Goal: Task Accomplishment & Management: Use online tool/utility

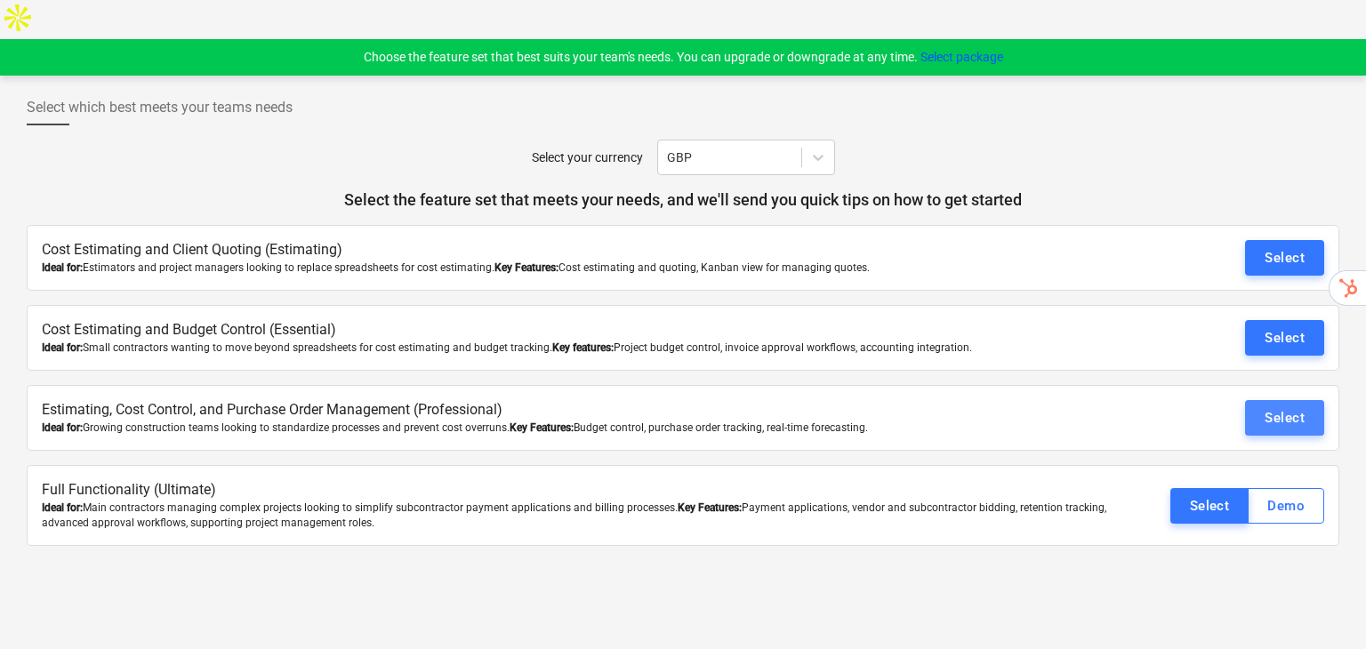
click at [1291, 406] on div "Select" at bounding box center [1285, 417] width 40 height 23
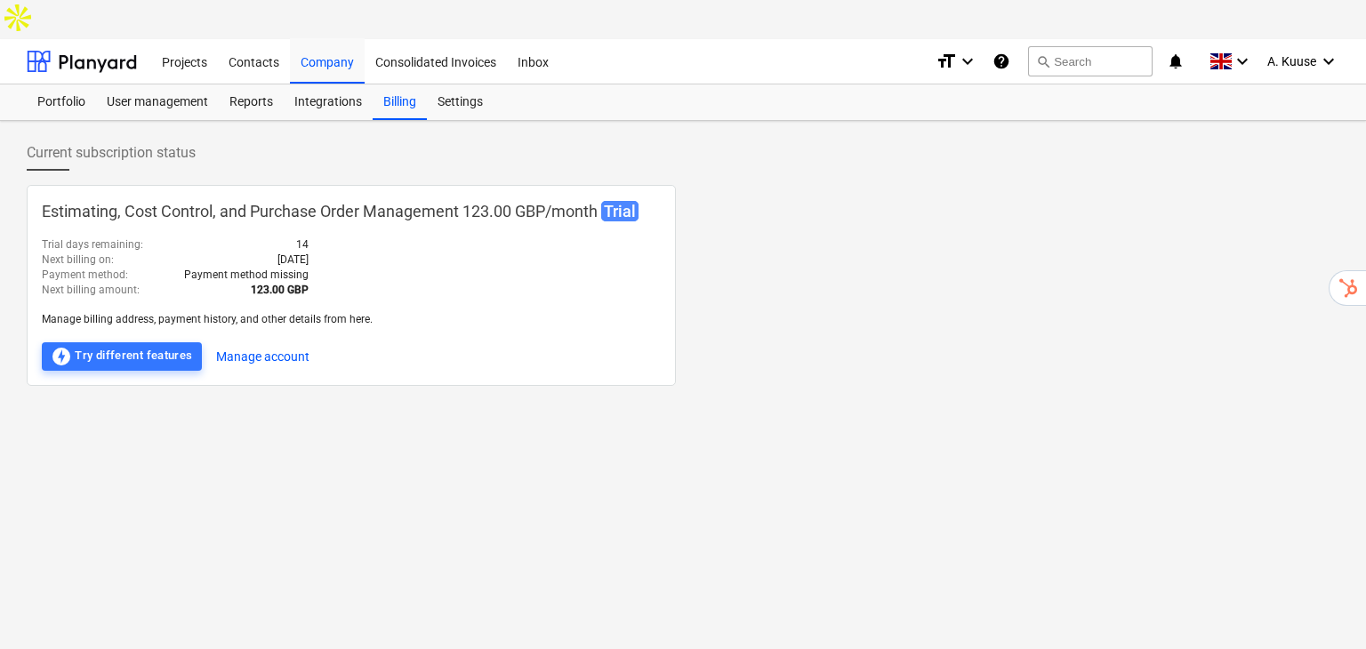
drag, startPoint x: 588, startPoint y: 478, endPoint x: 603, endPoint y: 454, distance: 28.4
click at [589, 478] on div "Current subscription status Estimating, Cost Control, and Purchase Order Manage…" at bounding box center [683, 404] width 1366 height 567
click at [192, 38] on div "Projects" at bounding box center [184, 60] width 67 height 45
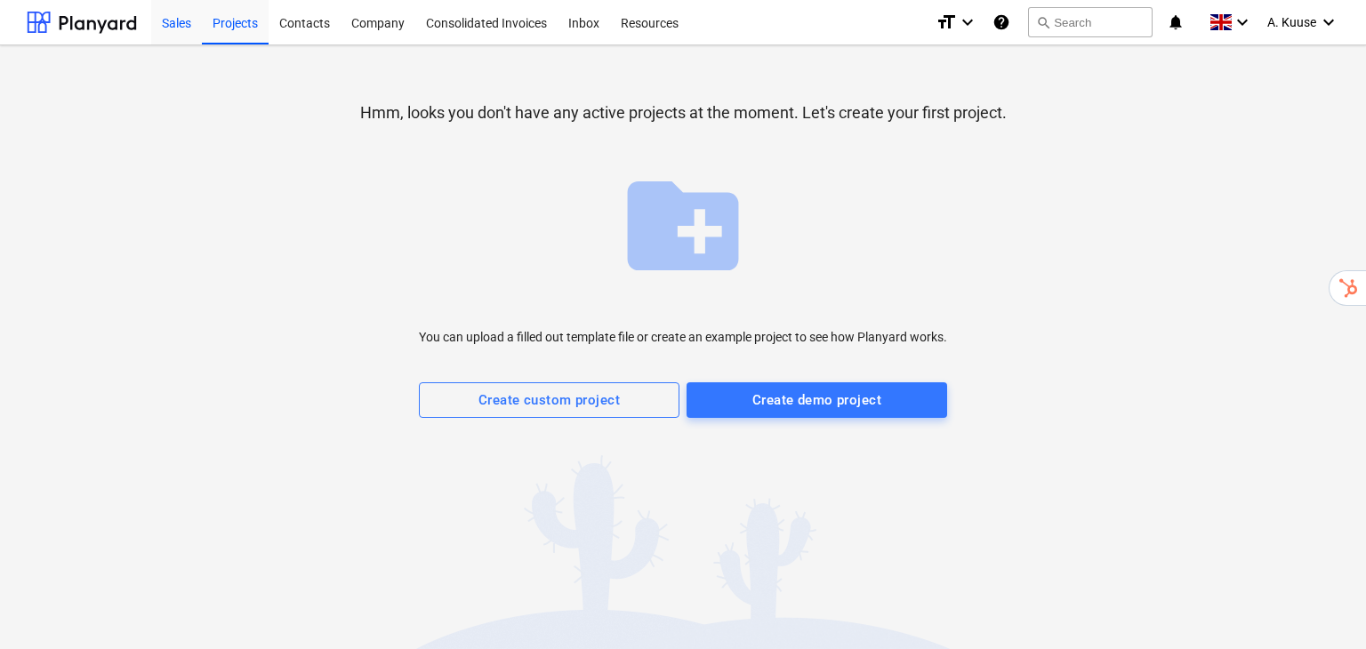
click at [174, 17] on div "Sales" at bounding box center [176, 21] width 51 height 45
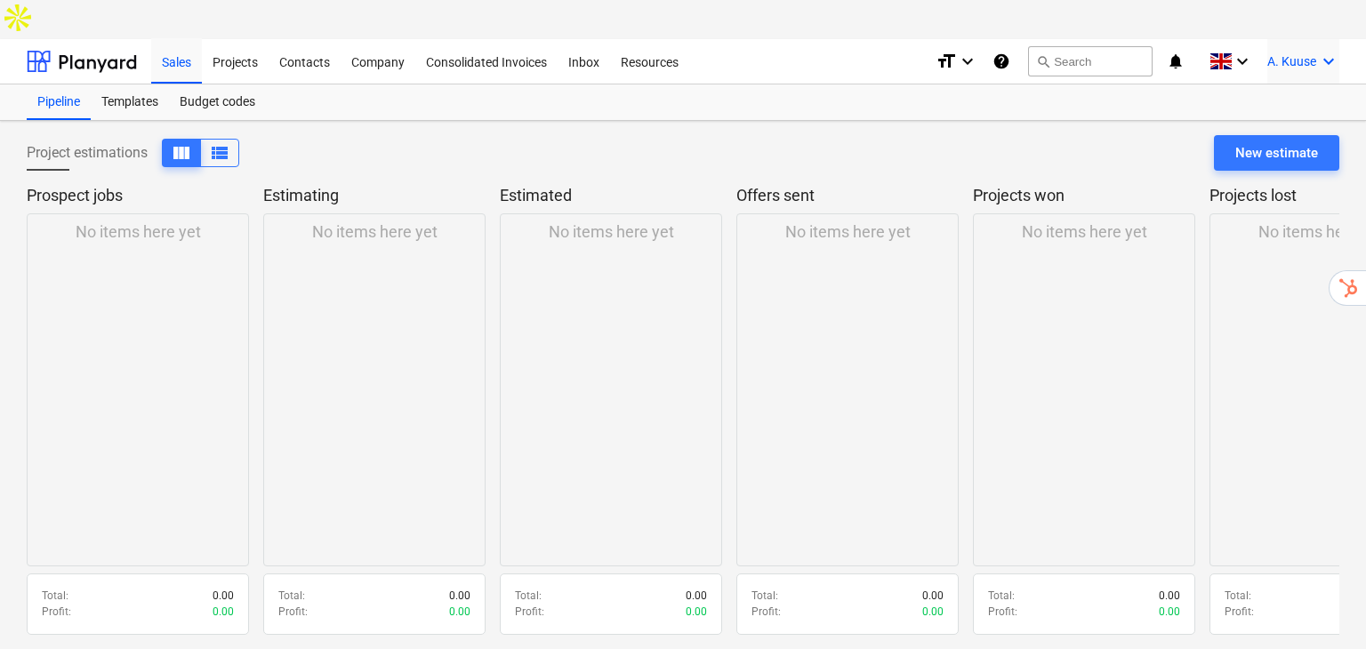
click at [1315, 39] on div "A. Kuuse keyboard_arrow_down" at bounding box center [1303, 61] width 72 height 44
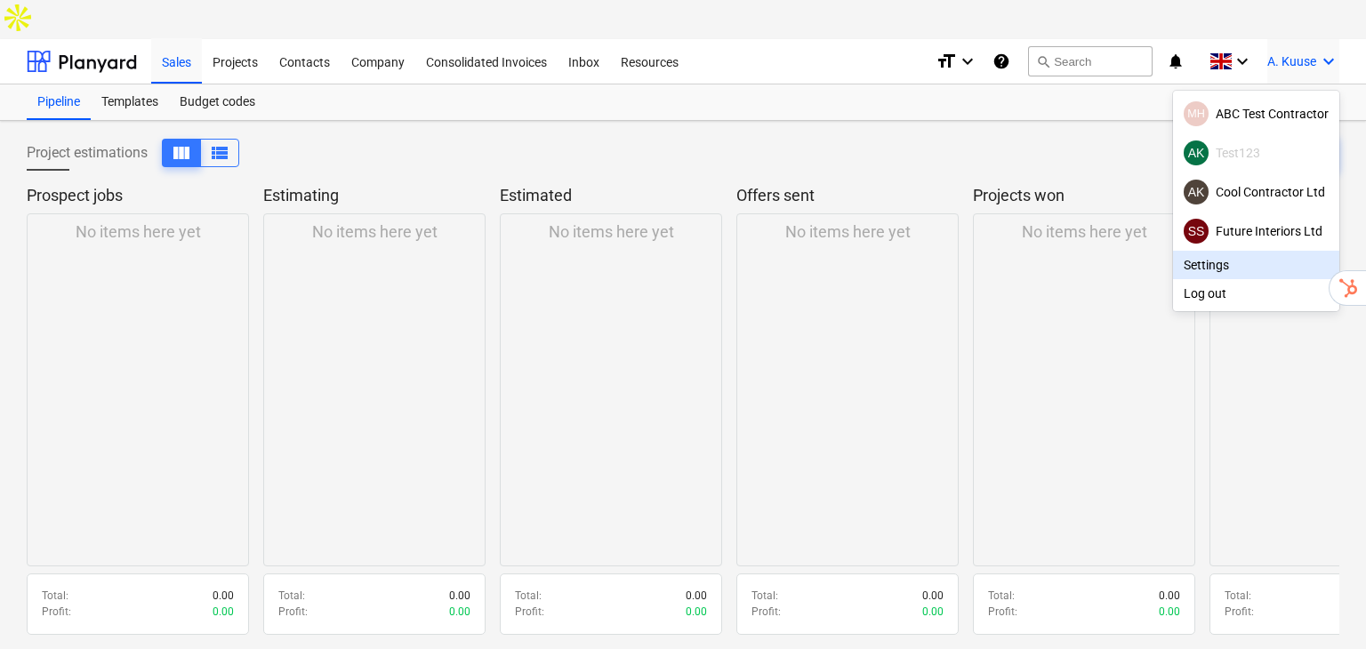
click at [1257, 251] on div "Settings" at bounding box center [1256, 265] width 166 height 28
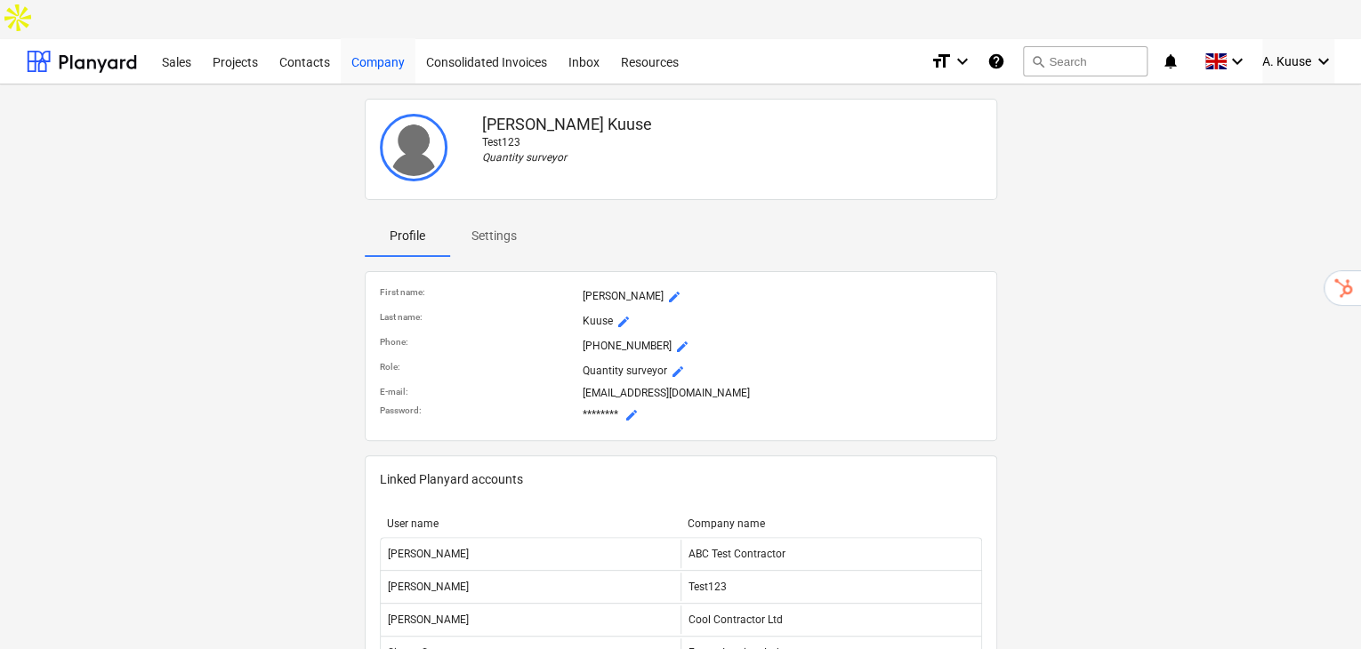
click at [361, 38] on div "Company" at bounding box center [378, 60] width 75 height 45
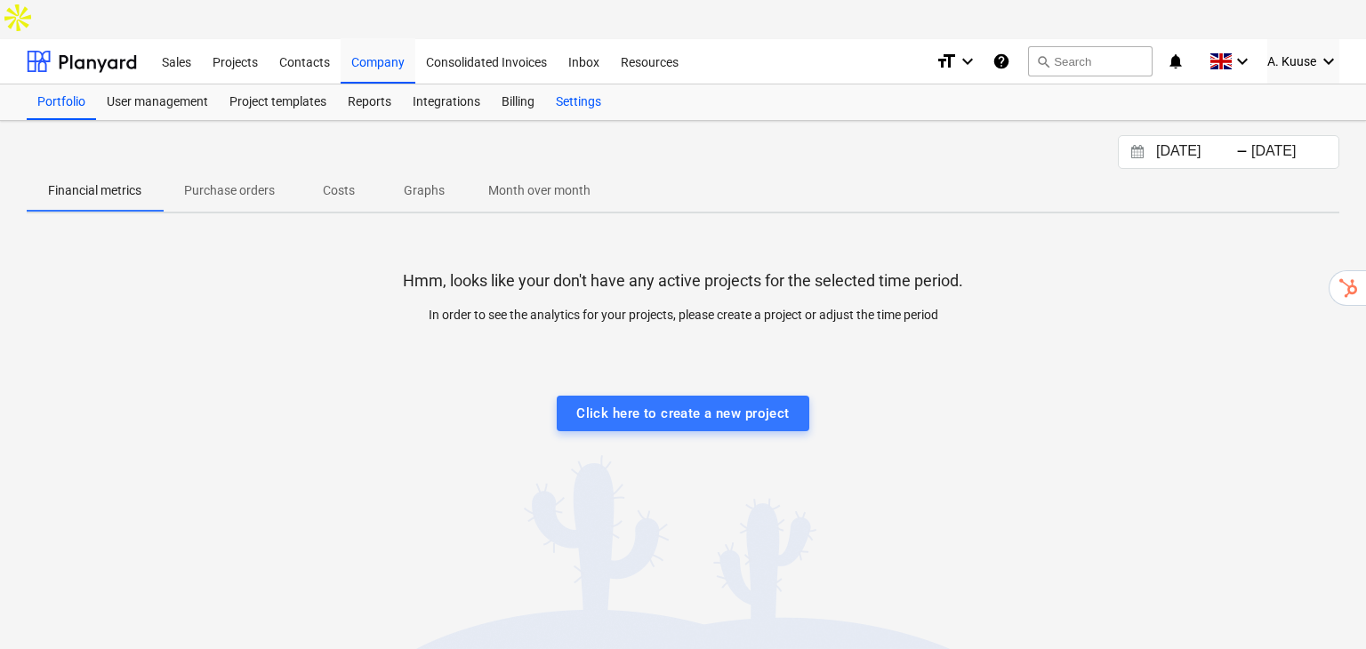
click at [590, 84] on div "Settings" at bounding box center [578, 102] width 67 height 36
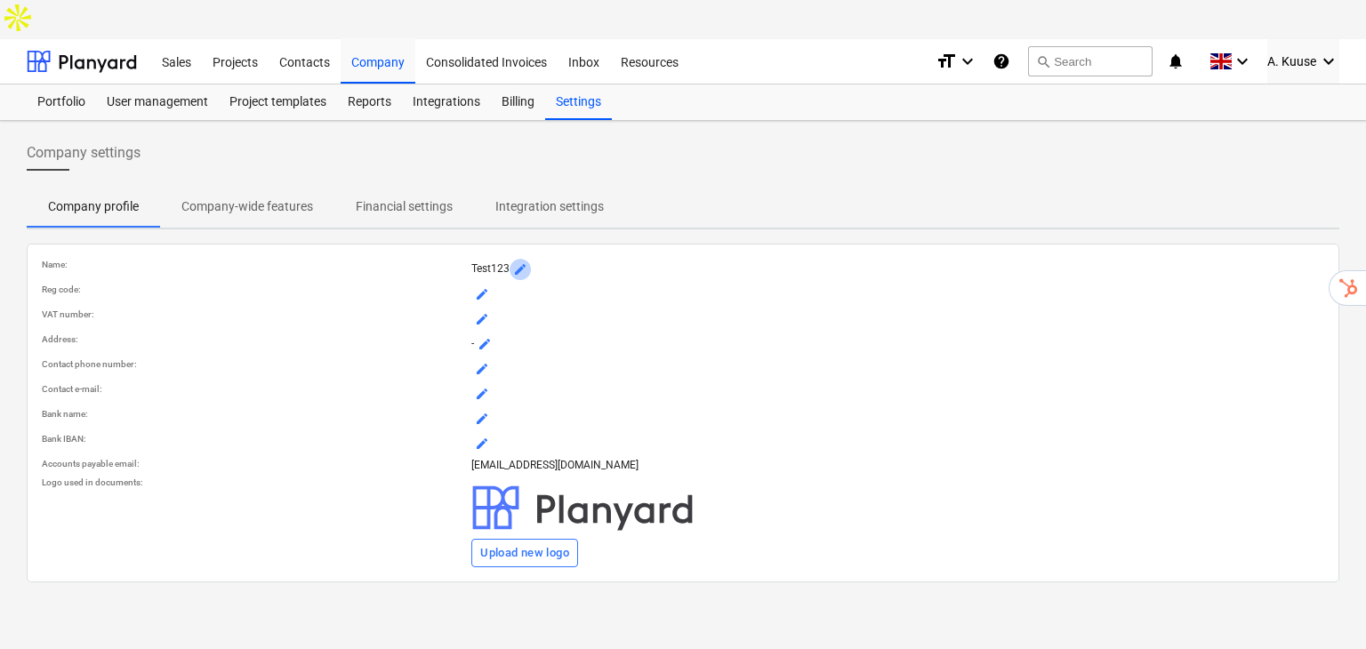
click at [520, 259] on button "mode_edit" at bounding box center [520, 269] width 21 height 21
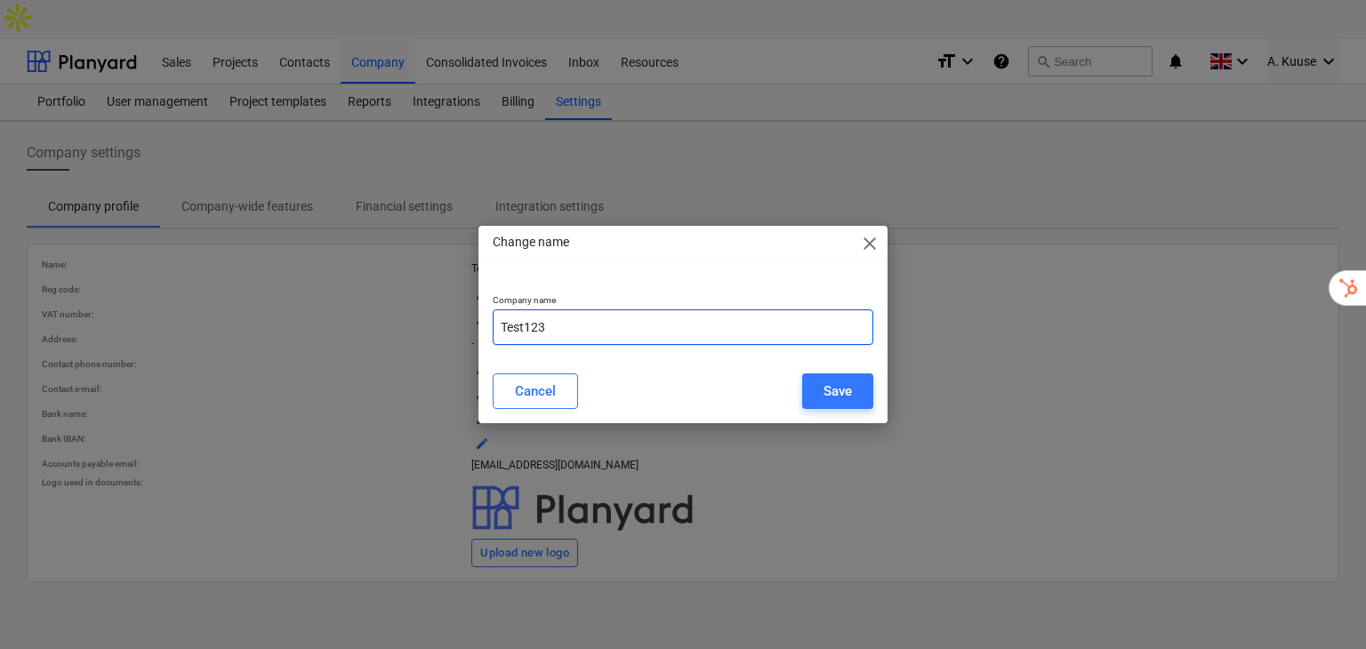
click at [630, 344] on div "Company name Test123" at bounding box center [683, 319] width 410 height 79
drag, startPoint x: 625, startPoint y: 333, endPoint x: 457, endPoint y: 325, distance: 168.3
click at [457, 325] on div "Change name close Company name Test123 Cancel Save" at bounding box center [683, 324] width 1366 height 649
type input "Apple Build"
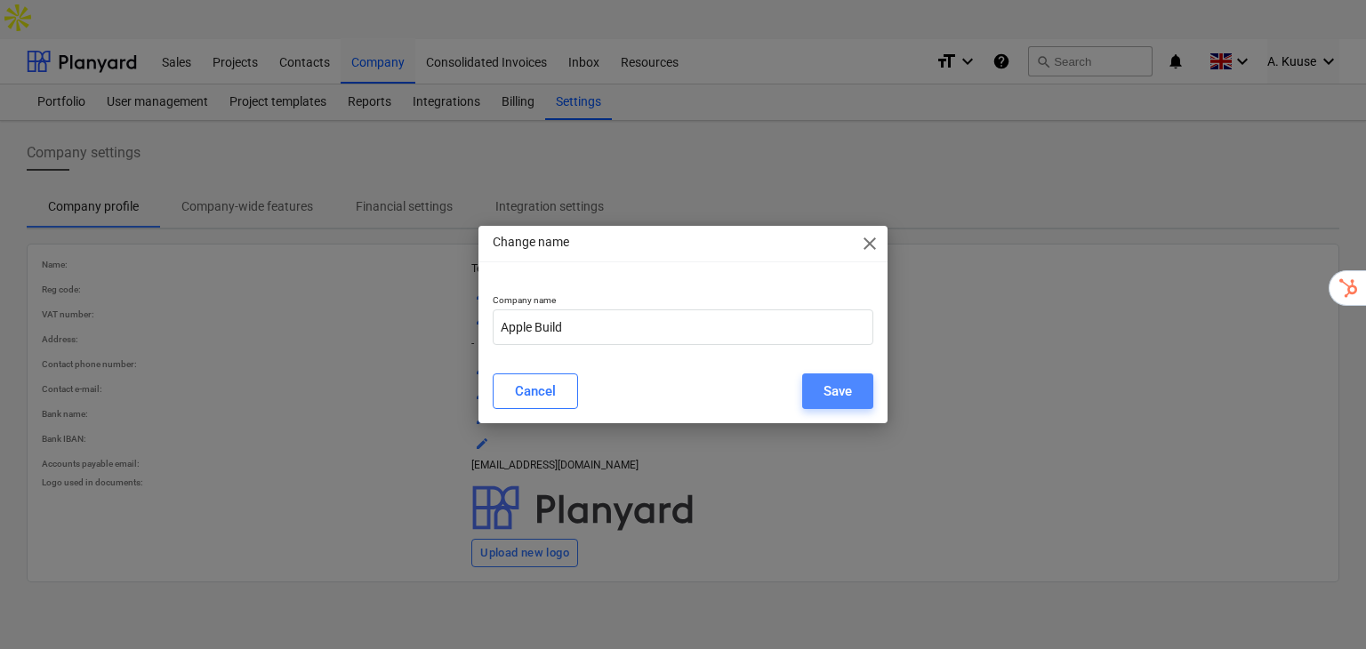
click at [828, 381] on div "Save" at bounding box center [837, 391] width 28 height 23
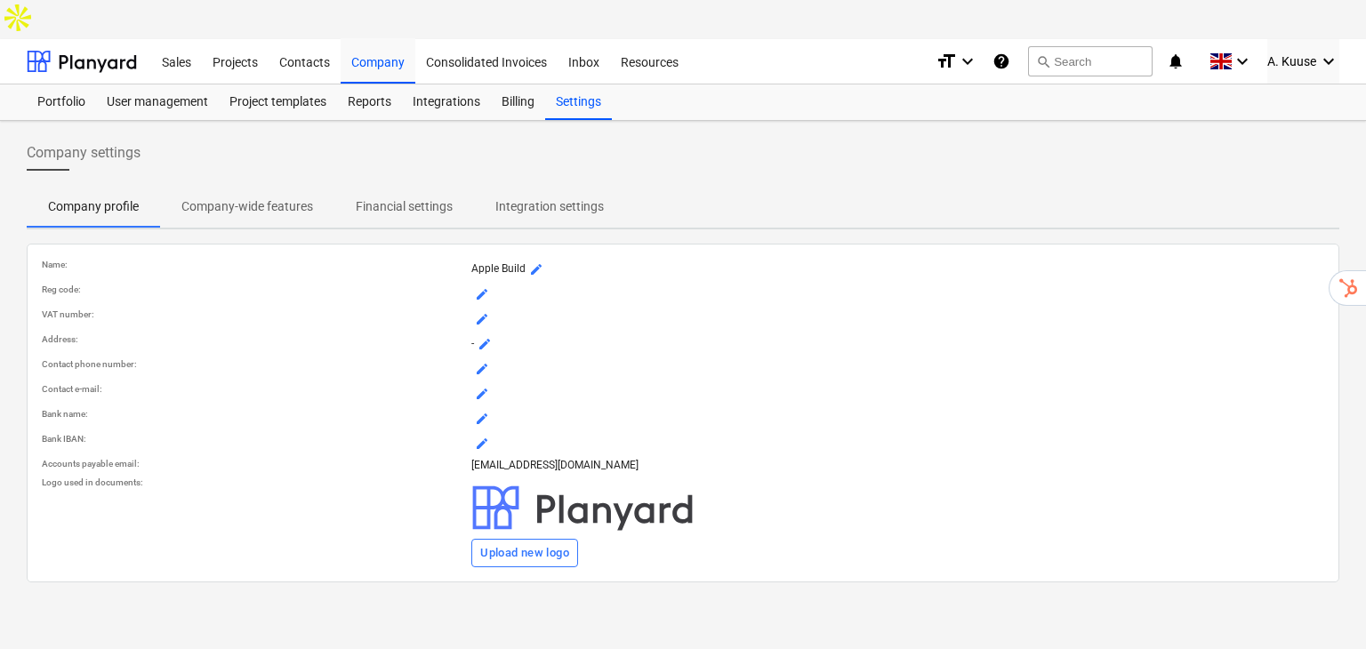
click at [167, 38] on div "Sales" at bounding box center [176, 60] width 51 height 45
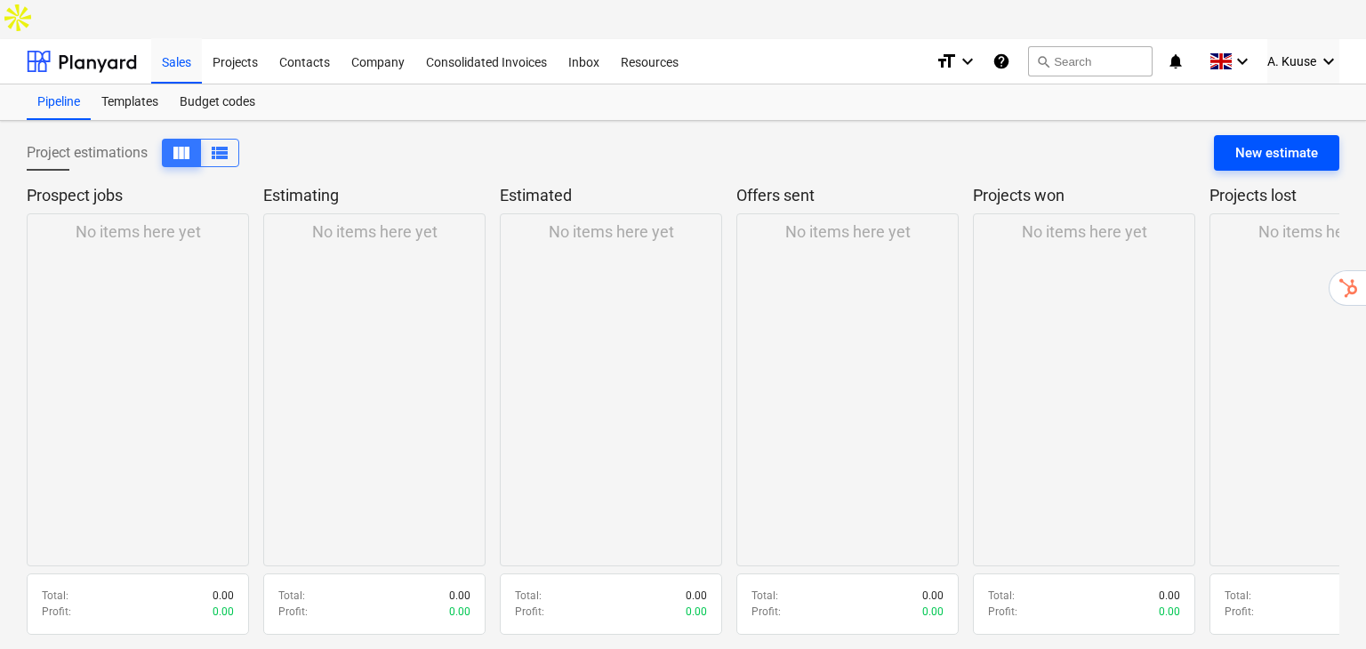
click at [1284, 141] on div "New estimate" at bounding box center [1276, 152] width 83 height 23
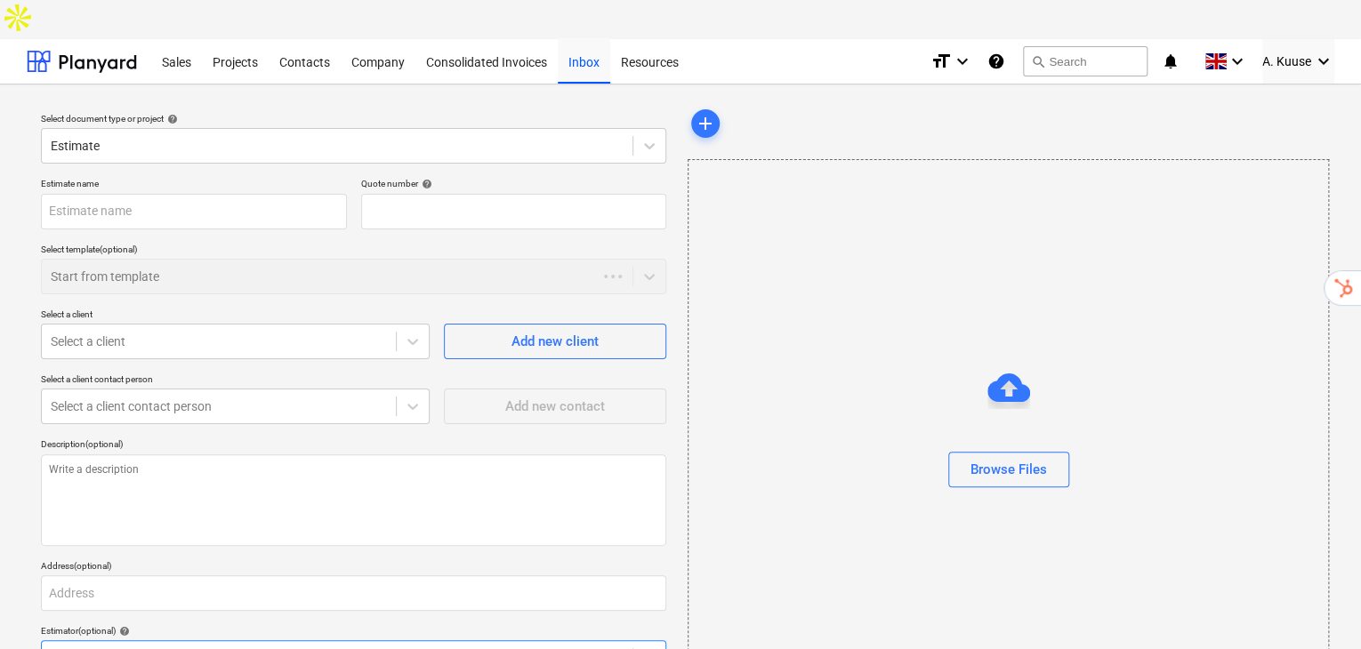
type textarea "x"
type input "QU-0001"
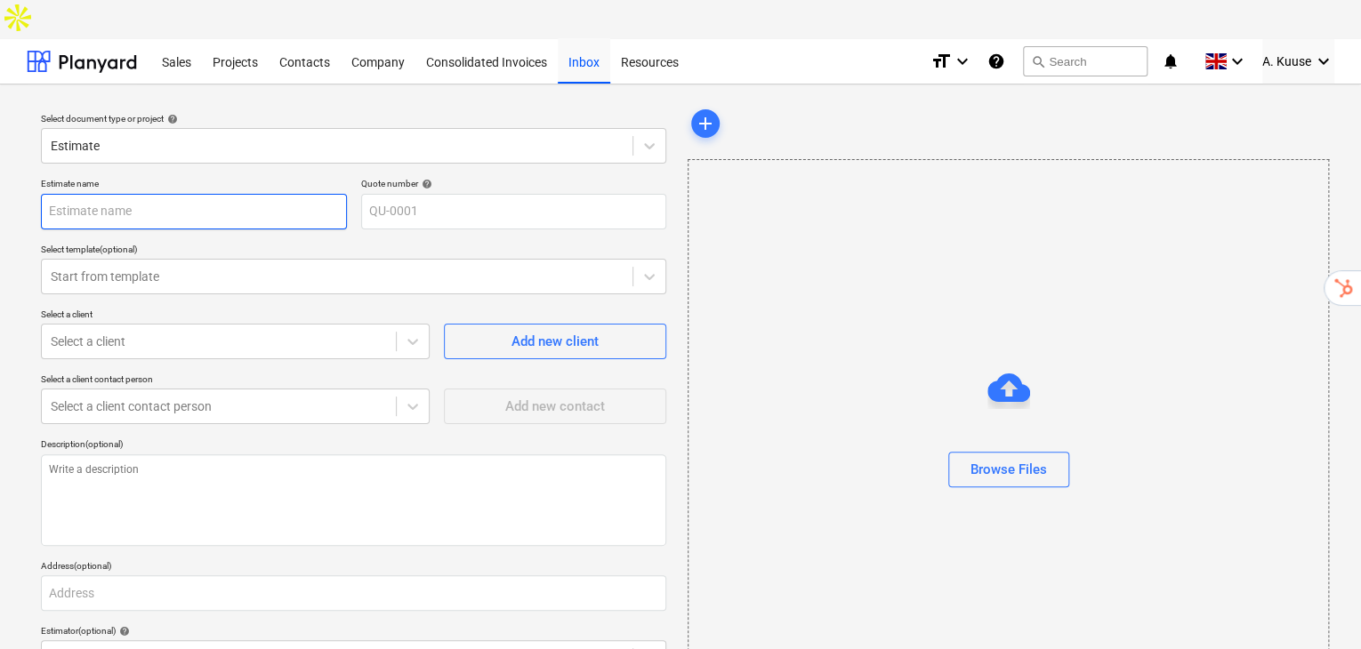
click at [290, 194] on input "text" at bounding box center [194, 212] width 306 height 36
type textarea "x"
type input "Si"
type textarea "x"
type input "Sig"
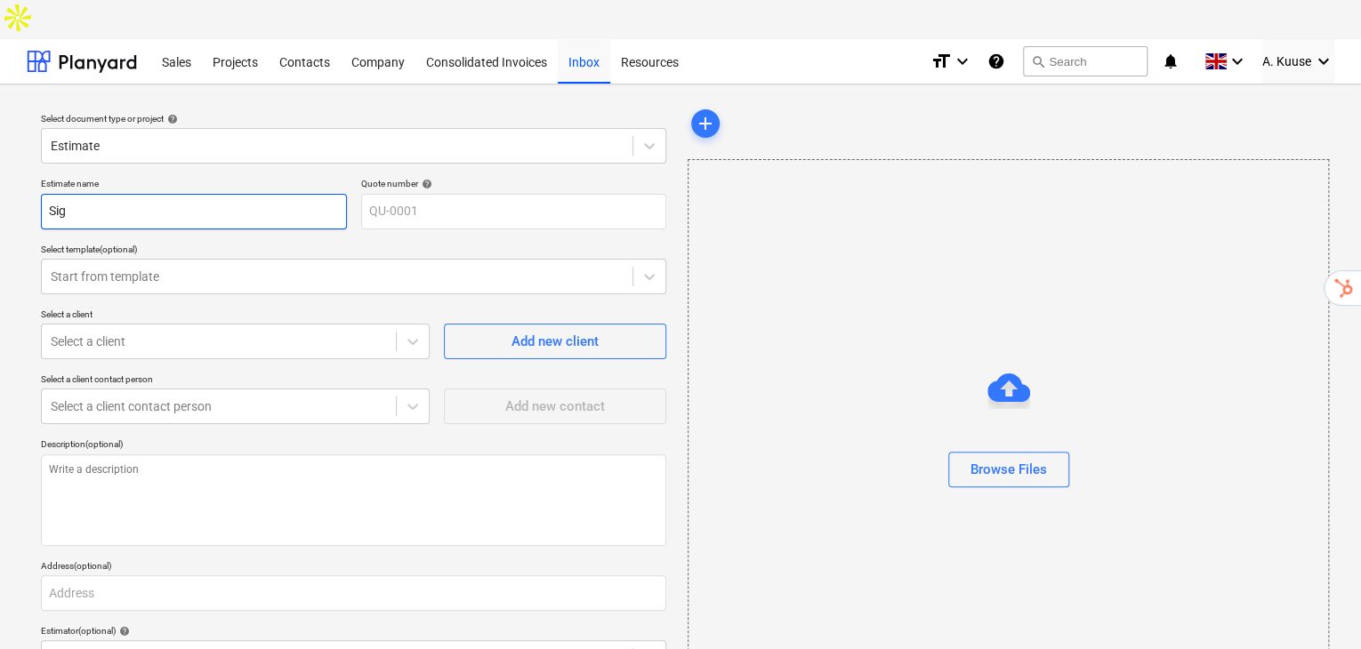
type textarea "x"
type input "Siga"
type textarea "x"
type input "Sigal"
type textarea "x"
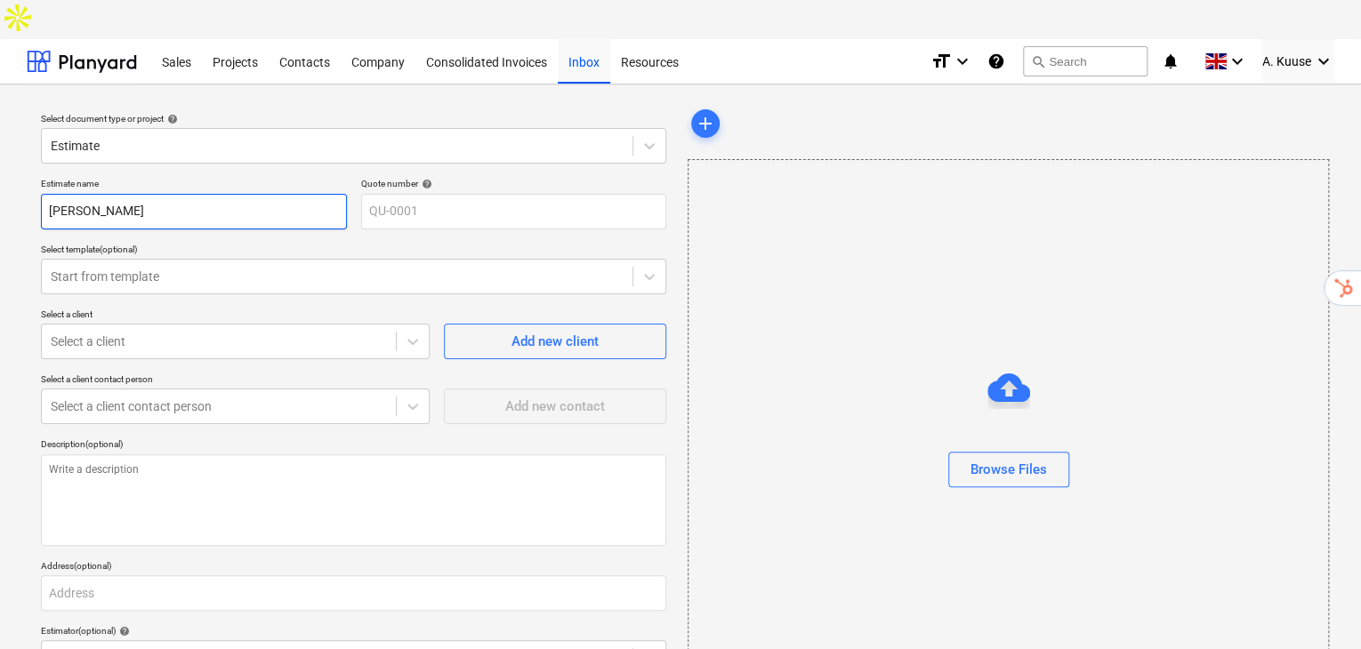
type input "Sigala"
type textarea "x"
type input "Sigala"
type textarea "x"
type input "Sigala K"
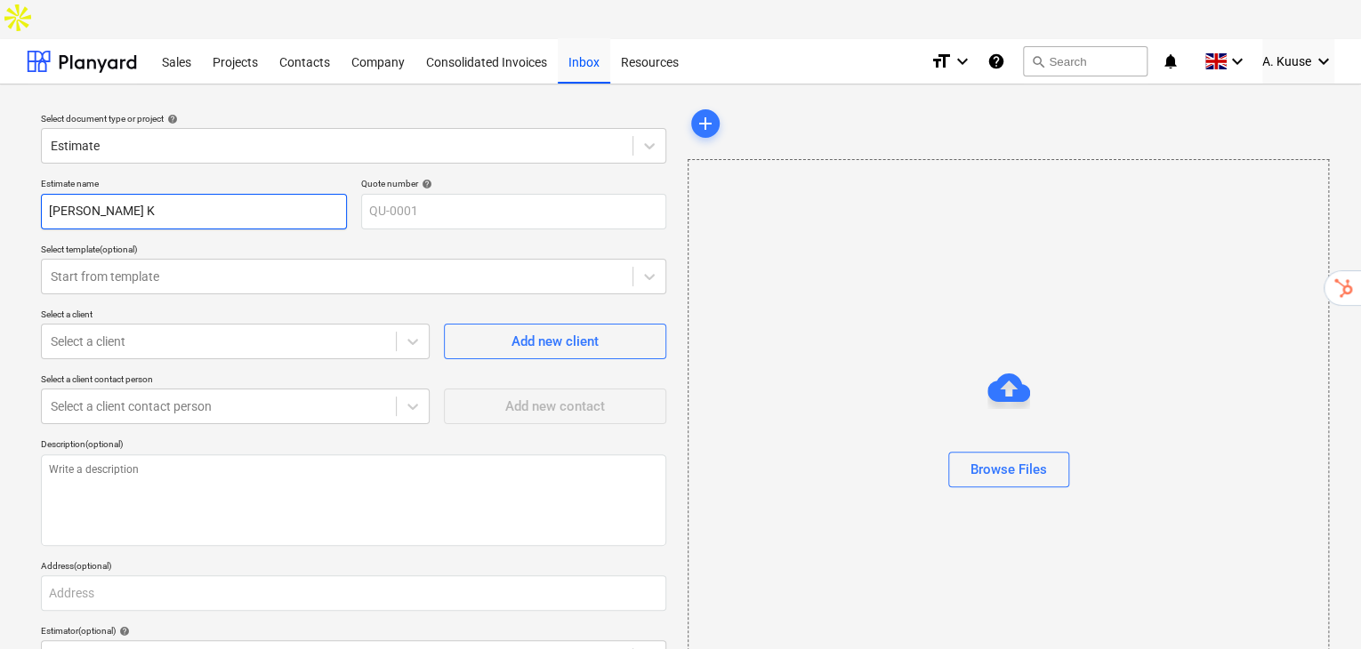
type textarea "x"
type input "Sigala Kr"
type textarea "x"
type input "Sigala Kru"
type textarea "x"
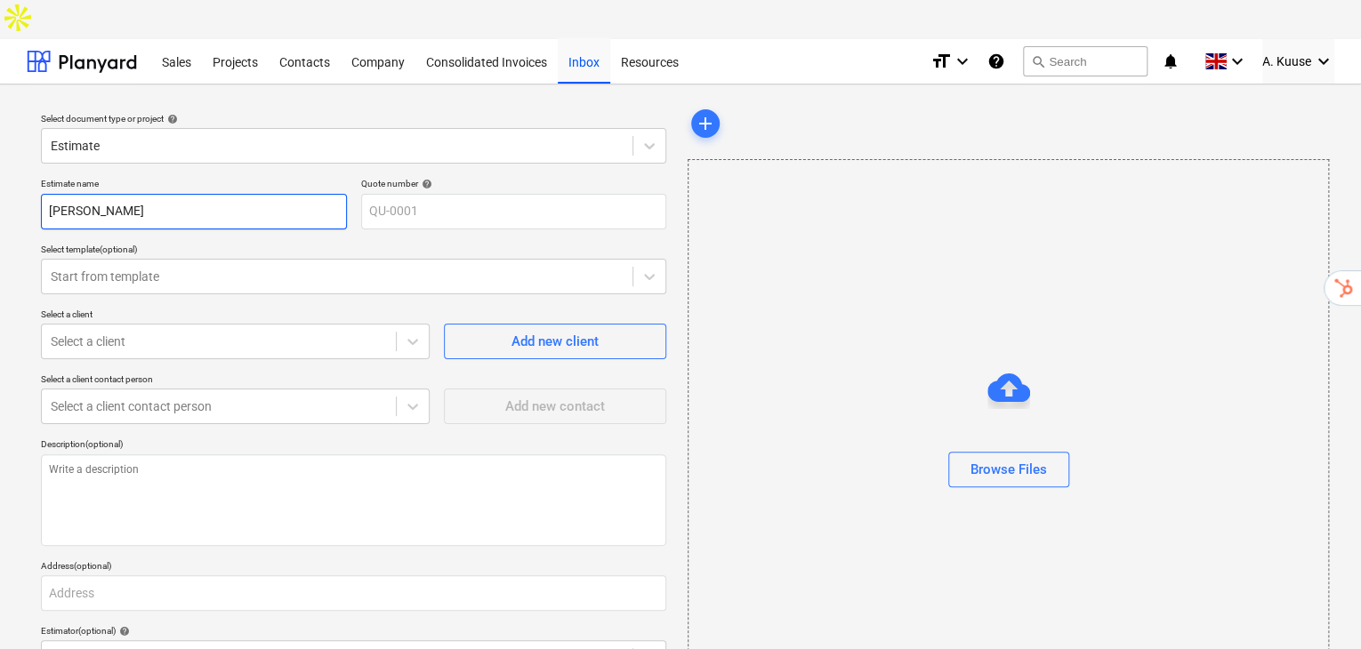
type input "Sigala Krun"
type textarea "x"
type input "Sigala Krunt"
click at [382, 333] on div at bounding box center [219, 342] width 336 height 18
click at [371, 333] on div at bounding box center [219, 342] width 336 height 18
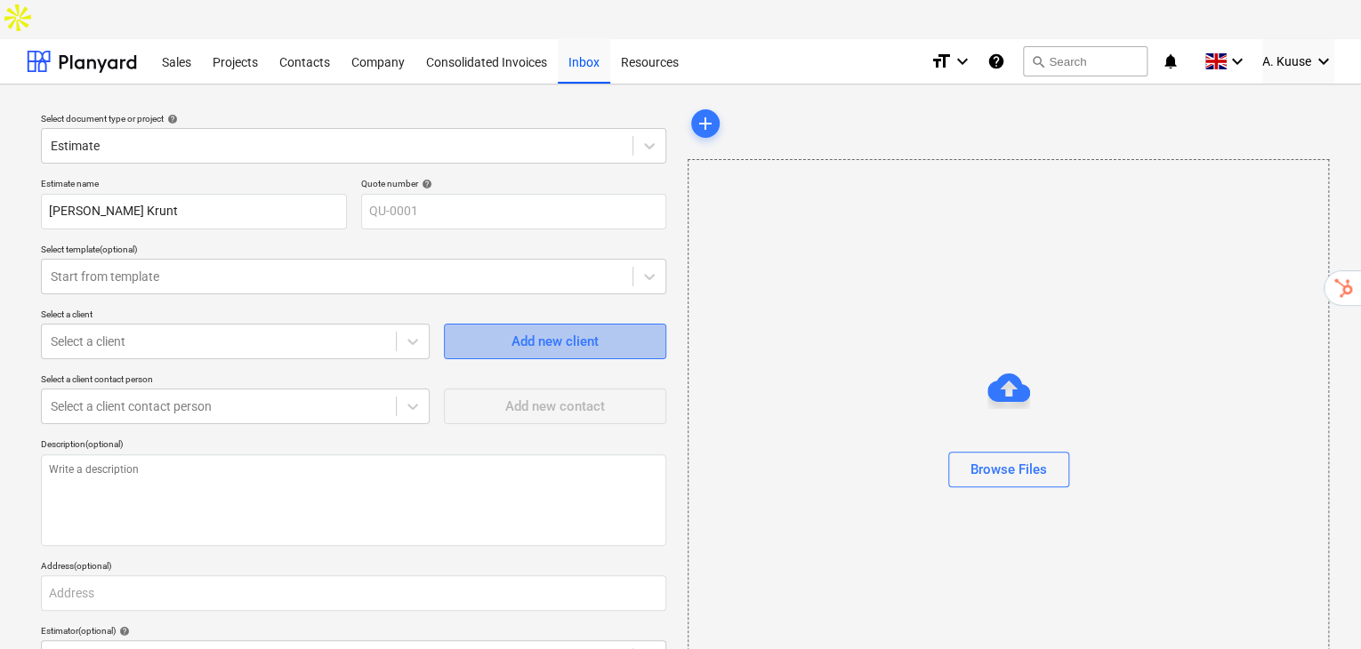
click at [530, 330] on div "Add new client" at bounding box center [554, 341] width 87 height 23
type textarea "x"
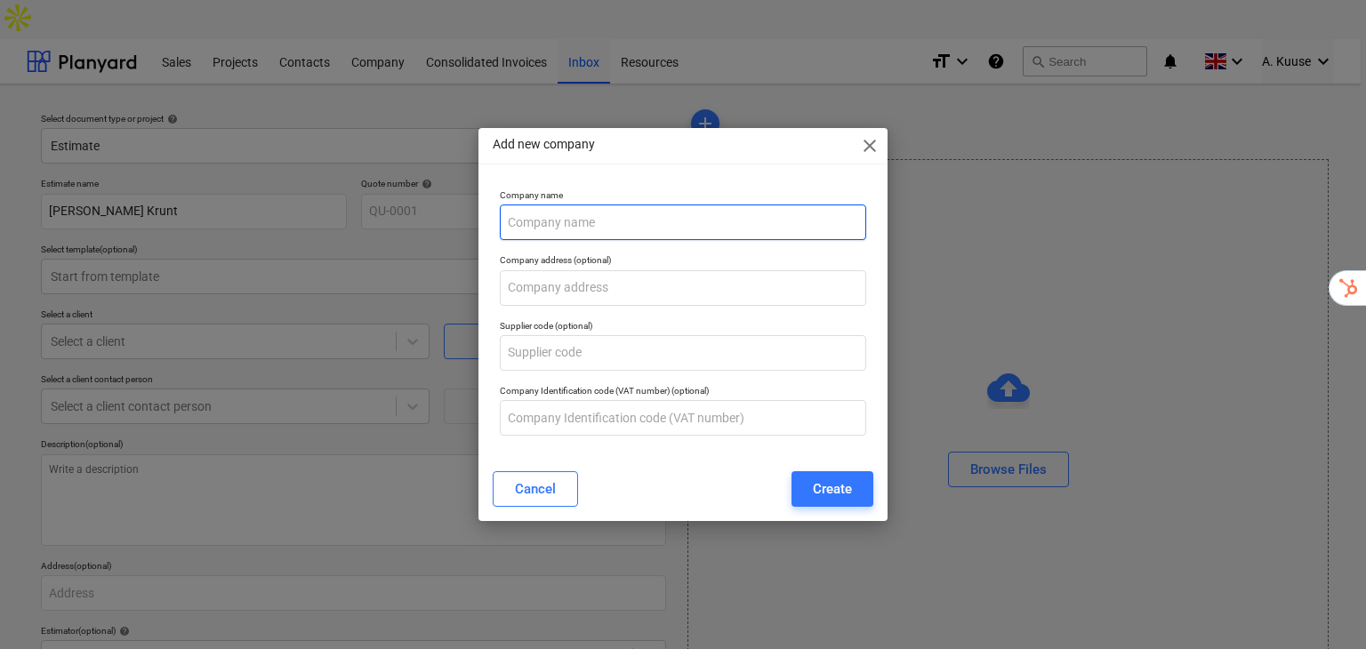
click at [676, 222] on input "text" at bounding box center [683, 223] width 367 height 36
type input "Andres"
click at [813, 502] on button "Create" at bounding box center [832, 489] width 82 height 36
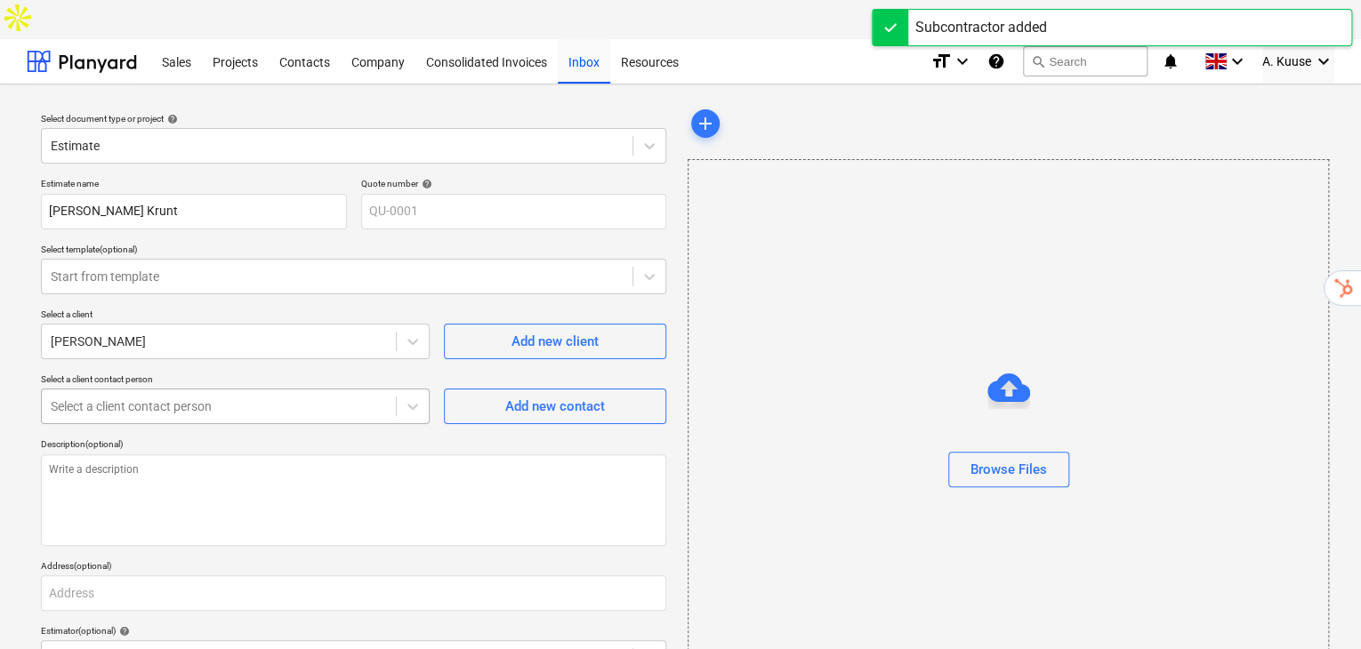
click at [345, 397] on div at bounding box center [219, 406] width 336 height 18
click at [390, 394] on div "Select a client contact person" at bounding box center [219, 406] width 354 height 25
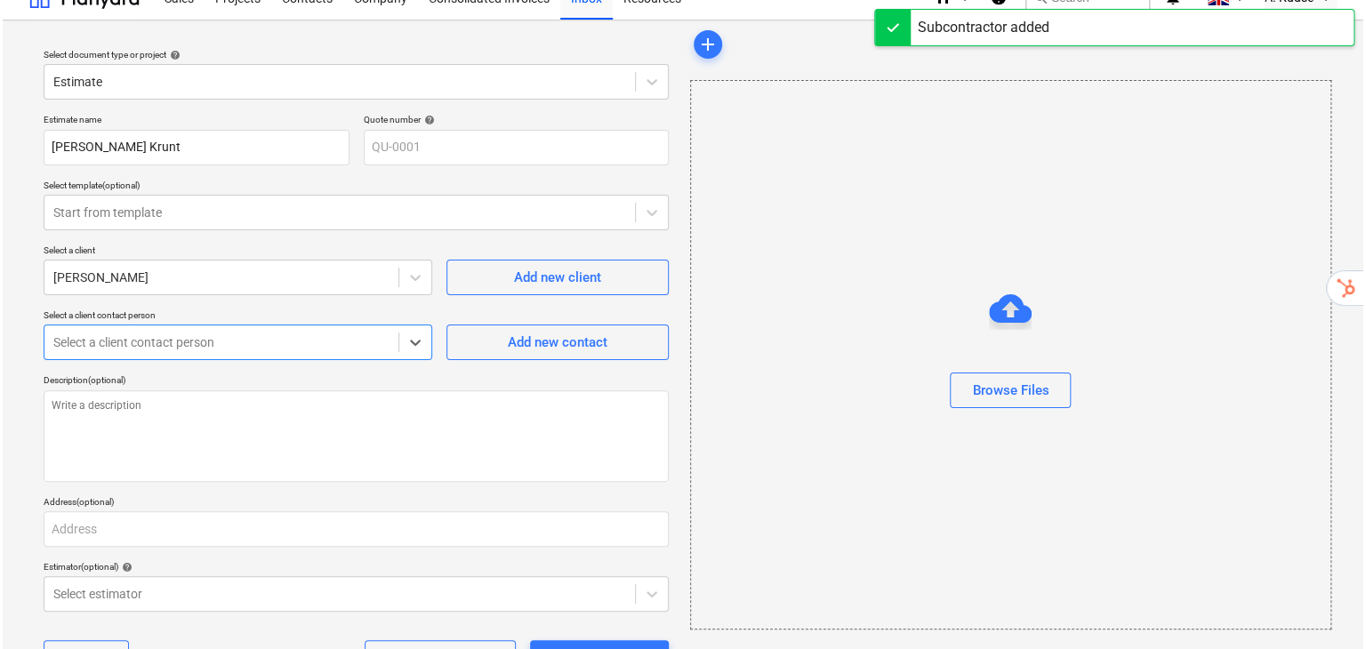
scroll to position [94, 0]
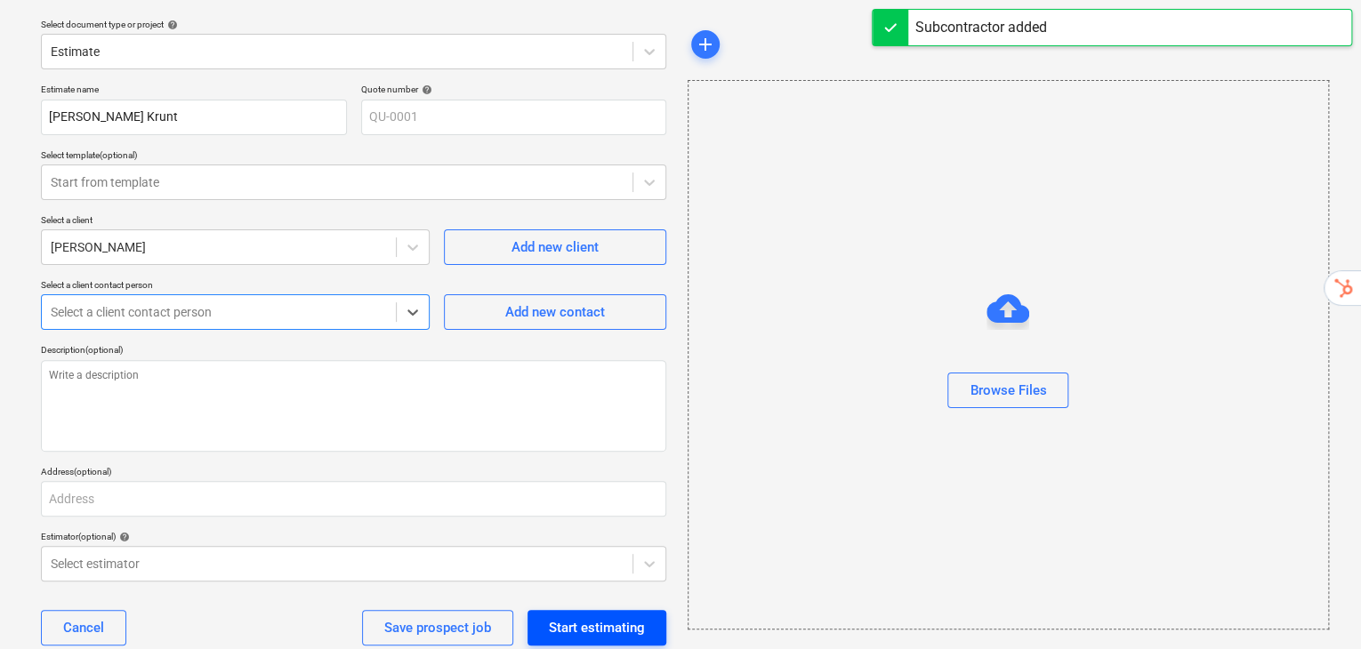
click at [604, 616] on div "Start estimating" at bounding box center [597, 627] width 96 height 23
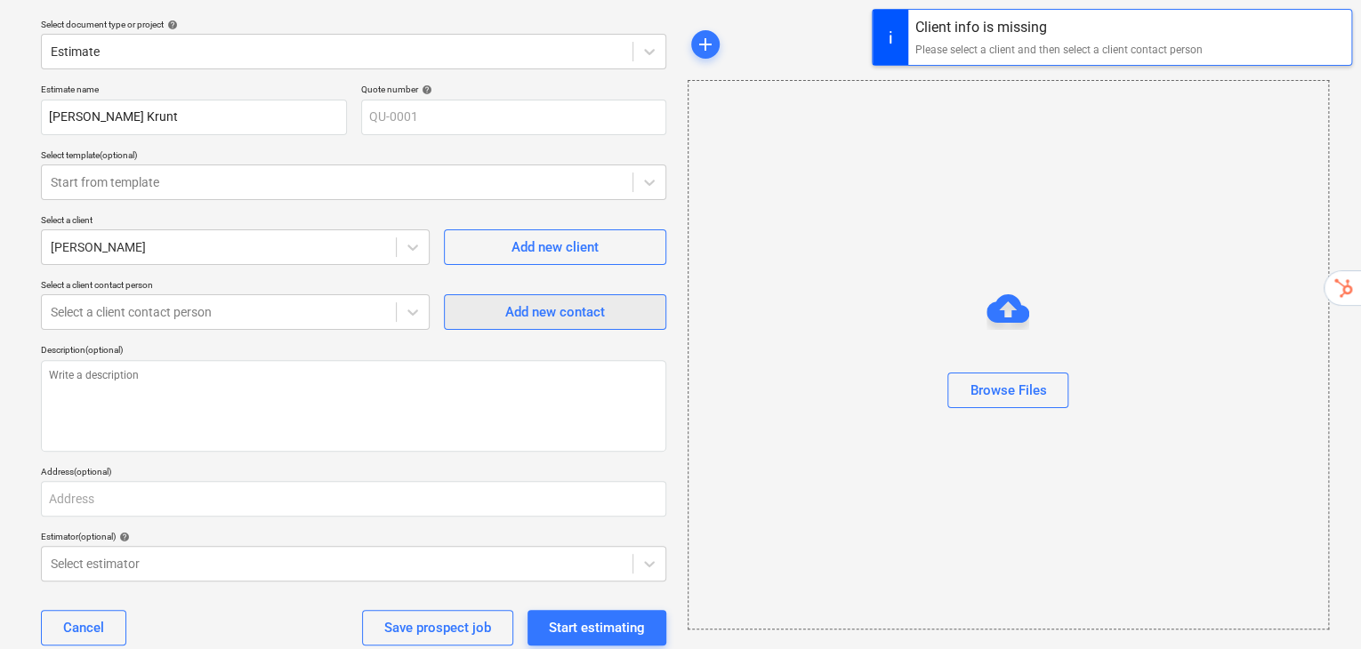
click at [541, 301] on div "Add new contact" at bounding box center [555, 312] width 100 height 23
type textarea "x"
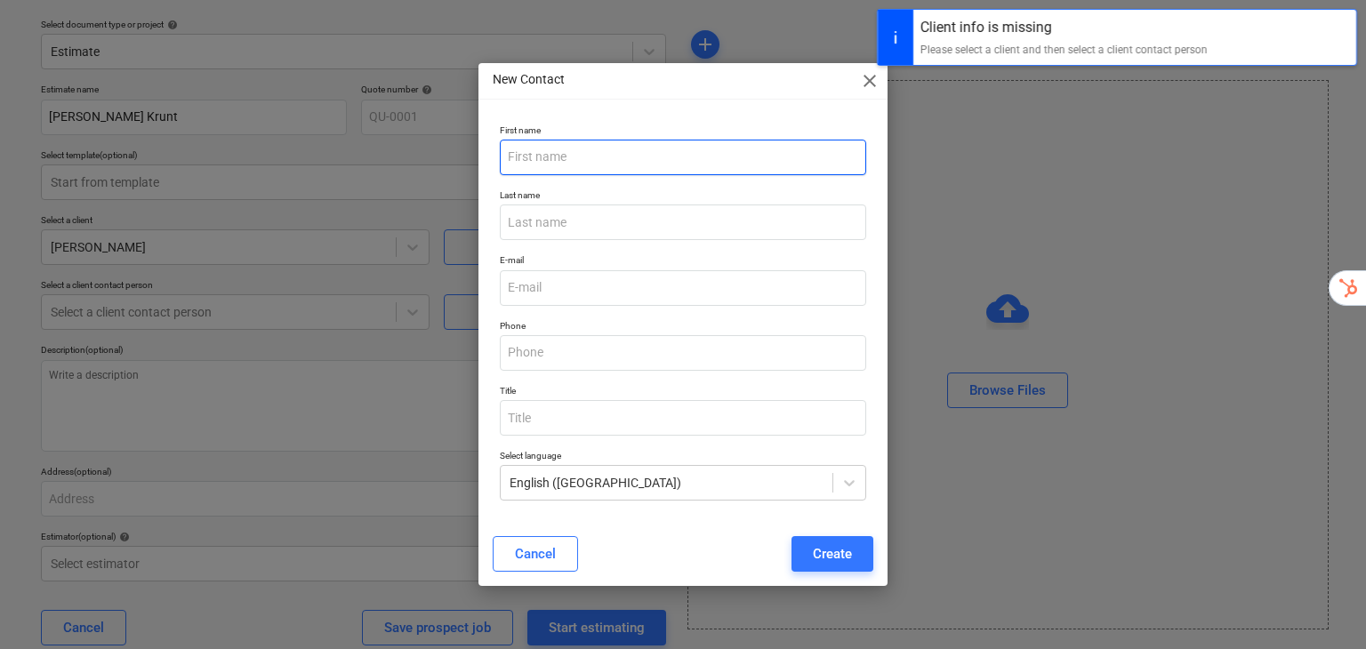
click at [623, 159] on input "text" at bounding box center [683, 158] width 367 height 36
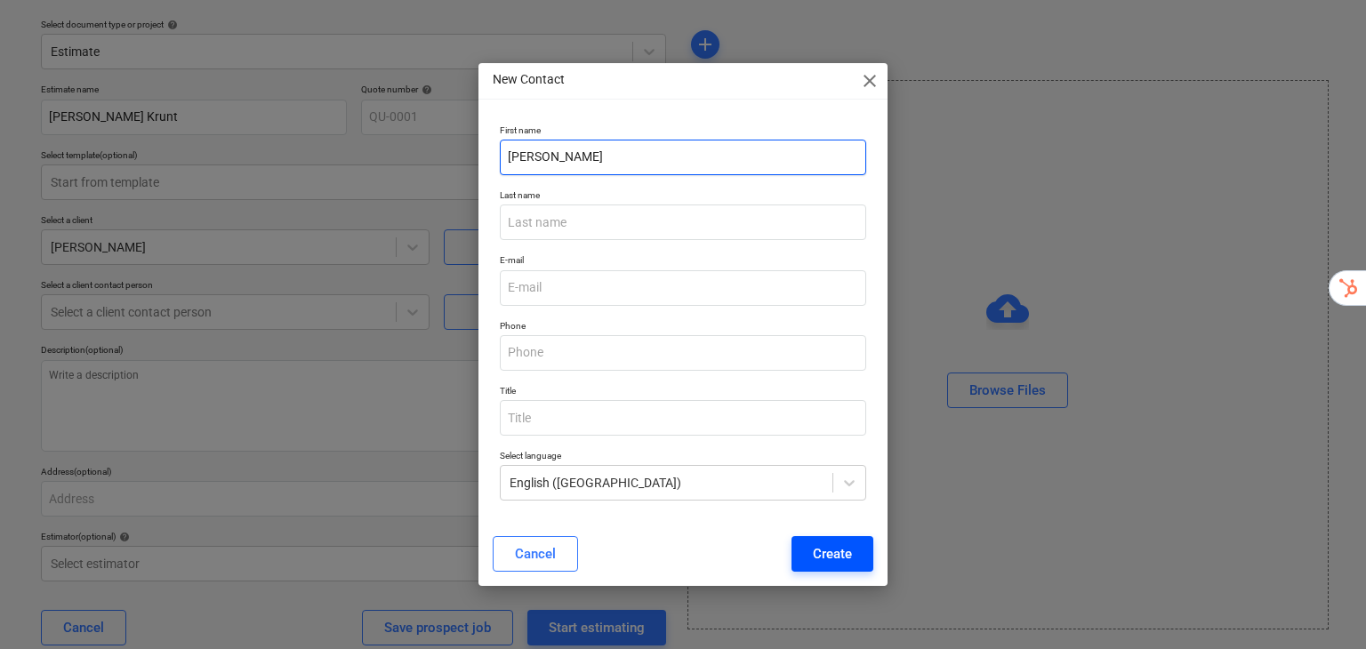
type input "Andres"
click at [832, 556] on div "Create" at bounding box center [832, 553] width 39 height 23
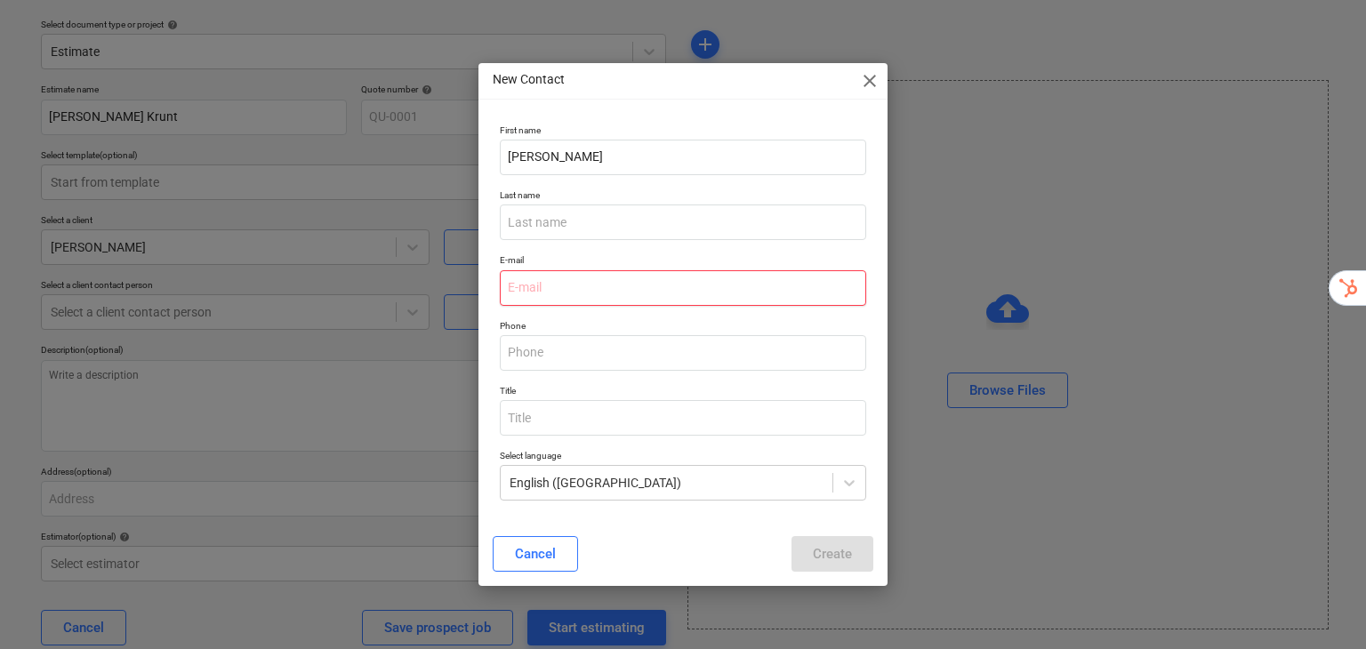
click at [697, 290] on input "email" at bounding box center [683, 288] width 367 height 36
type input "kuuseandres2@gmail.com"
type input "Kuuse"
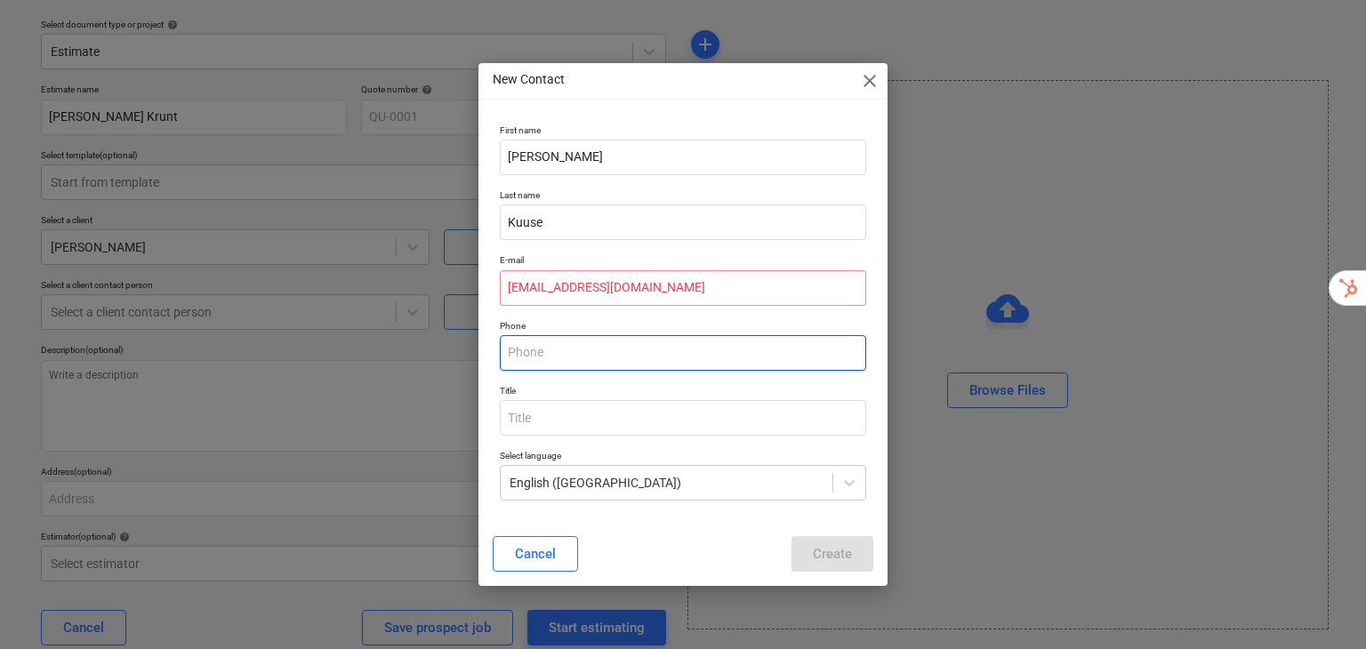
type input "55517245"
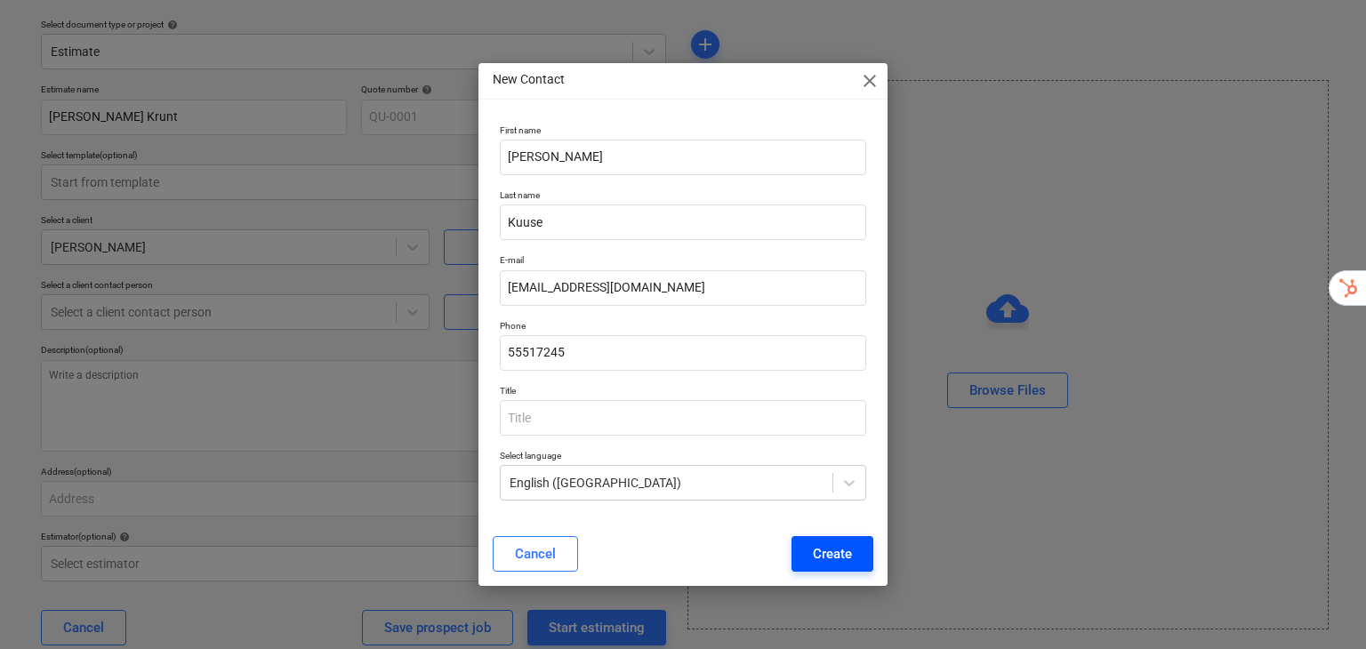
click at [843, 558] on div "Create" at bounding box center [832, 553] width 39 height 23
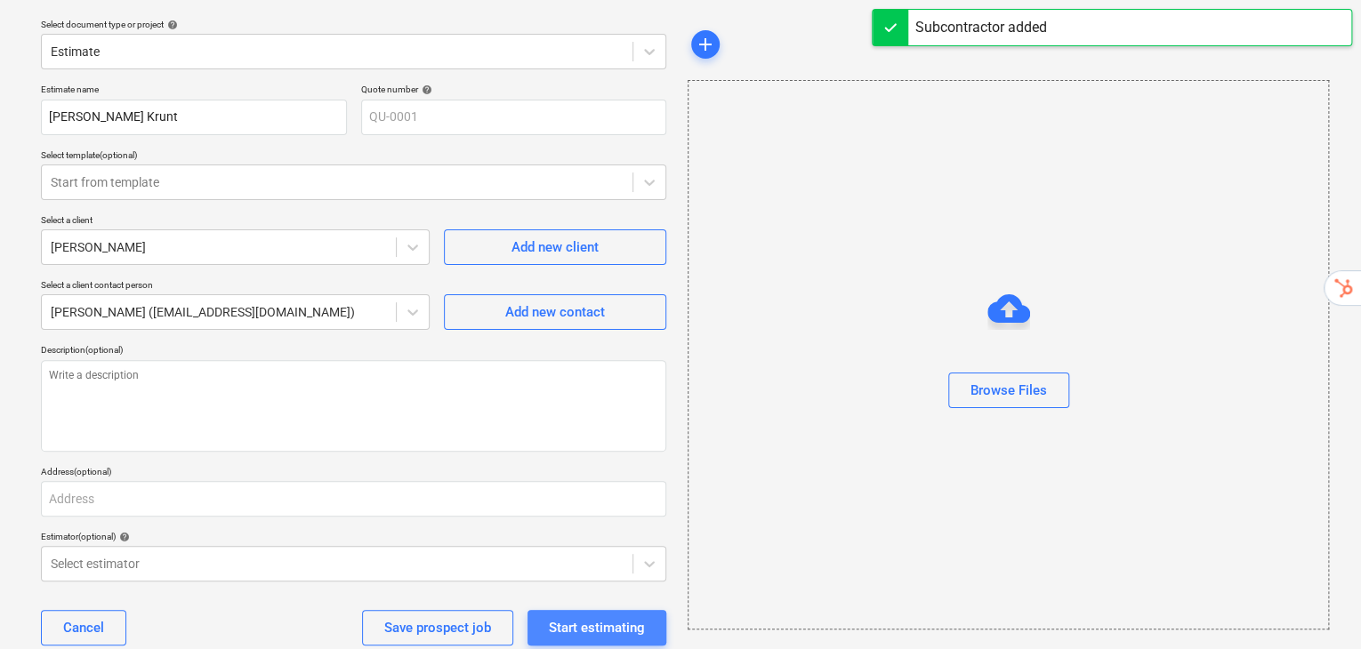
click at [613, 616] on div "Start estimating" at bounding box center [597, 627] width 96 height 23
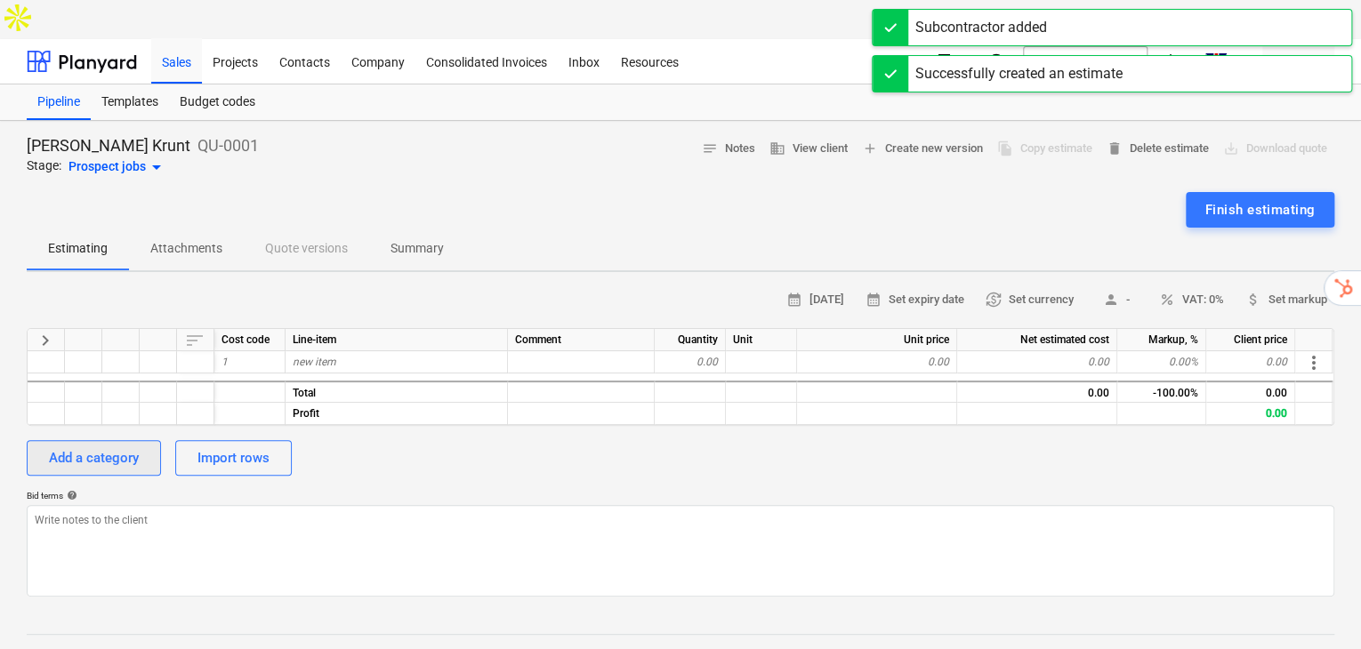
click at [118, 446] on div "Add a category" at bounding box center [94, 457] width 90 height 23
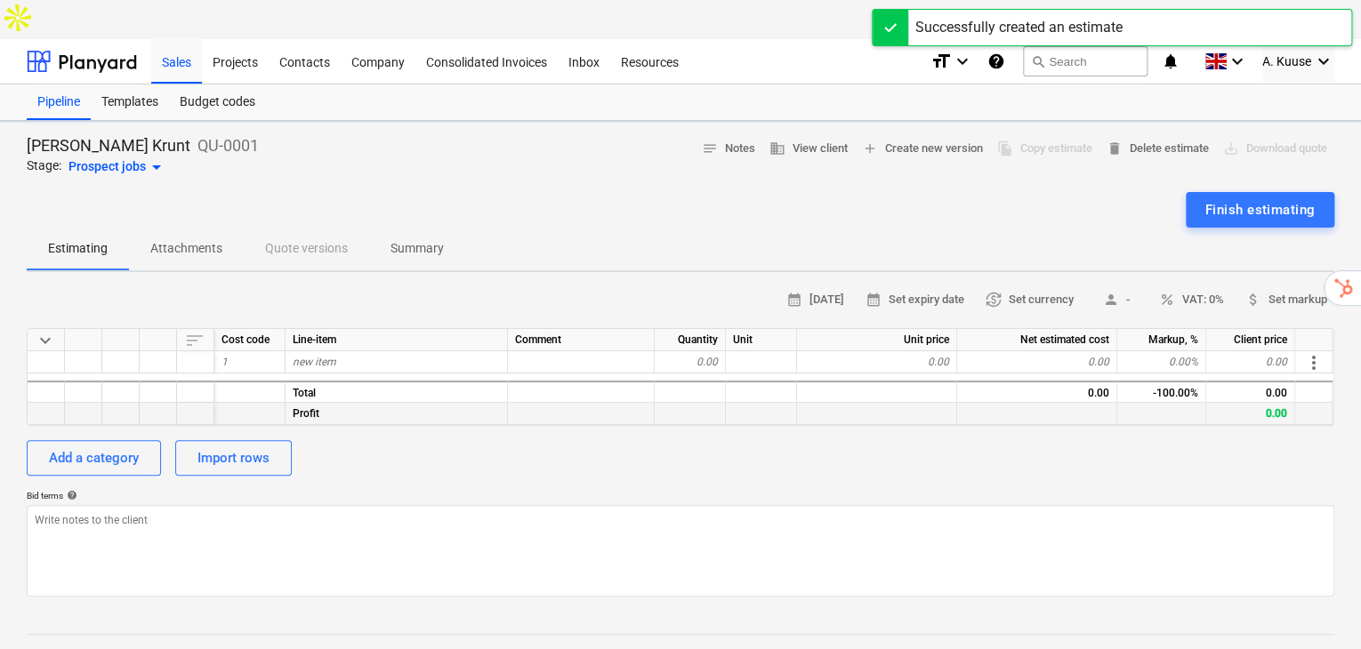
type textarea "x"
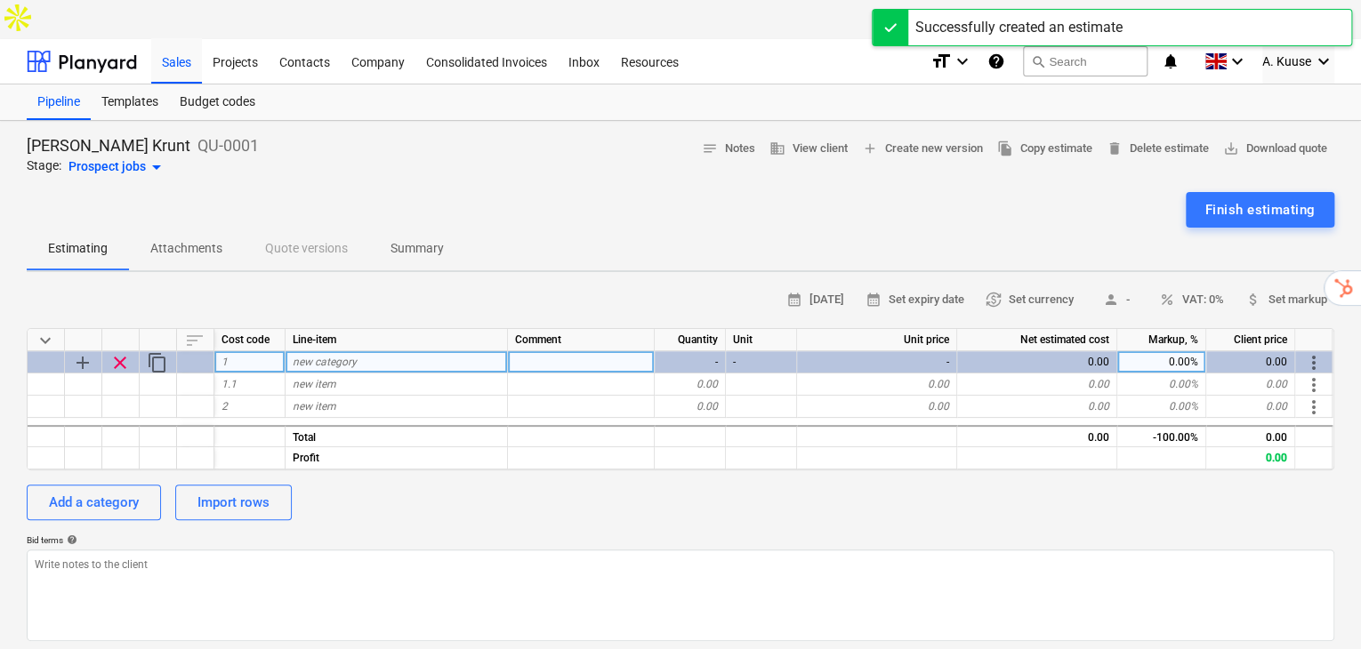
click at [326, 351] on div "new category" at bounding box center [396, 362] width 222 height 22
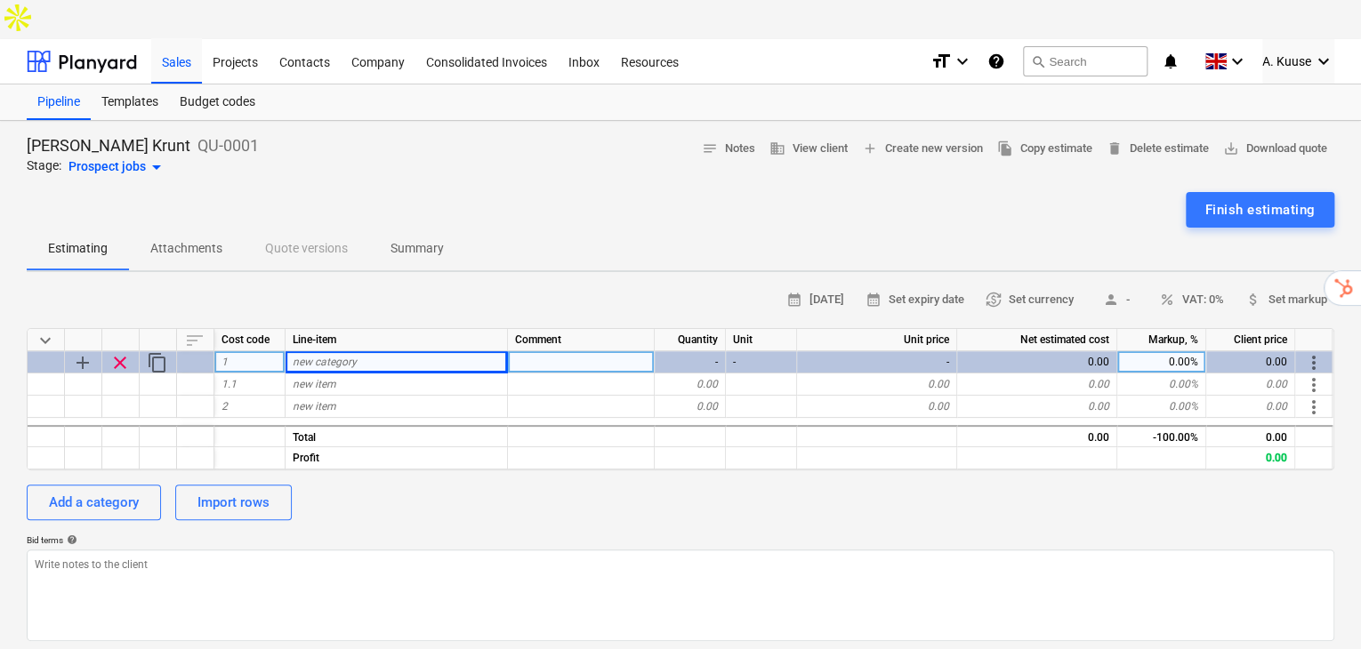
click at [365, 351] on div "new category" at bounding box center [396, 362] width 222 height 22
type input "1. Pre-Construction"
click at [140, 485] on button "Add a category" at bounding box center [94, 503] width 134 height 36
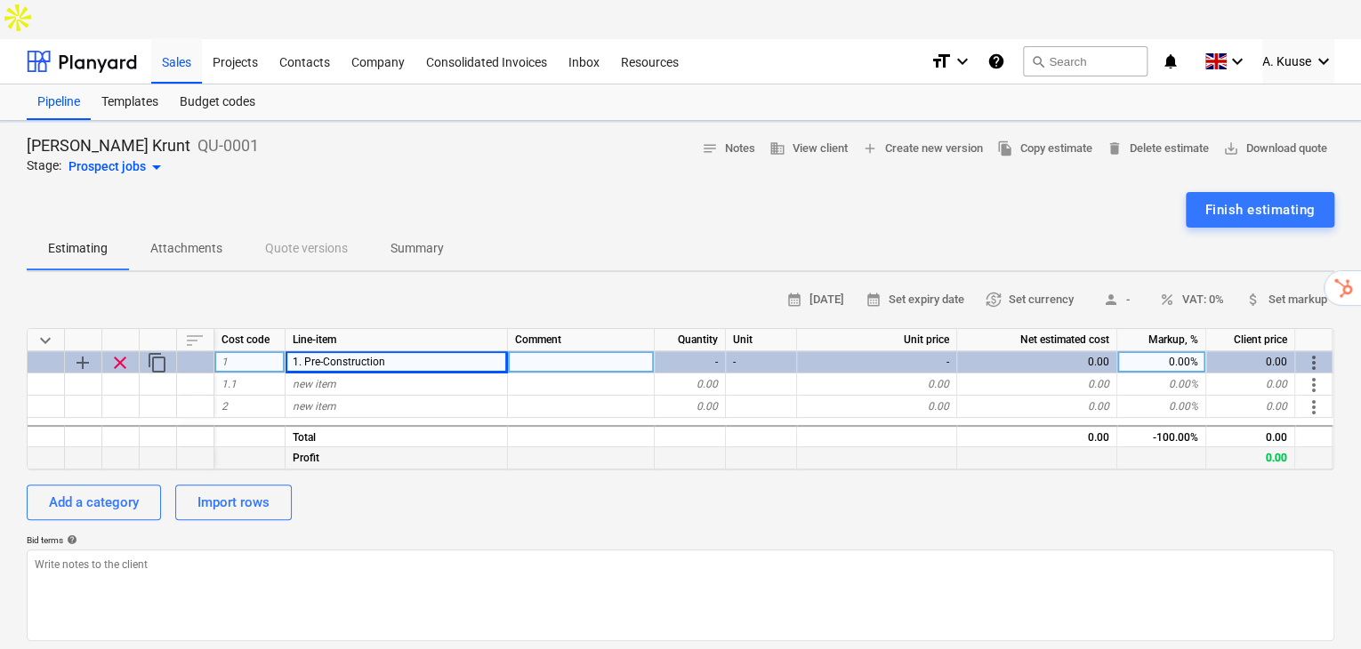
type textarea "x"
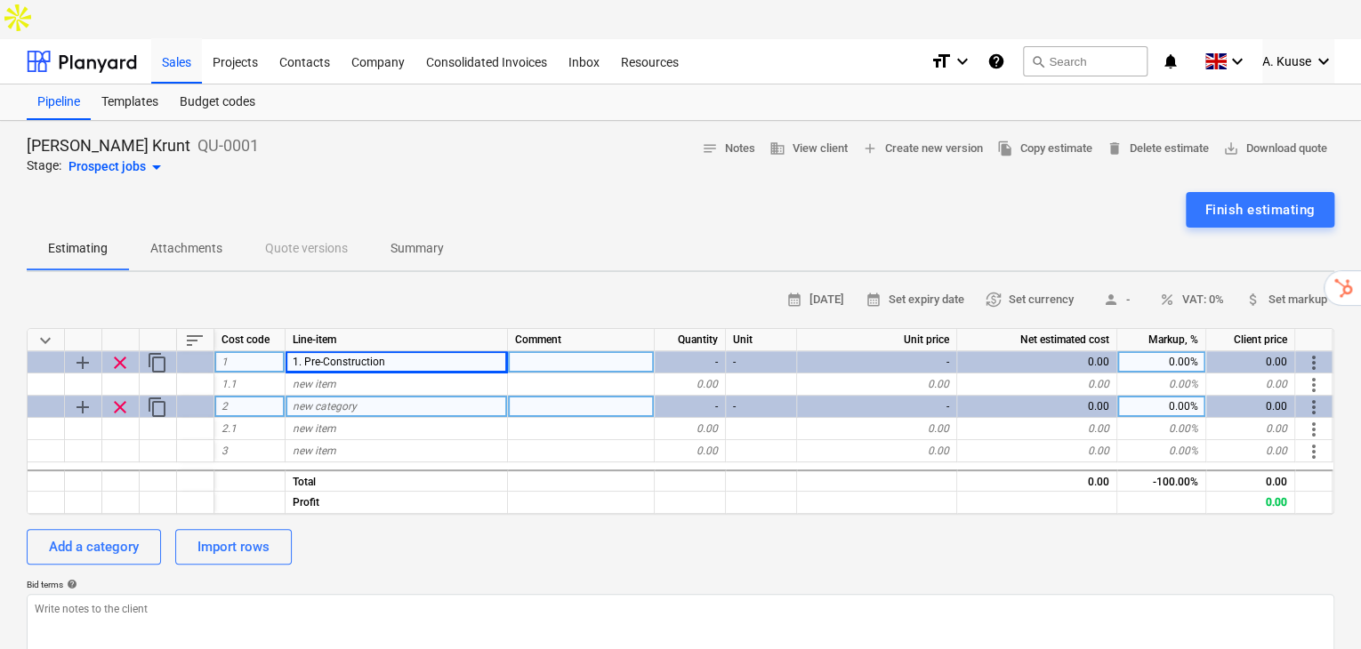
click at [317, 400] on span "new category" at bounding box center [325, 406] width 64 height 12
type input "3. Foundations"
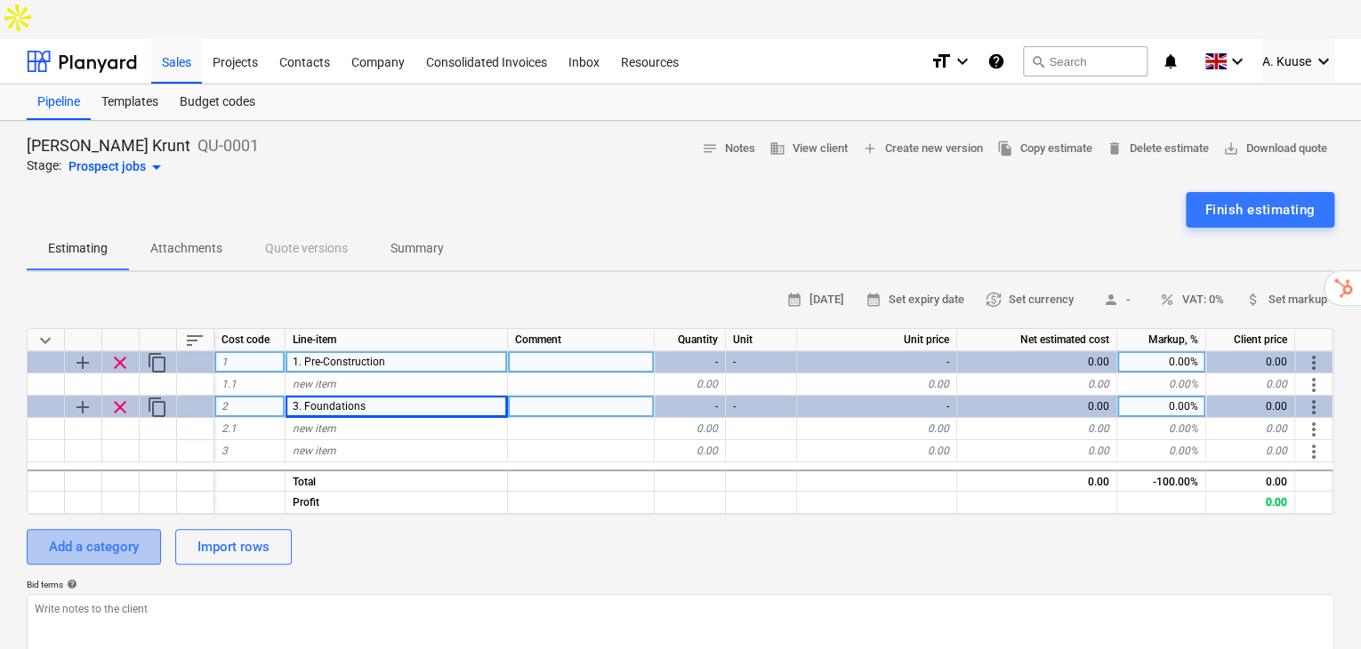
click at [124, 535] on div "Add a category" at bounding box center [94, 546] width 90 height 23
type textarea "x"
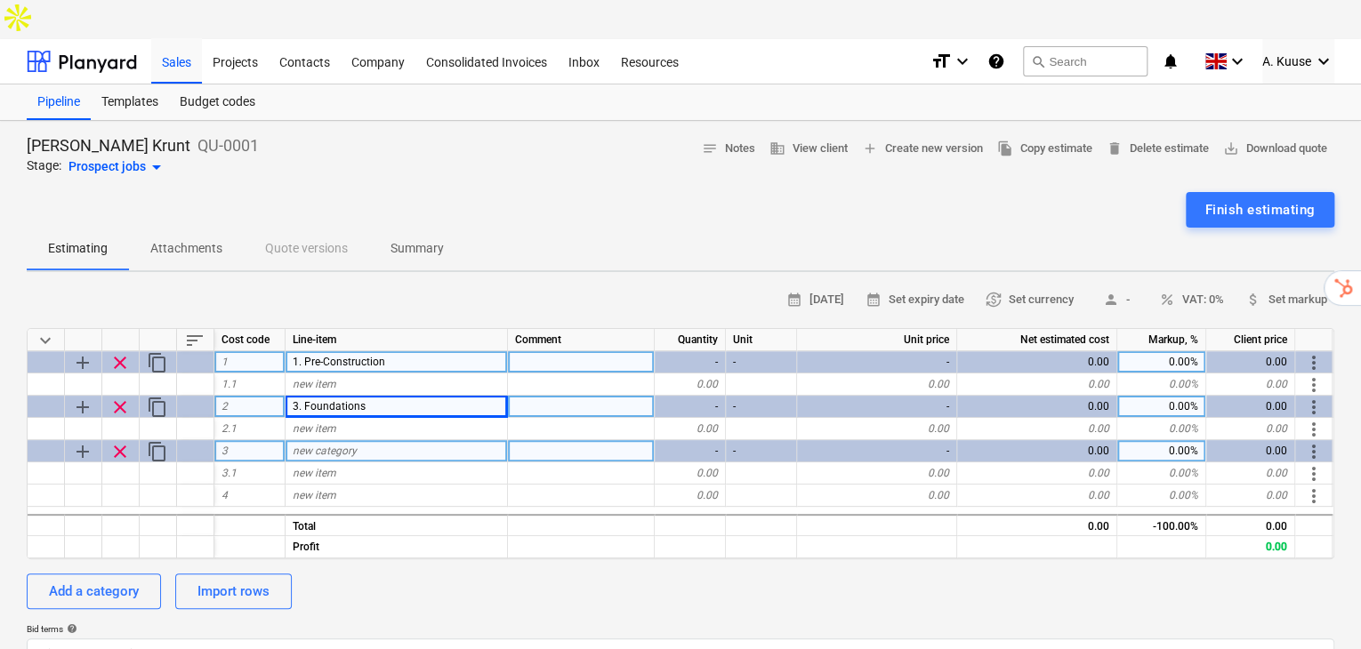
click at [341, 445] on span "new category" at bounding box center [325, 451] width 64 height 12
type input "4. Superstructure"
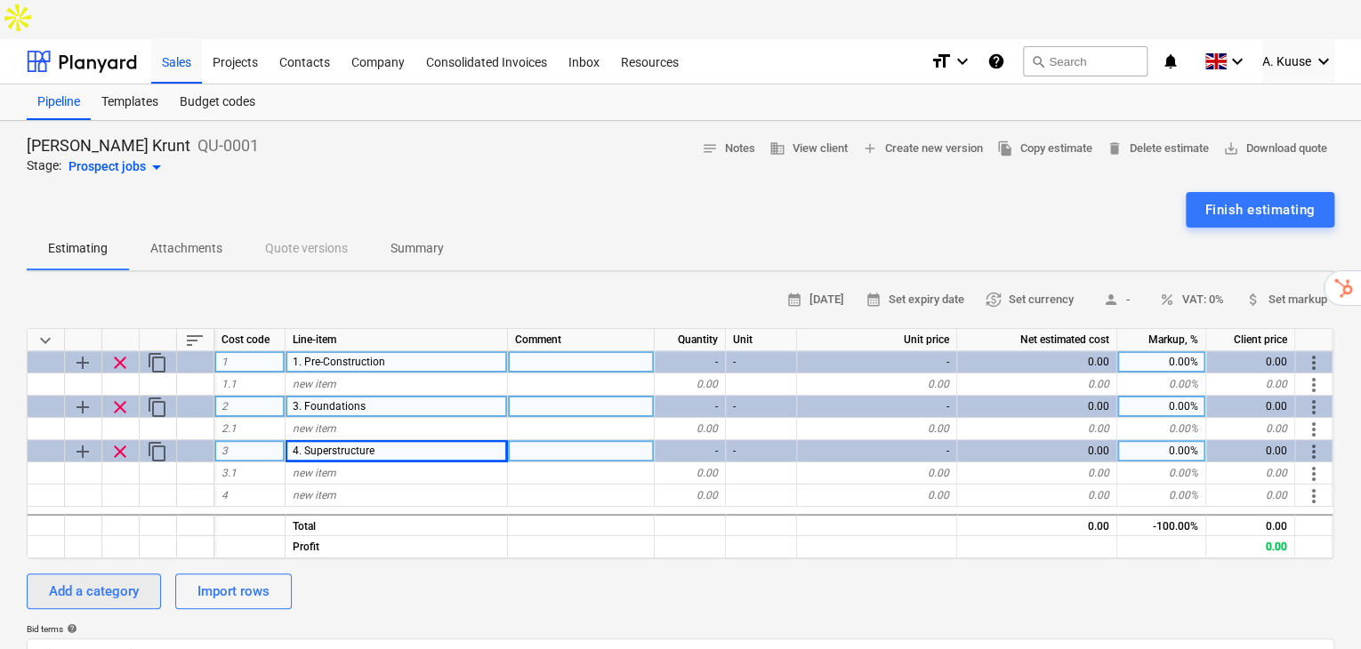
click at [111, 580] on div "Add a category" at bounding box center [94, 591] width 90 height 23
type textarea "x"
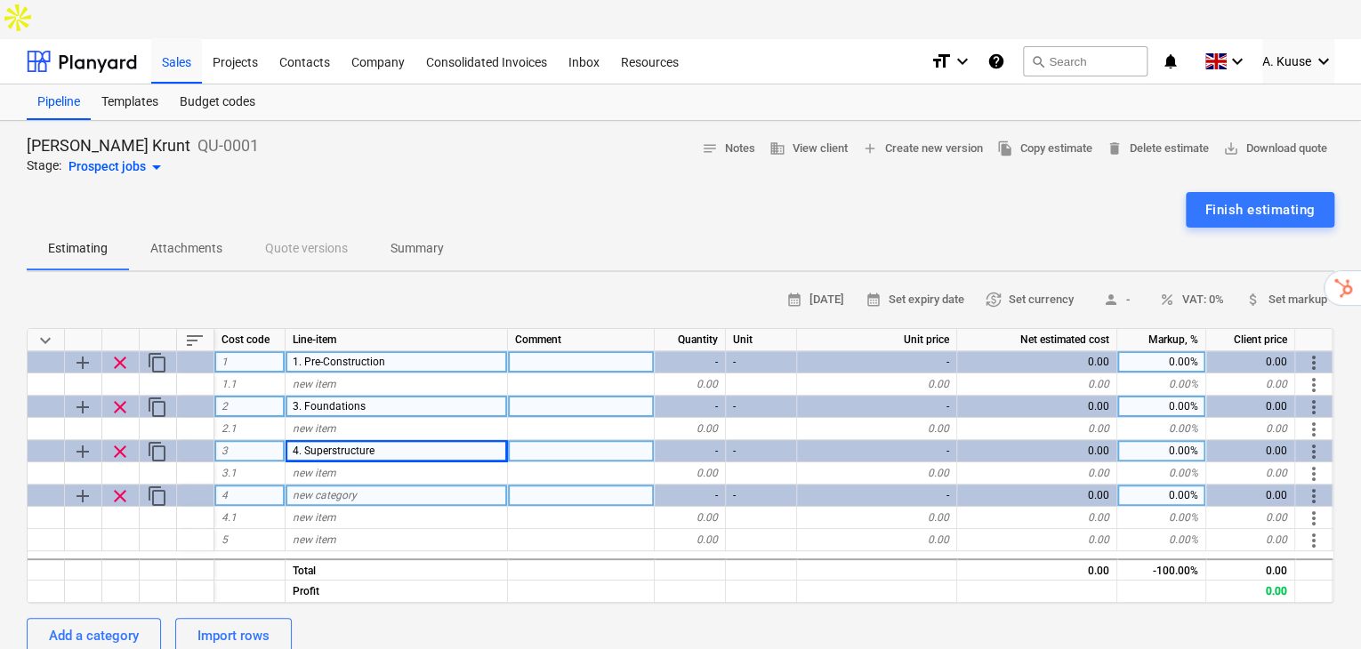
click at [328, 489] on span "new category" at bounding box center [325, 495] width 64 height 12
type input "2. Site Preparation"
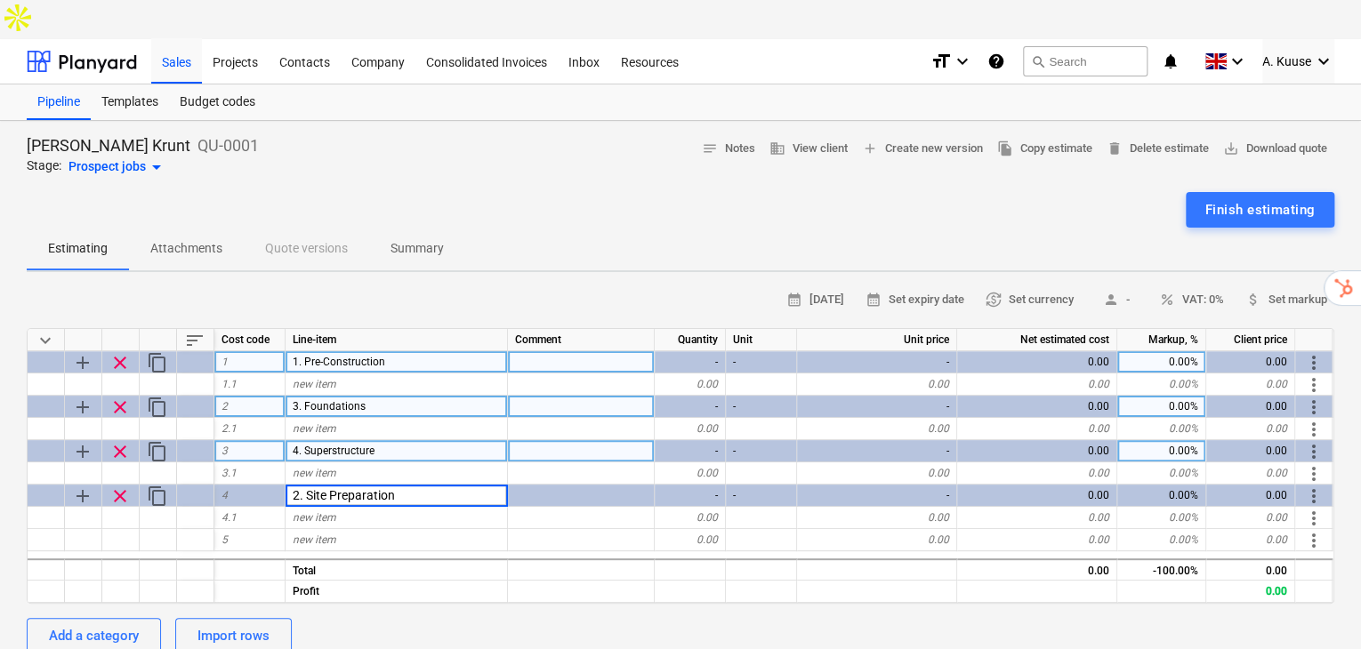
click at [195, 330] on span "sort" at bounding box center [194, 340] width 21 height 21
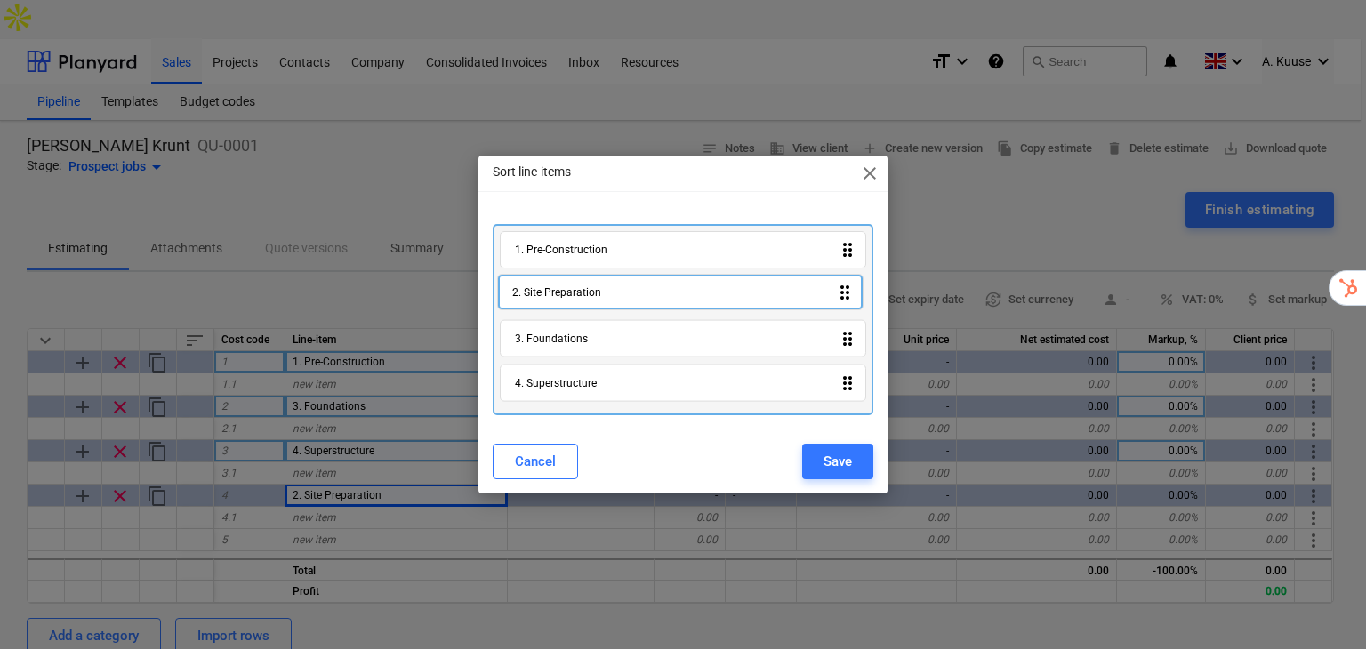
drag, startPoint x: 560, startPoint y: 381, endPoint x: 551, endPoint y: 290, distance: 92.0
click at [551, 287] on div "1. Pre-Construction drag_indicator 3. Foundations drag_indicator 4. Superstruct…" at bounding box center [683, 320] width 381 height 192
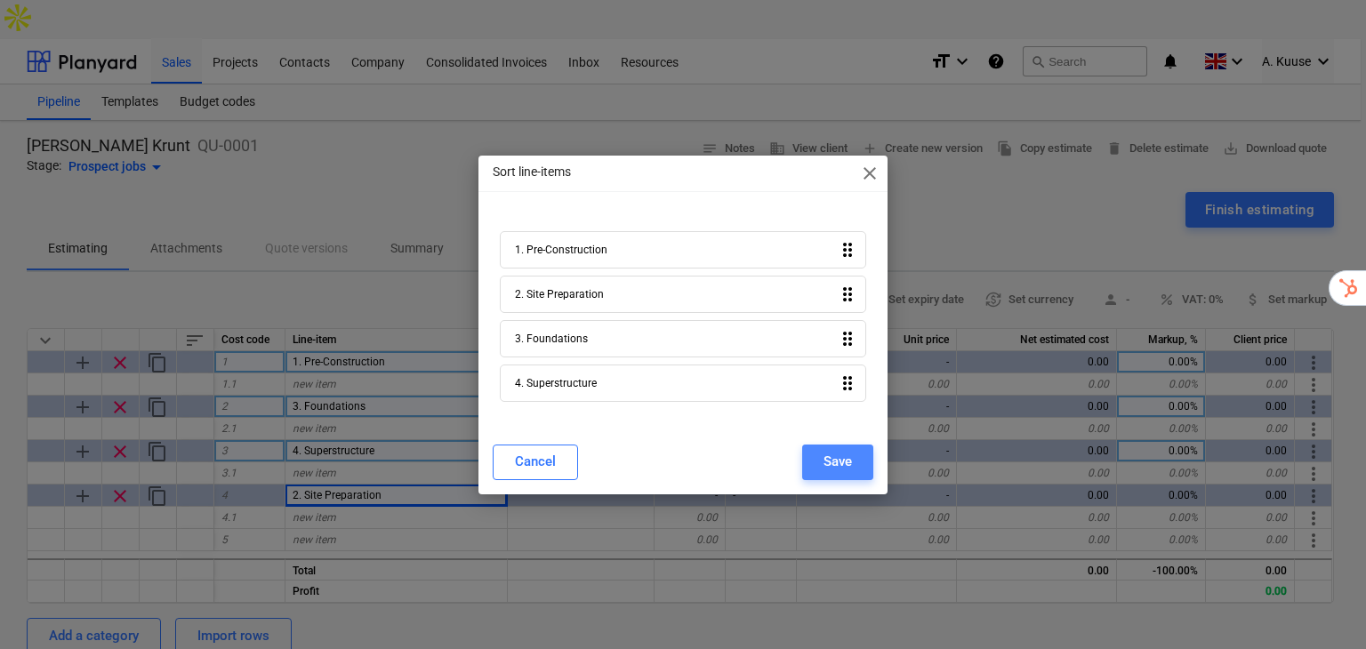
click at [841, 470] on div "Save" at bounding box center [837, 461] width 28 height 23
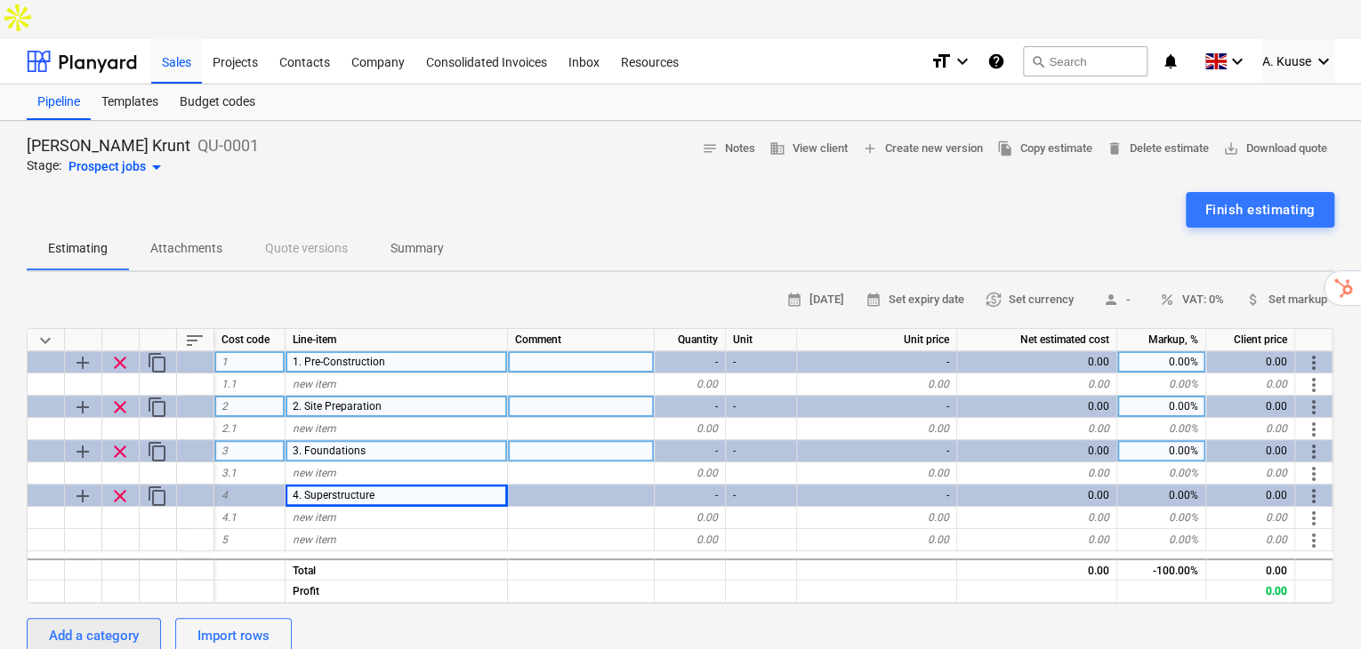
click at [92, 624] on div "Add a category" at bounding box center [94, 635] width 90 height 23
type textarea "x"
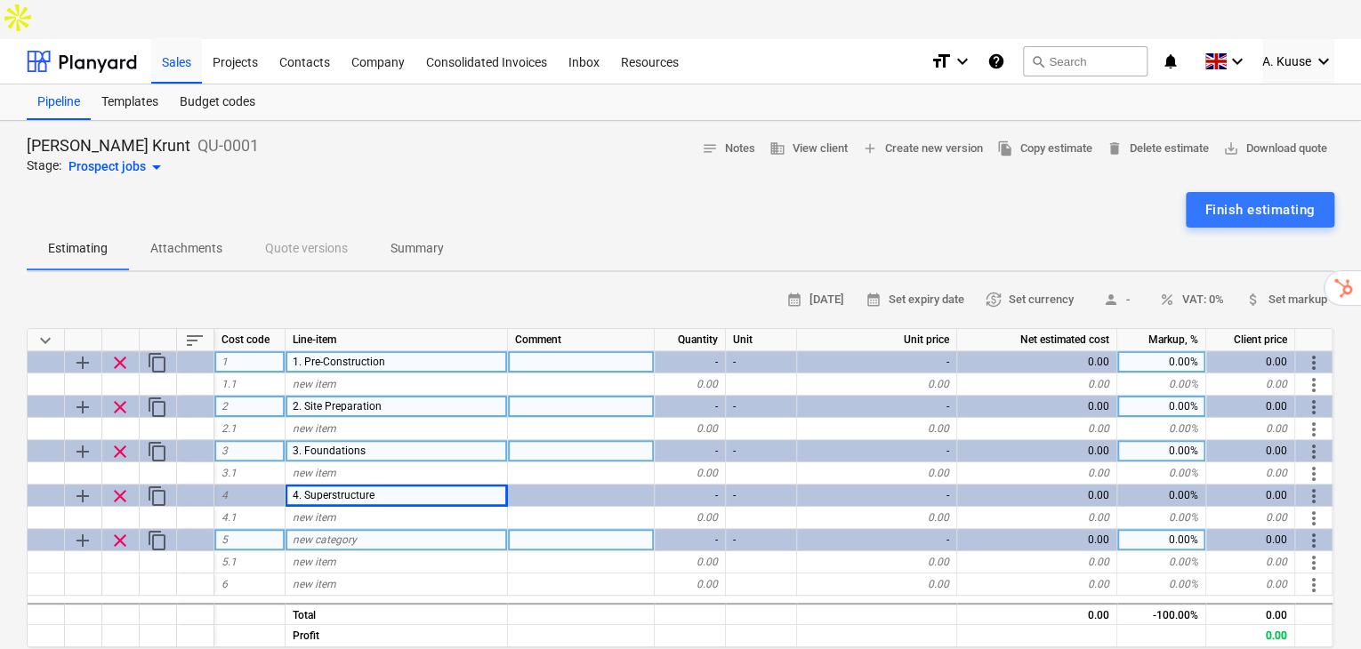
click at [345, 534] on span "new category" at bounding box center [325, 540] width 64 height 12
type input "5. Enclosure"
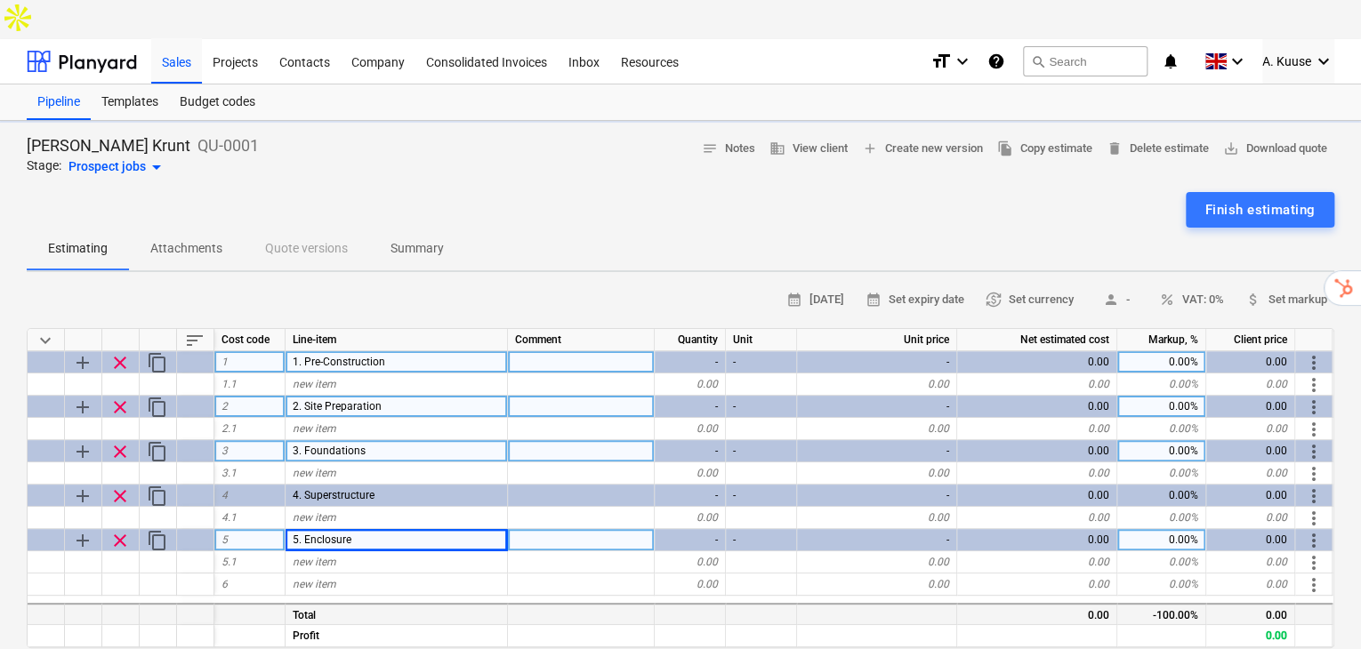
type textarea "x"
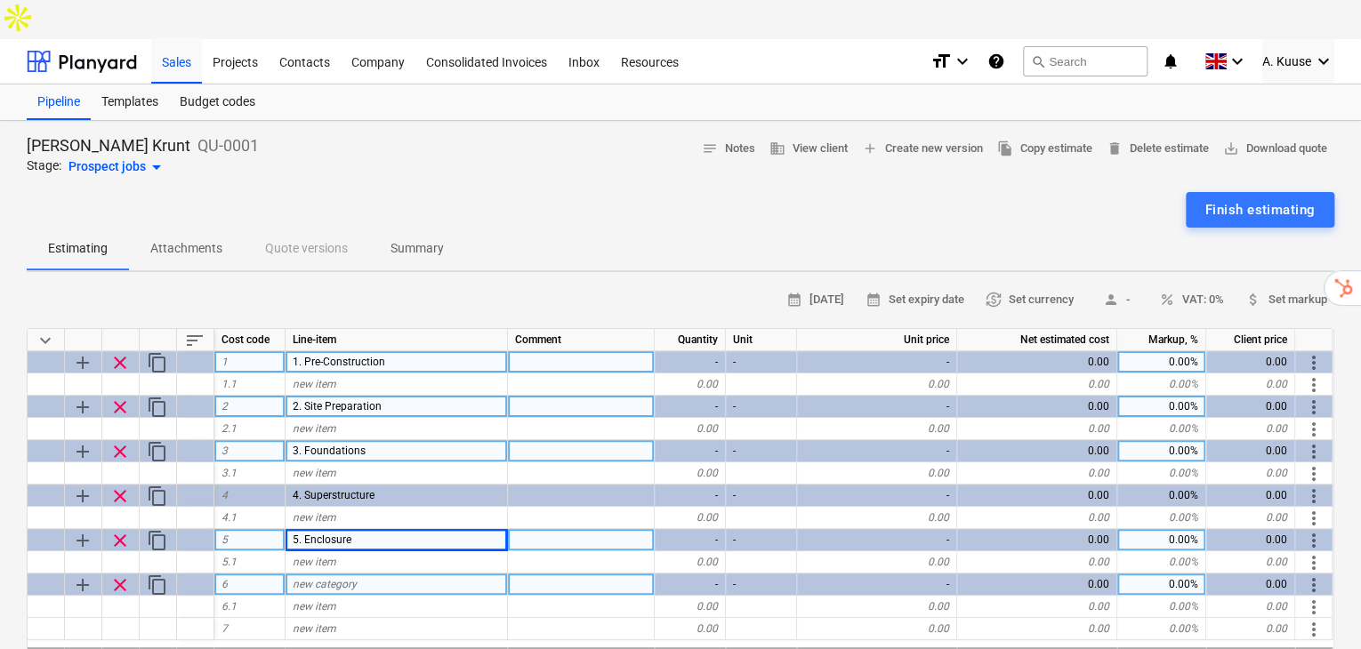
click at [342, 578] on span "new category" at bounding box center [325, 584] width 64 height 12
type input "6. Rough-In Services"
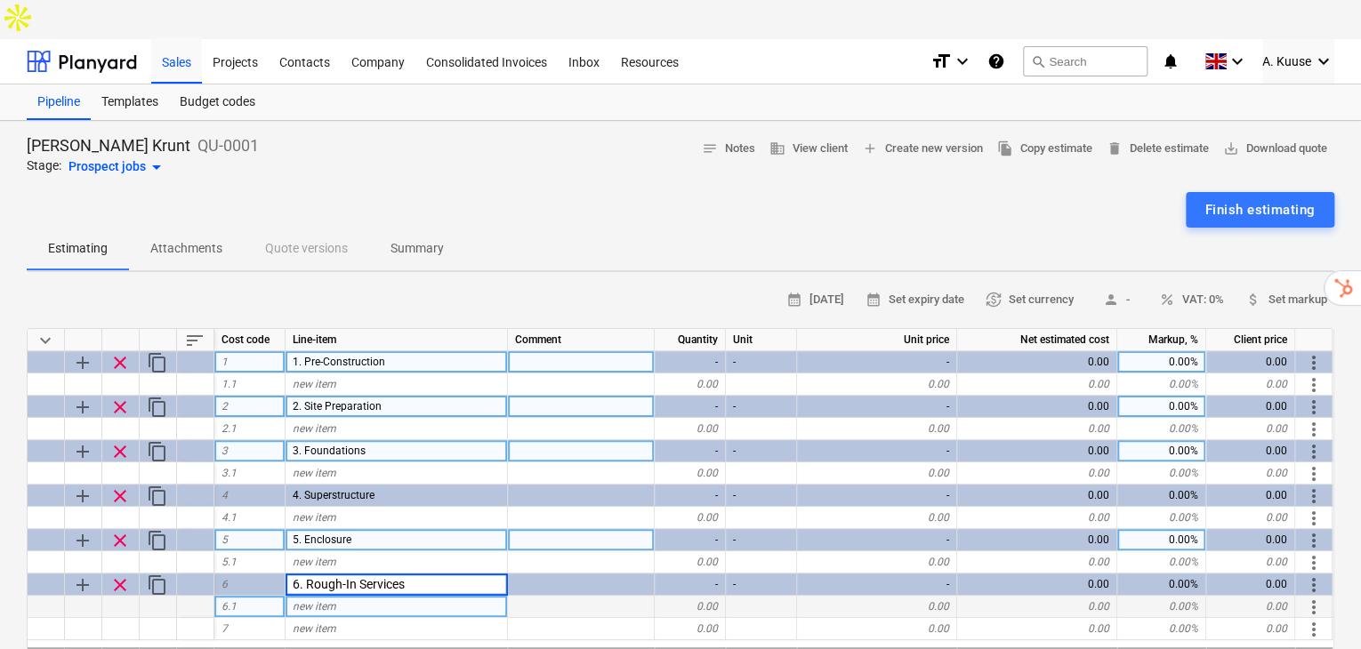
click at [414, 596] on div "new item" at bounding box center [396, 607] width 222 height 22
type textarea "x"
type input "Electrical"
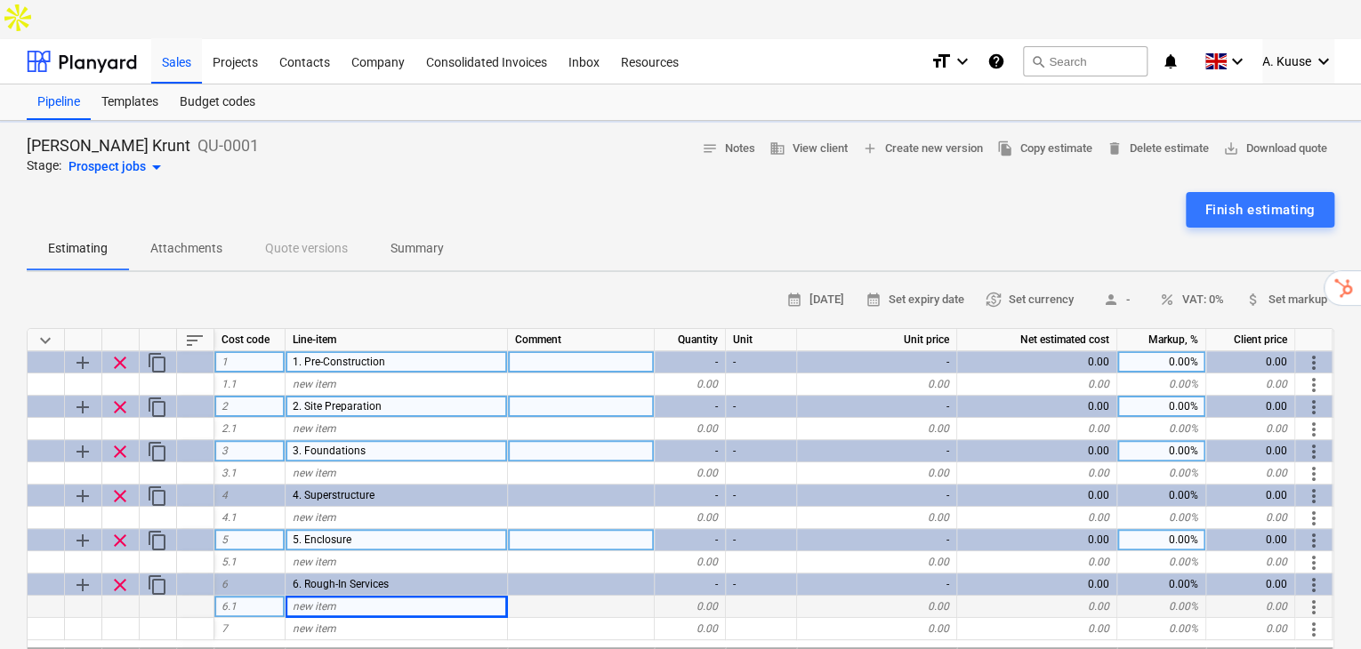
type textarea "x"
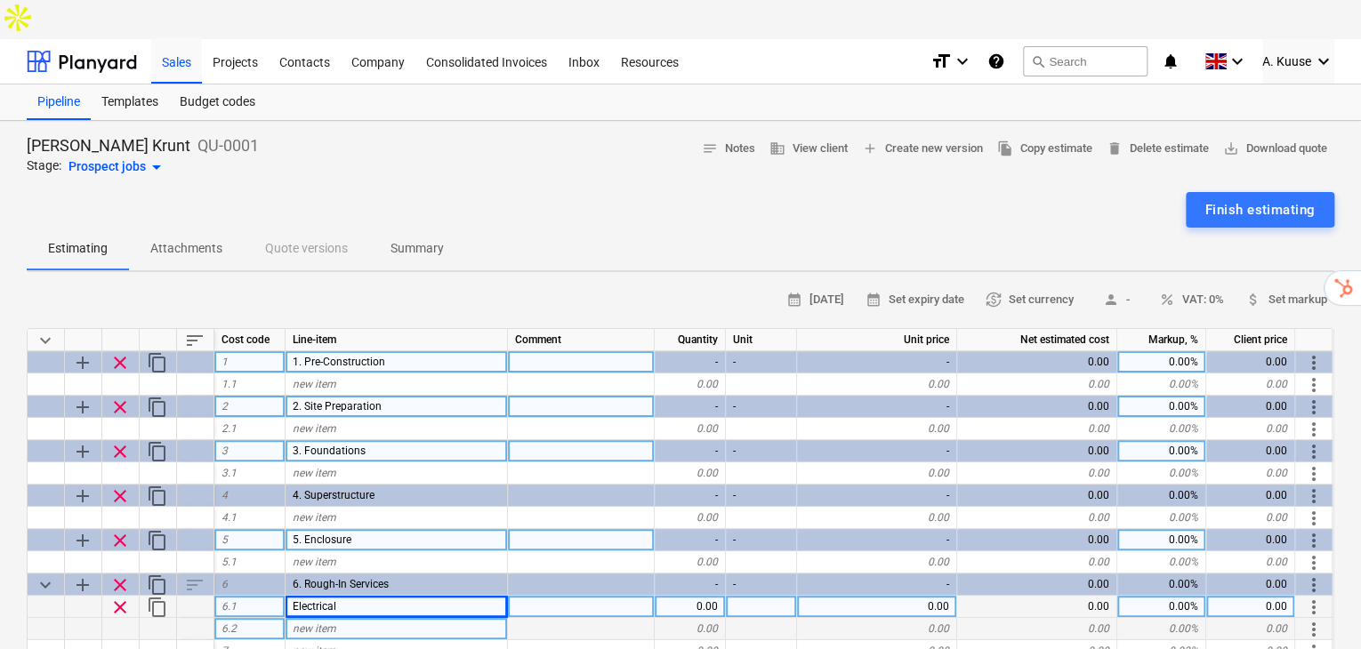
click at [334, 622] on span "new item" at bounding box center [315, 628] width 44 height 12
type input "Plumbing"
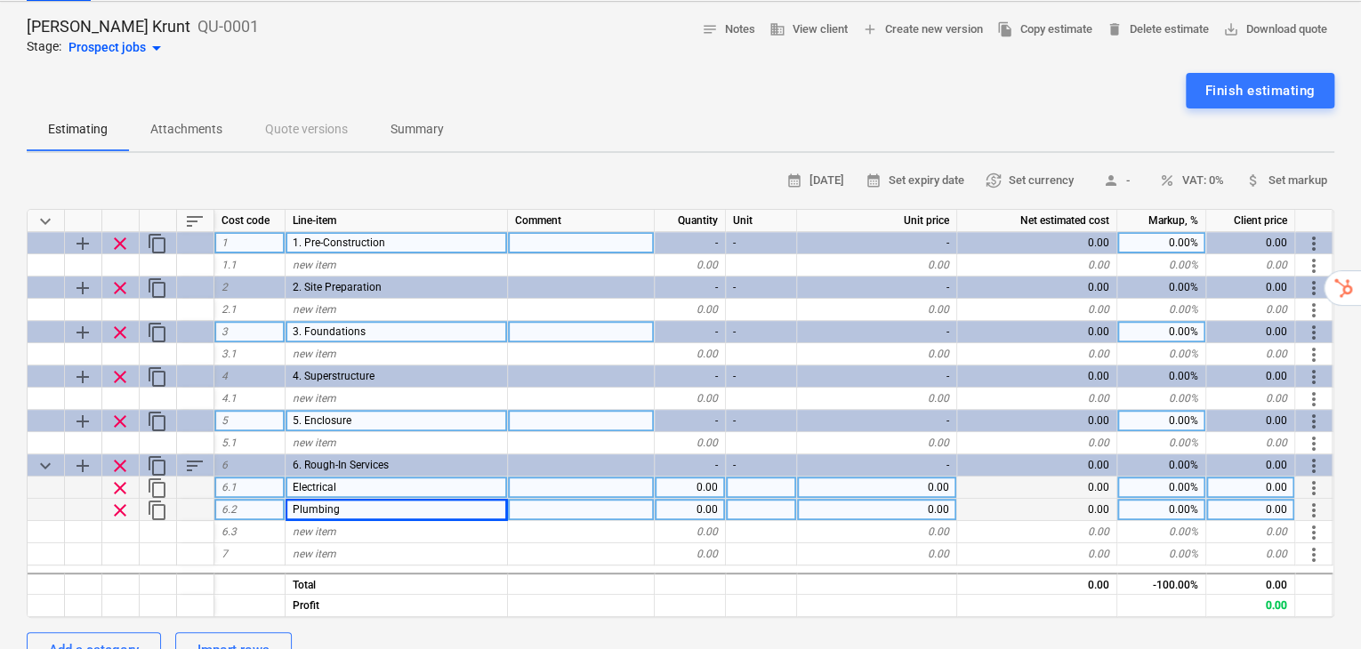
scroll to position [178, 0]
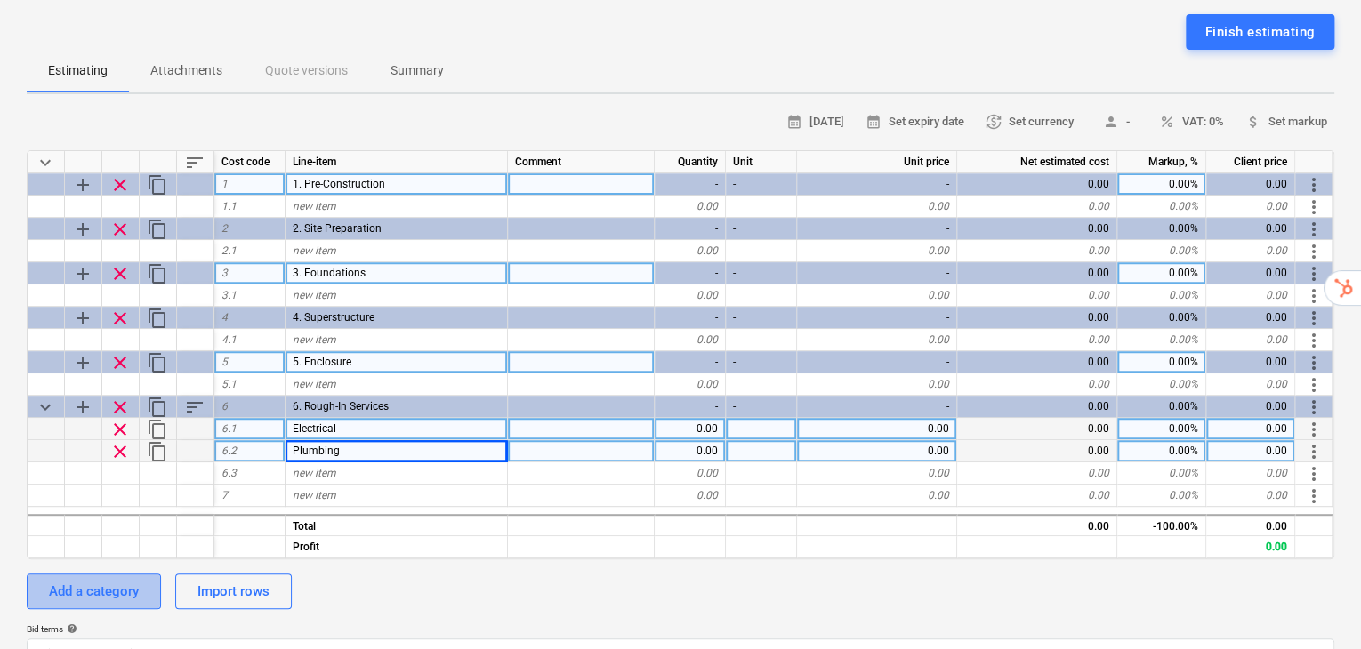
click at [114, 580] on div "Add a category" at bounding box center [94, 591] width 90 height 23
type textarea "x"
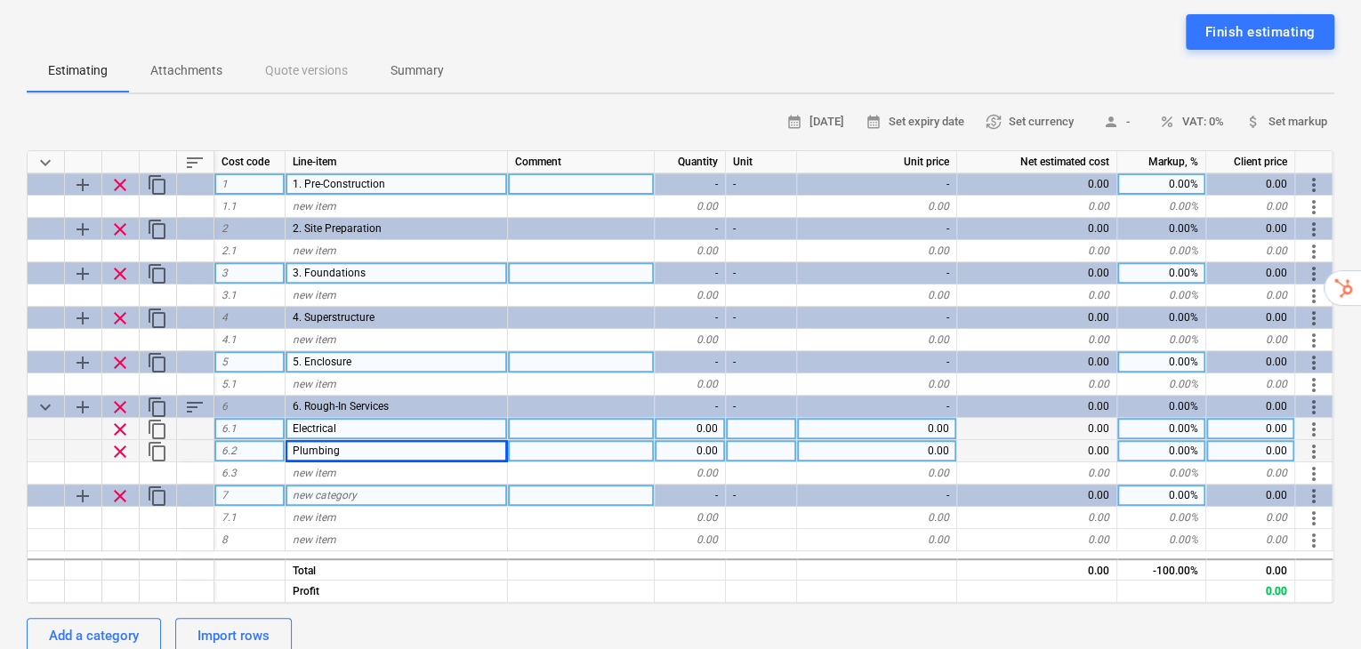
click at [348, 489] on span "new category" at bounding box center [325, 495] width 64 height 12
type input "7. Interior Works"
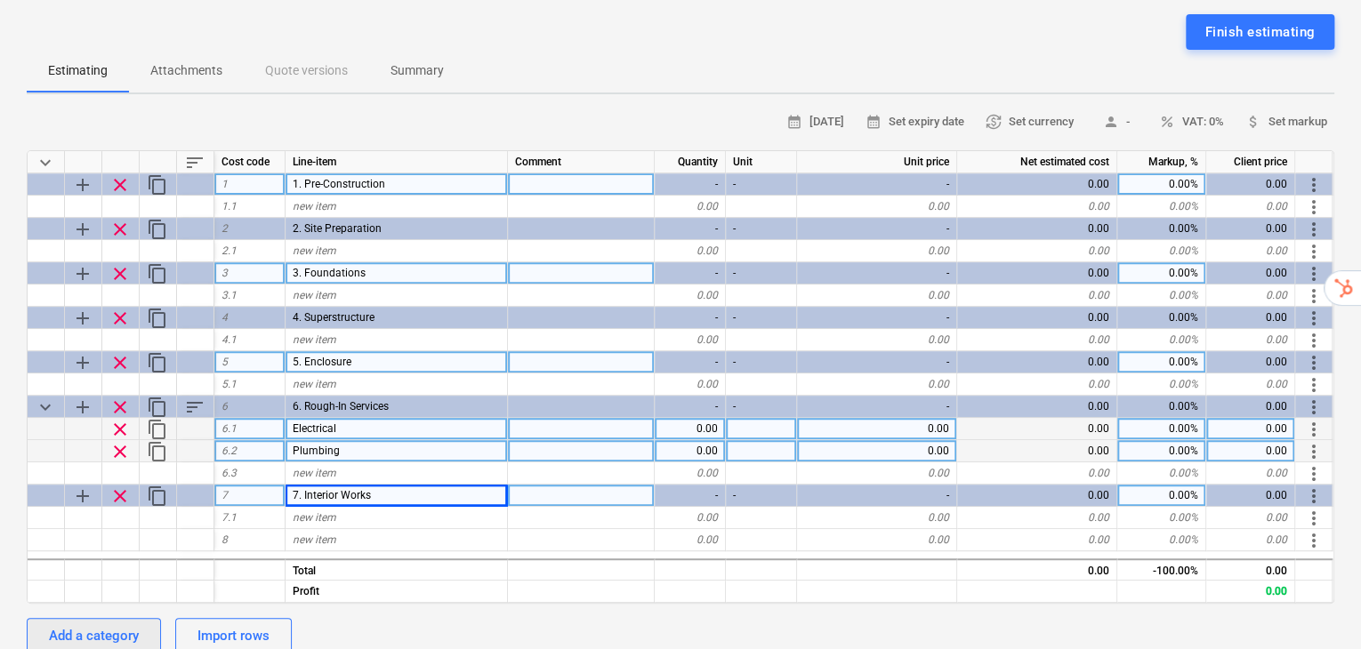
click at [134, 624] on div "Add a category" at bounding box center [94, 635] width 90 height 23
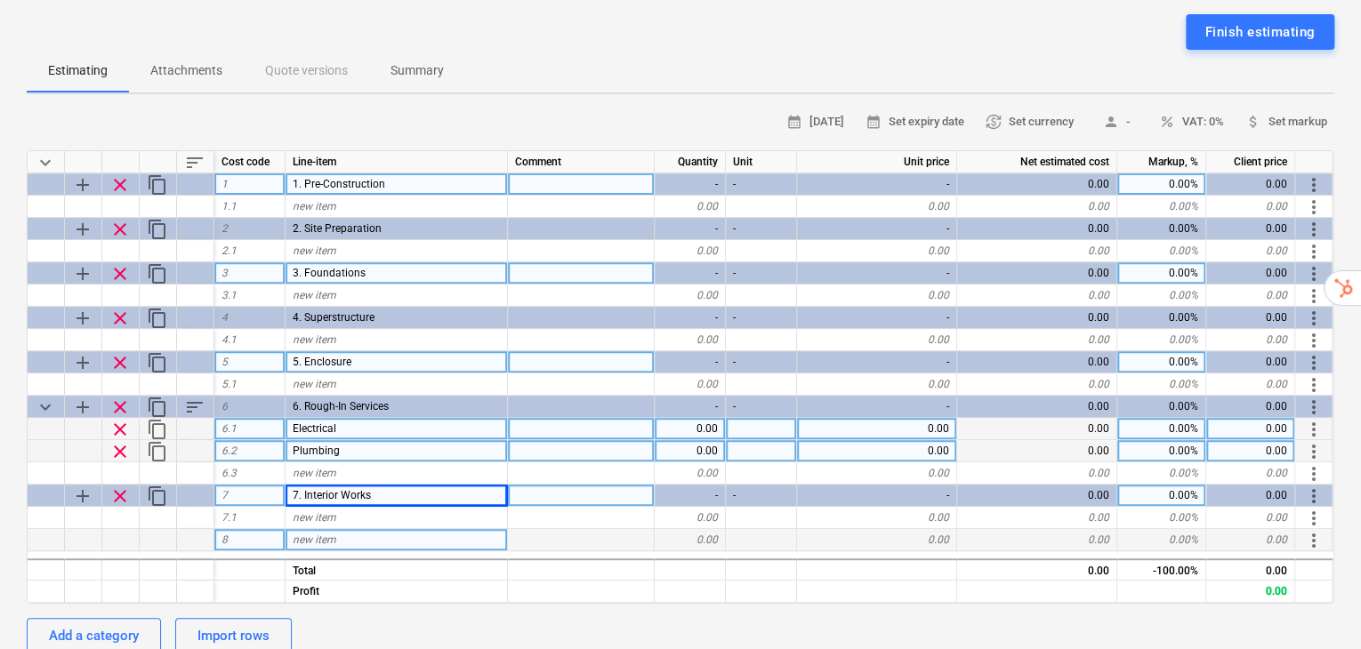
type textarea "x"
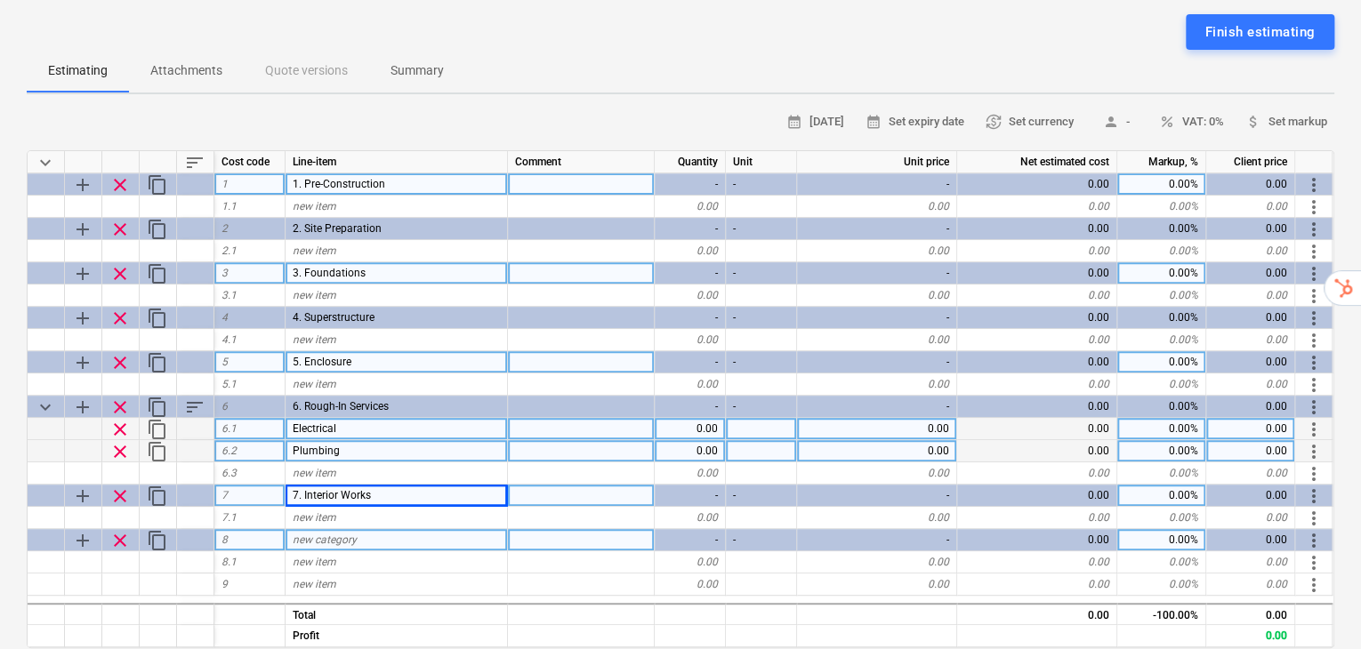
click at [376, 529] on div "new category" at bounding box center [396, 540] width 222 height 22
type input "8. Fixtures & Fittings"
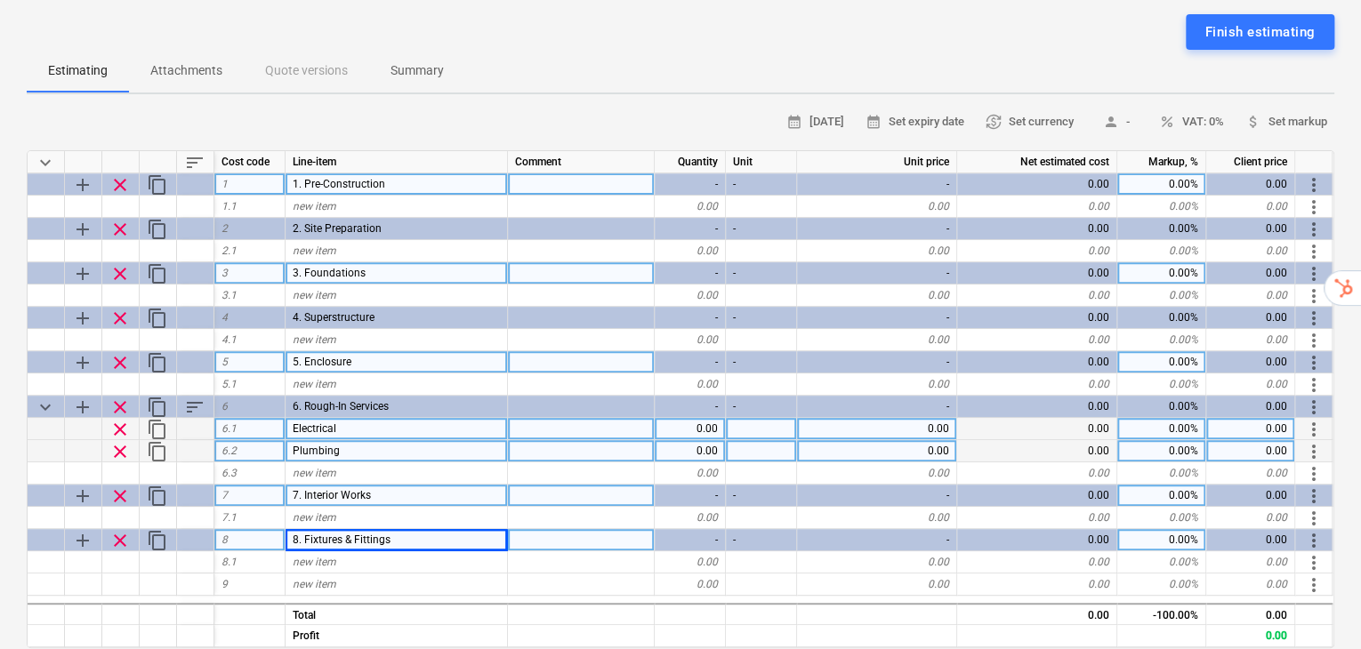
type textarea "x"
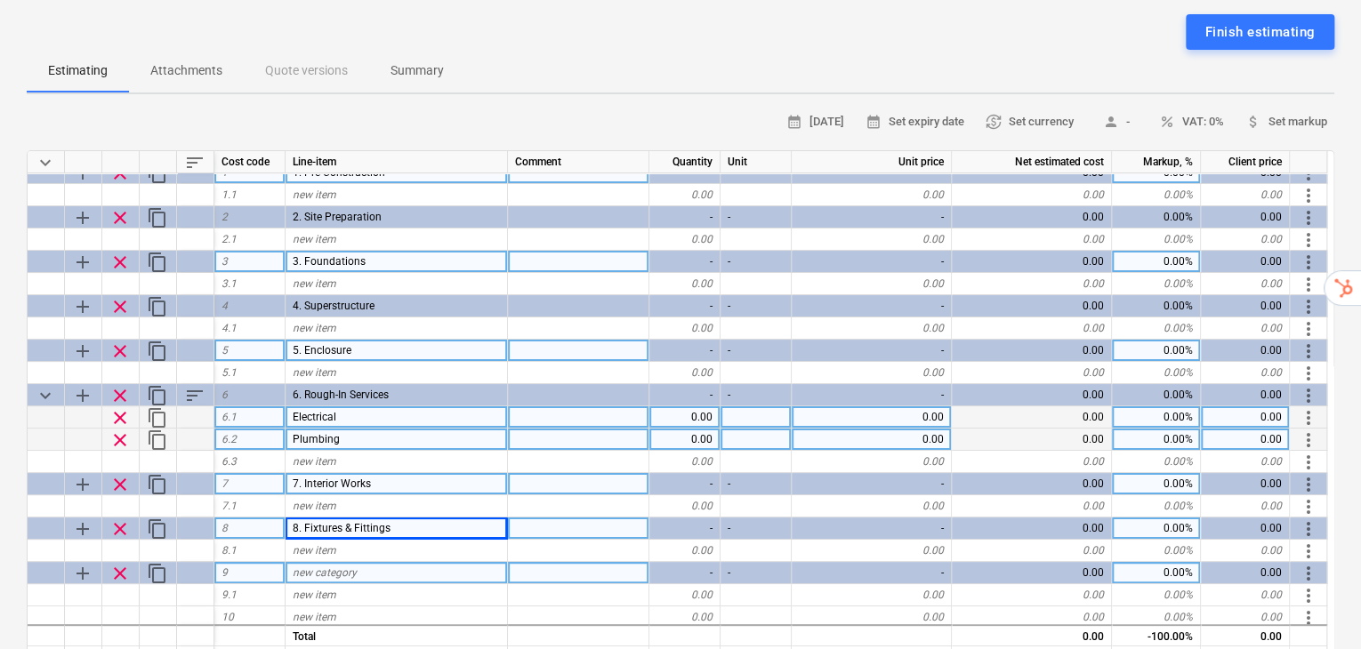
scroll to position [15, 0]
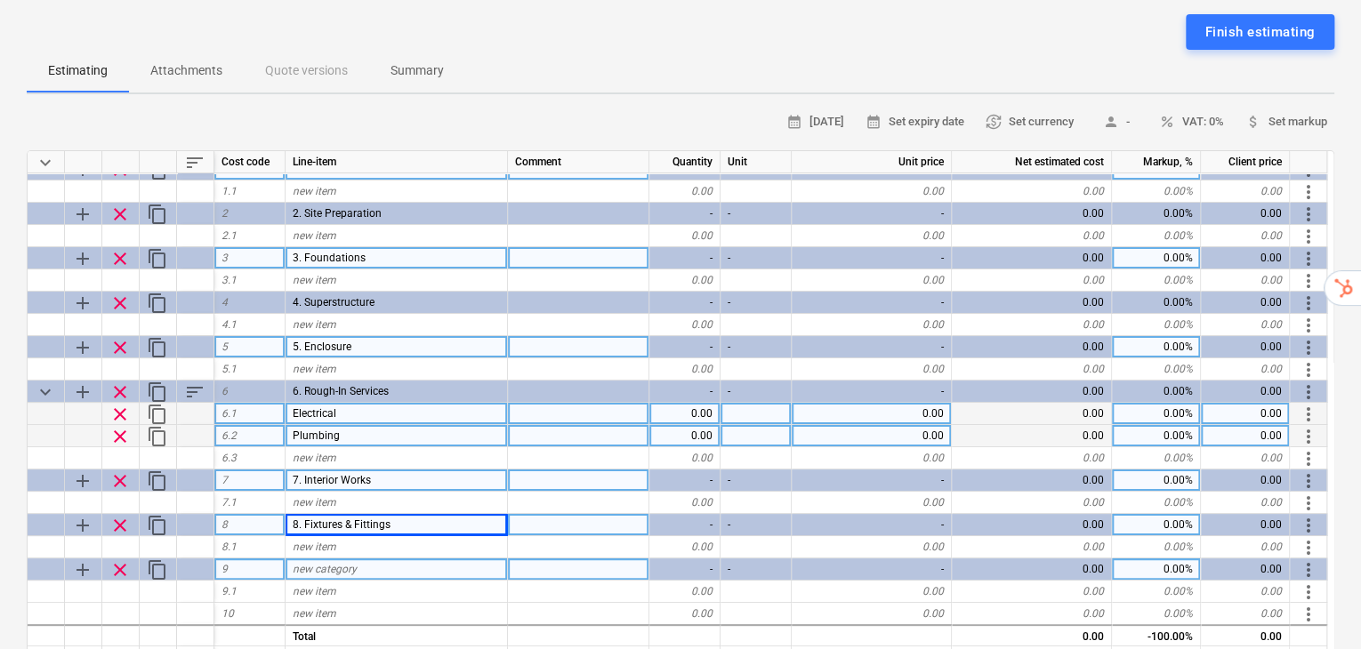
click at [312, 563] on span "new category" at bounding box center [325, 569] width 64 height 12
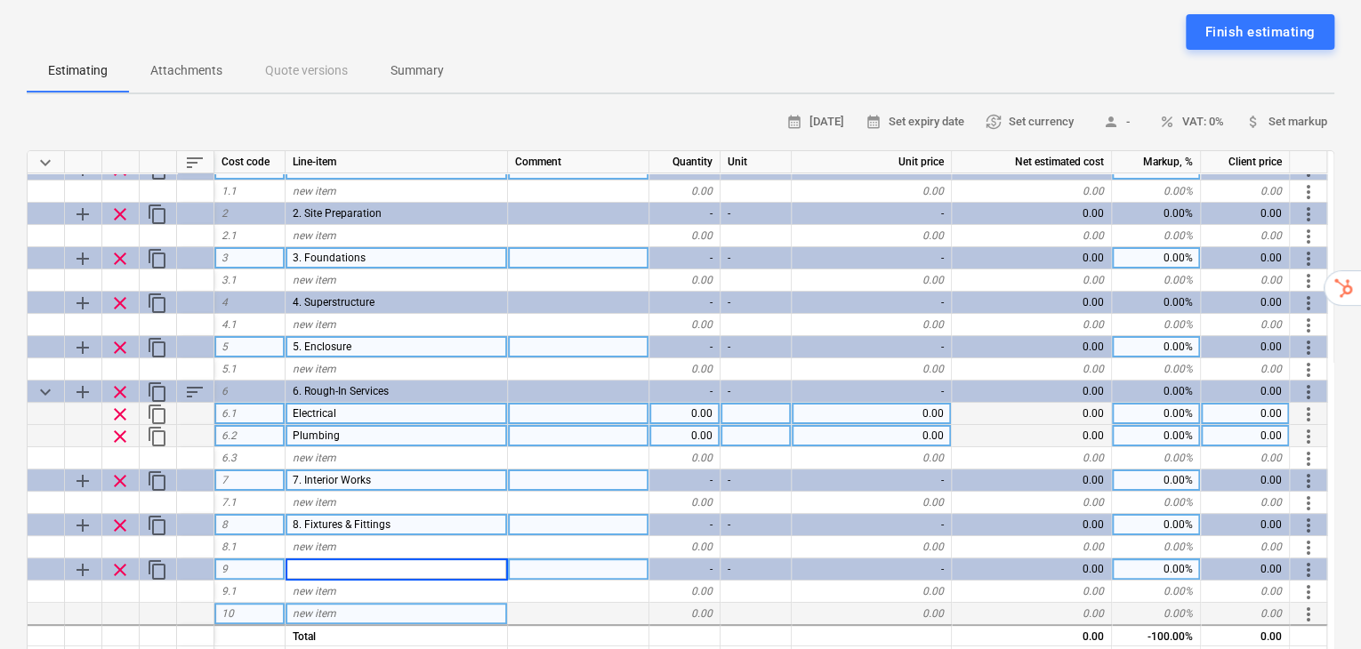
type input "9. Exterior & Landscaping"
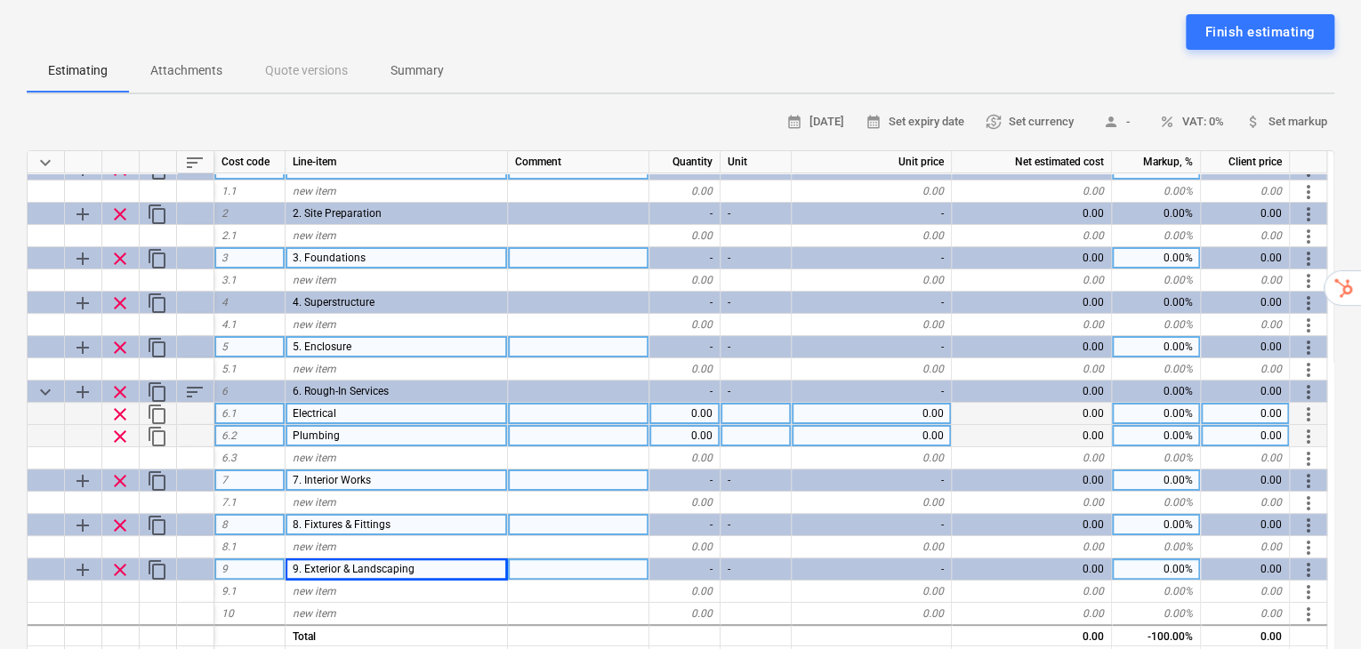
type textarea "x"
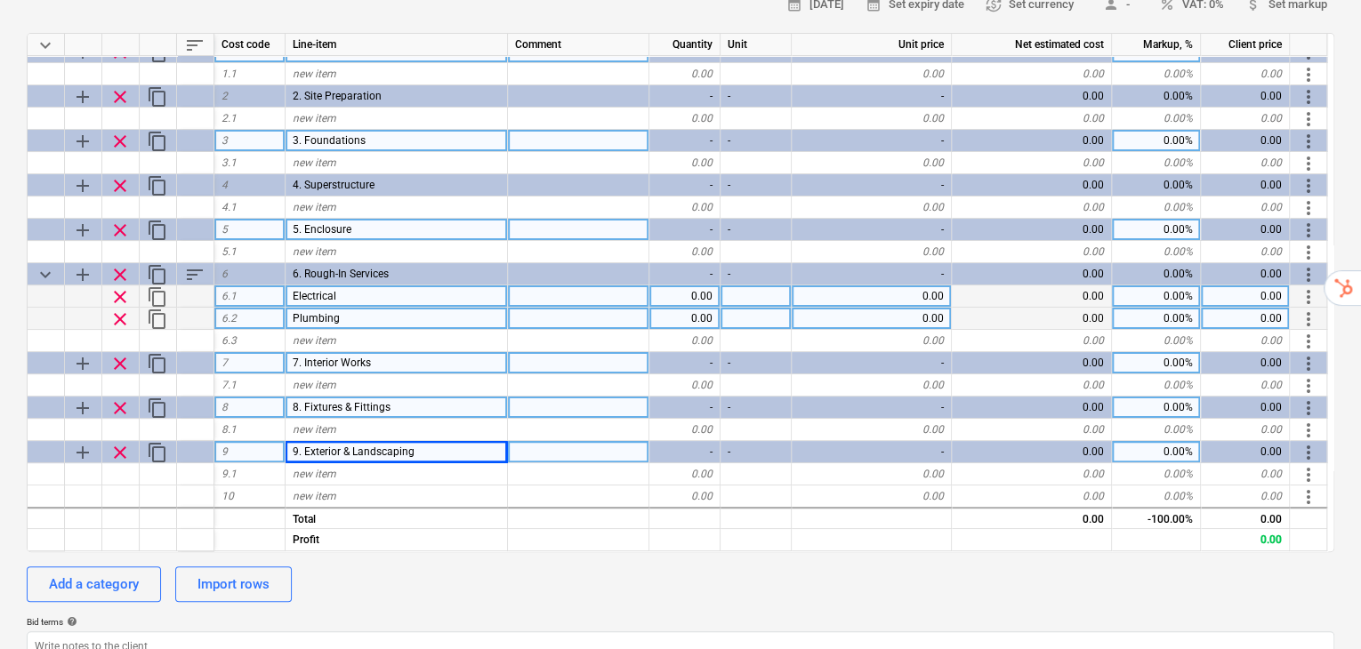
scroll to position [296, 0]
click at [462, 566] on div "Add a category Import rows" at bounding box center [680, 584] width 1307 height 36
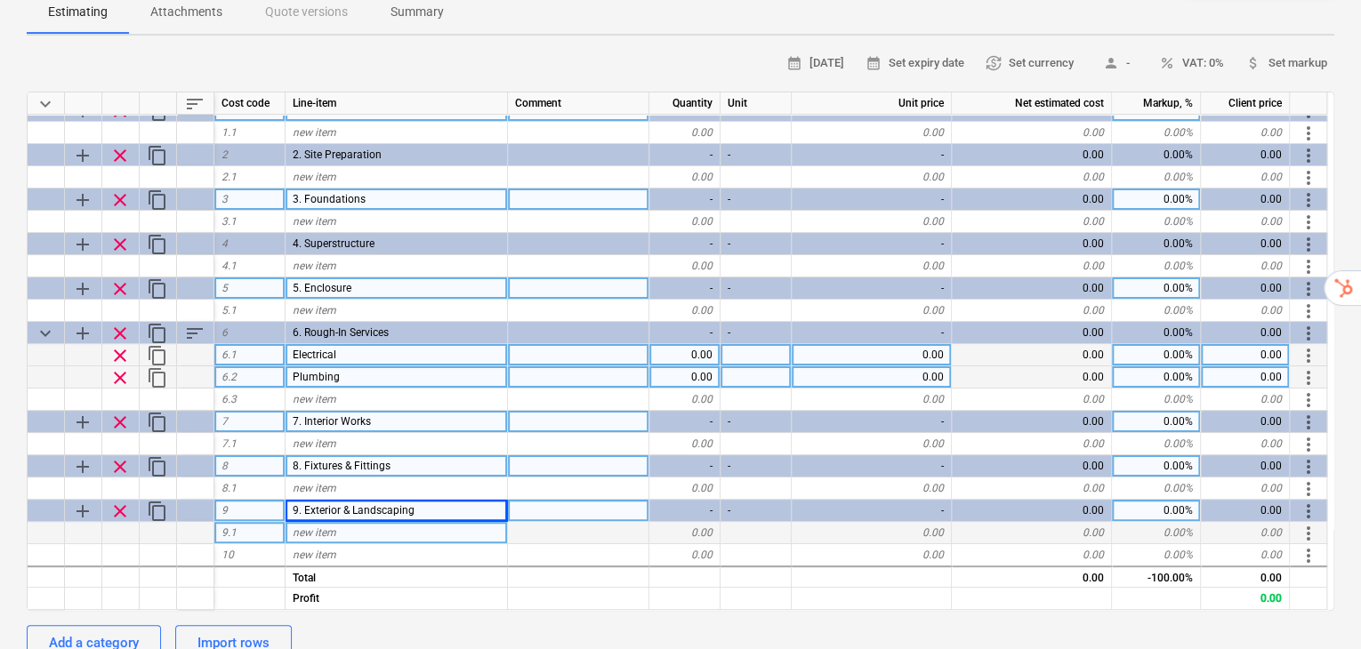
click at [413, 522] on div "new item" at bounding box center [396, 533] width 222 height 22
type input "Terrace"
click at [462, 625] on div "Add a category Import rows" at bounding box center [680, 643] width 1307 height 36
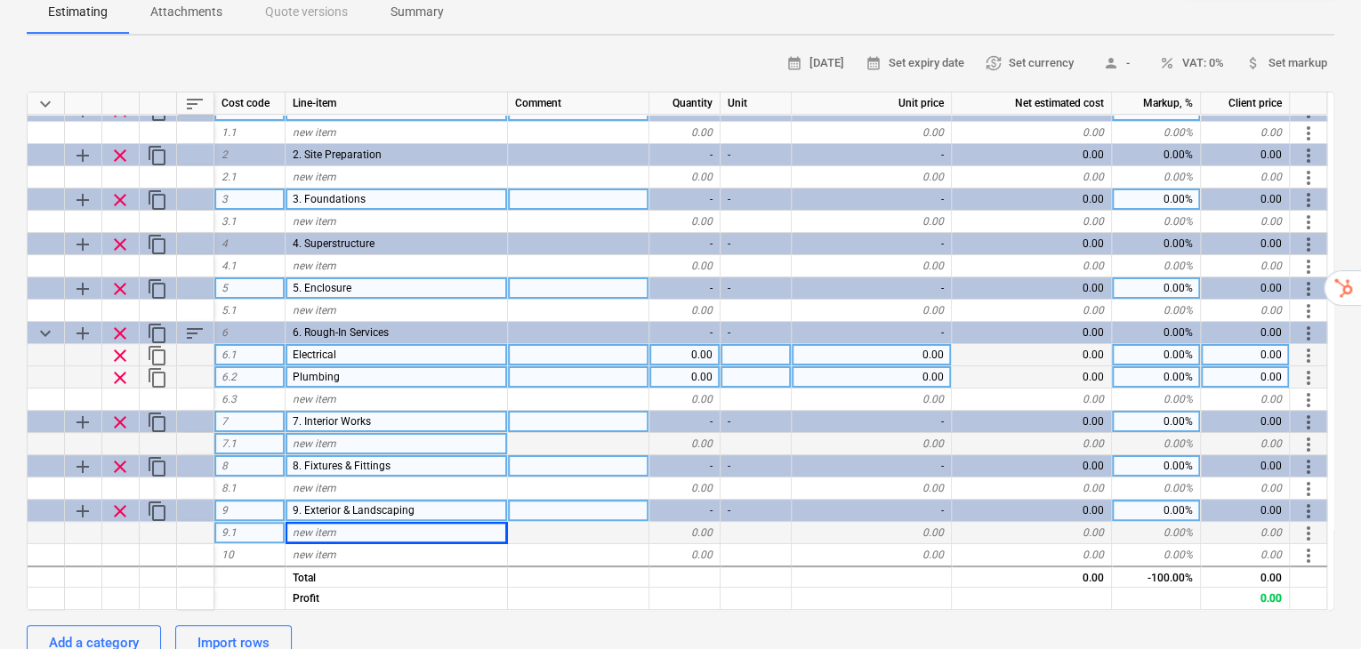
type textarea "x"
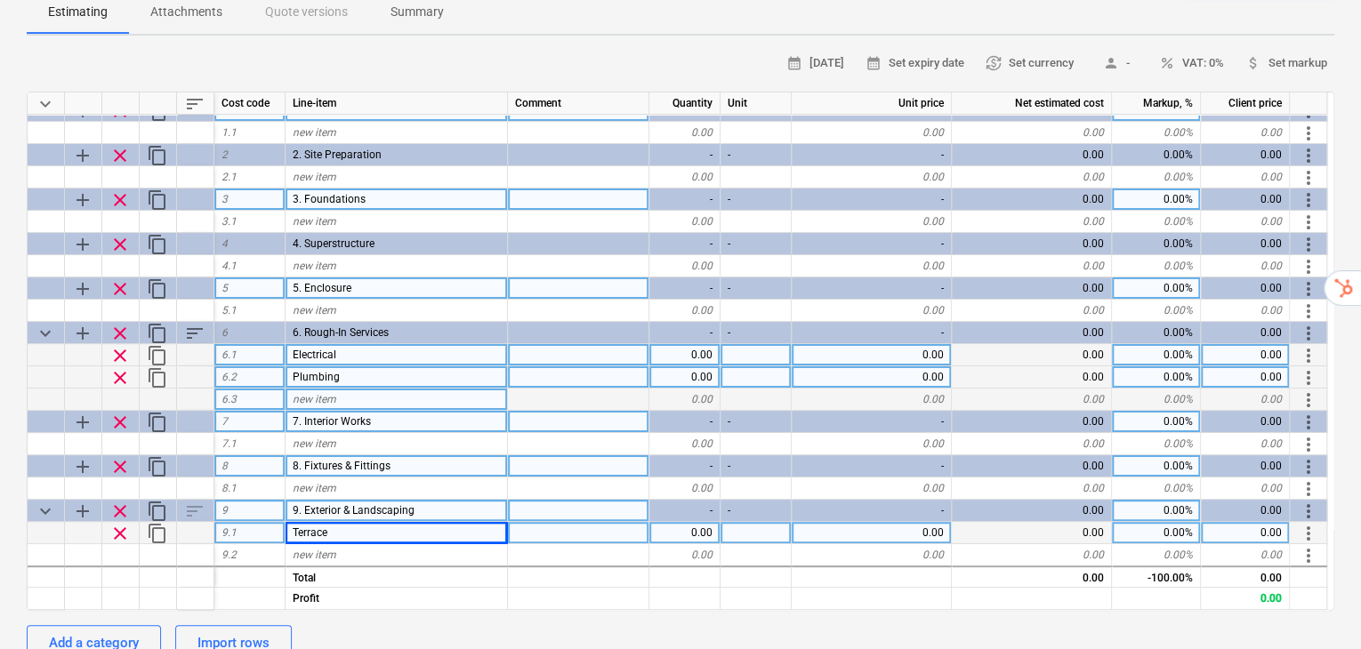
click at [356, 389] on div "new item" at bounding box center [396, 400] width 222 height 22
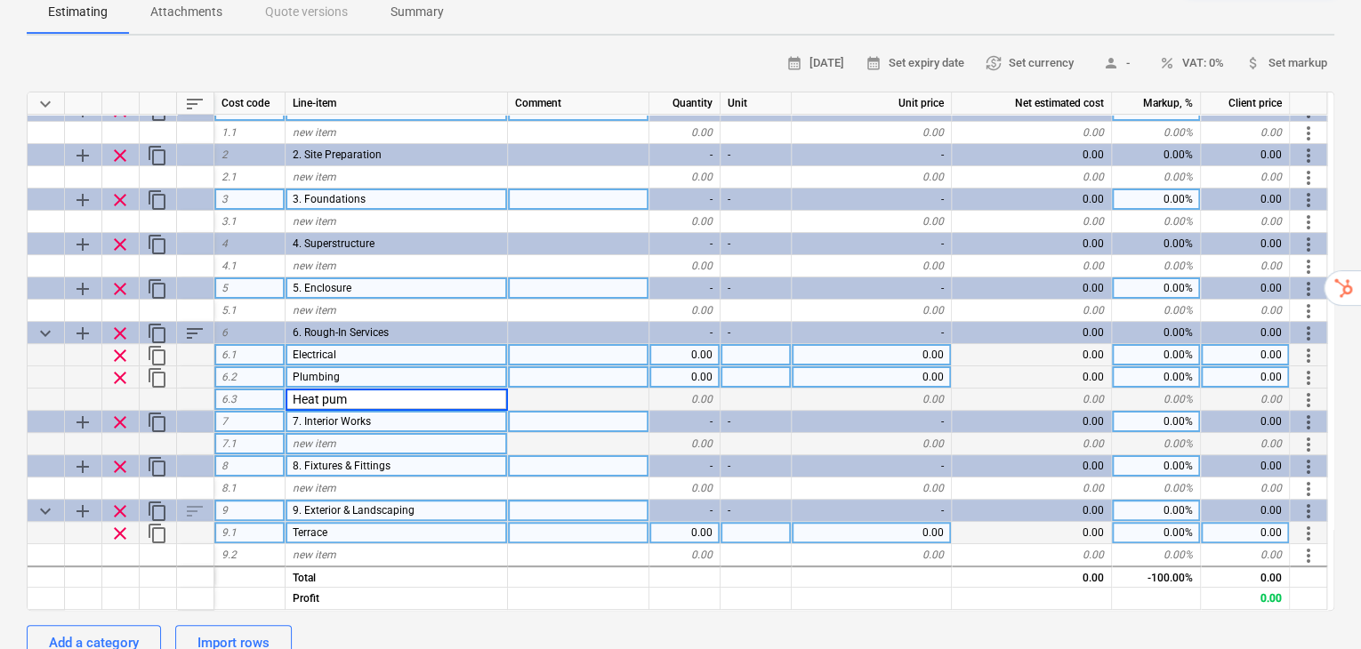
type input "Heat pump"
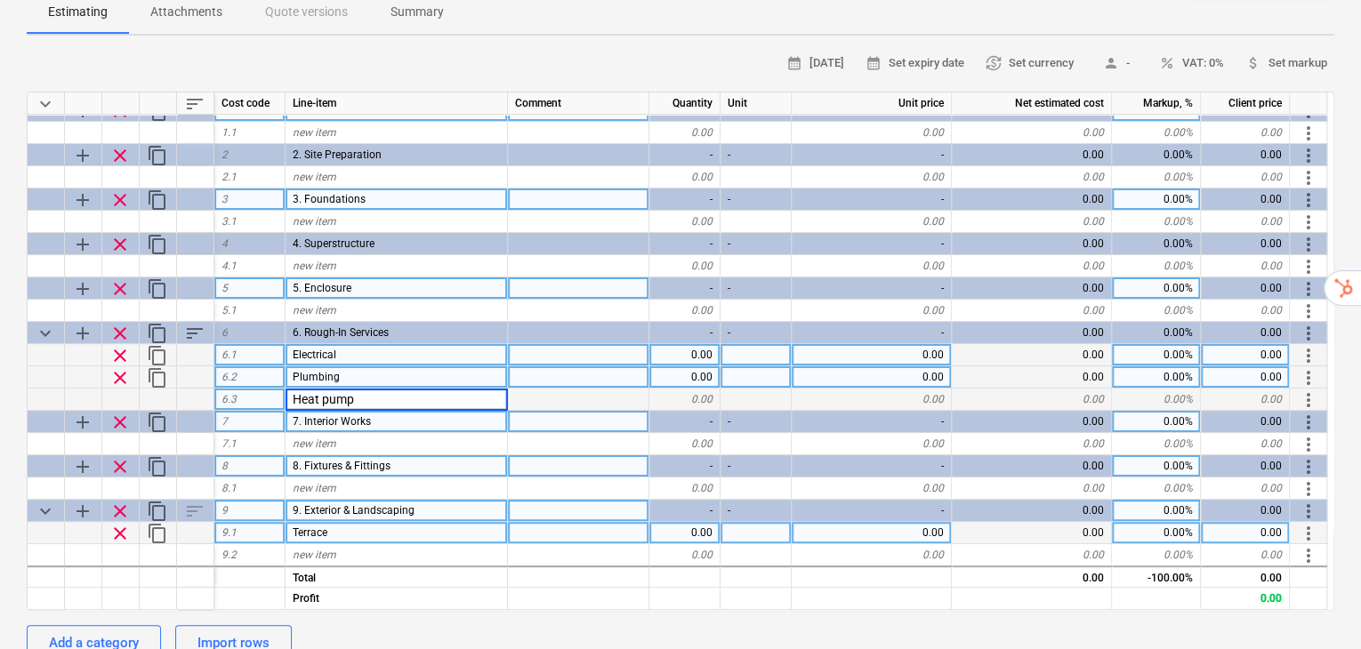
click at [534, 625] on div "Add a category Import rows" at bounding box center [680, 643] width 1307 height 36
type textarea "x"
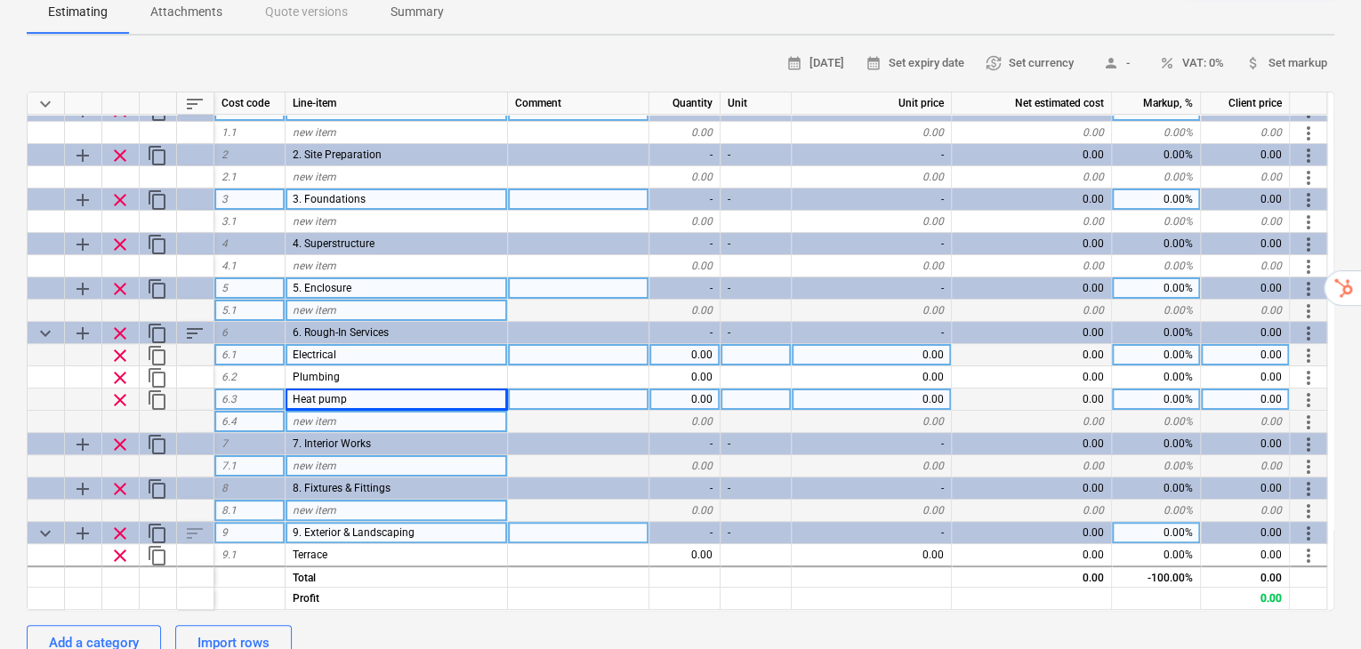
click at [329, 304] on span "new item" at bounding box center [315, 310] width 44 height 12
type input "Front toor (w way)"
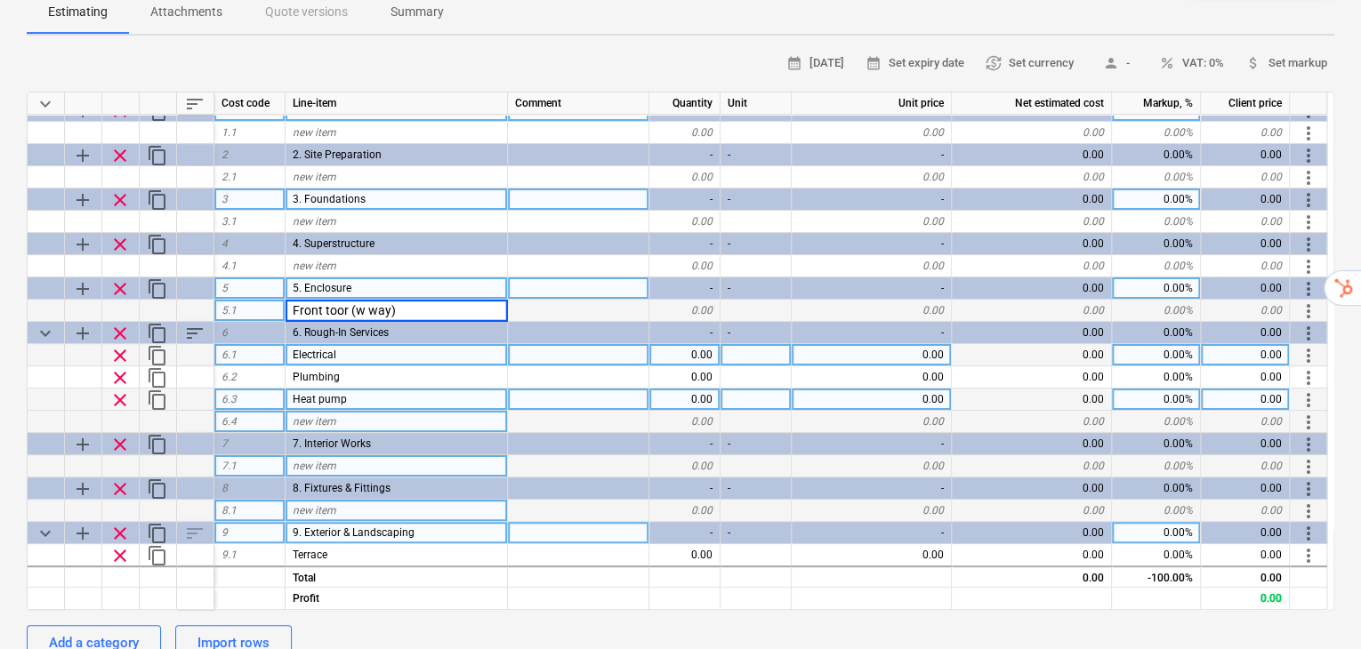
click at [558, 300] on div at bounding box center [578, 311] width 141 height 22
click at [557, 300] on div at bounding box center [578, 311] width 141 height 22
type textarea "x"
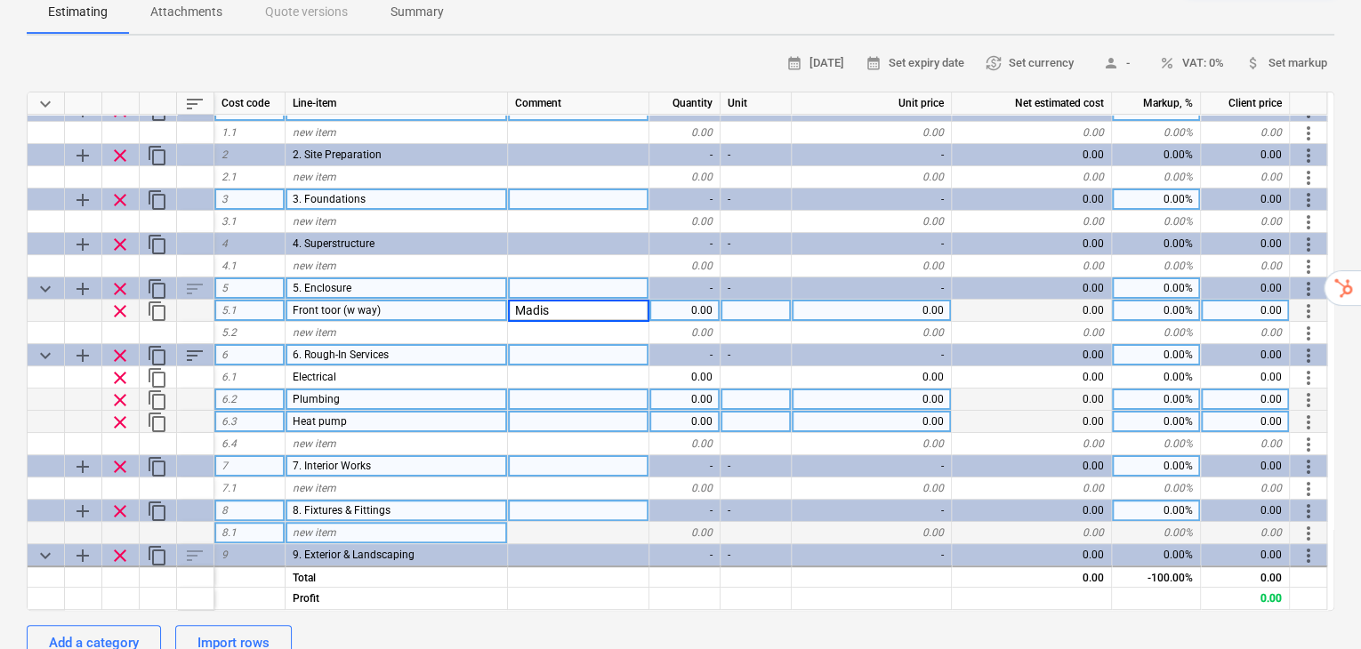
type input "Madis"
type textarea "x"
click at [743, 300] on div at bounding box center [755, 311] width 71 height 22
click at [888, 300] on div "0.00" at bounding box center [871, 311] width 160 height 22
type input "940"
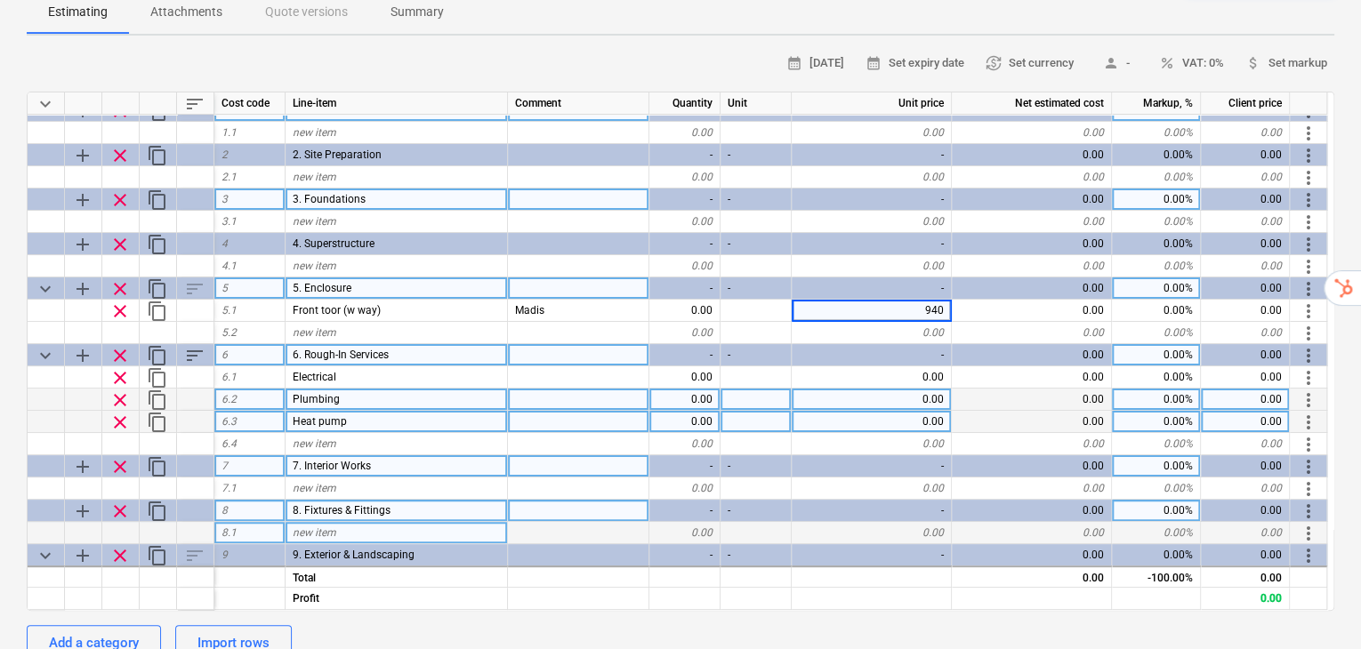
click at [1000, 455] on div "0.00" at bounding box center [1031, 466] width 160 height 22
type textarea "x"
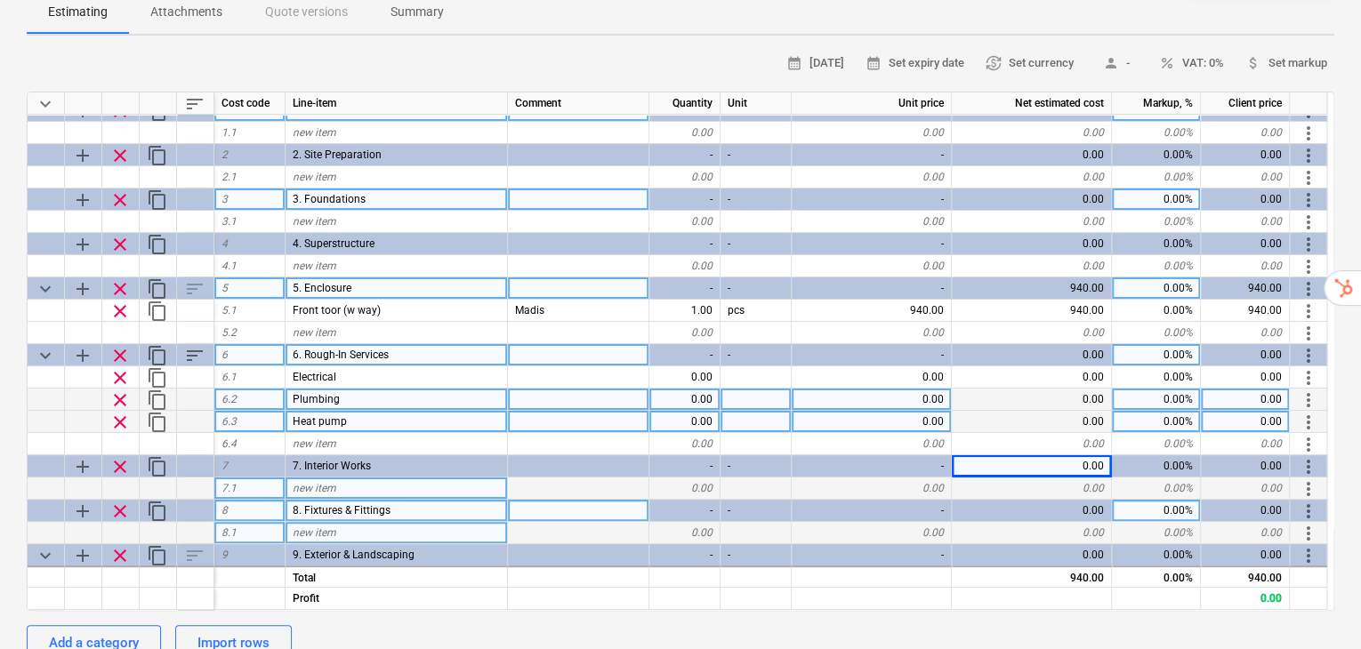
click at [323, 482] on span "new item" at bounding box center [315, 488] width 44 height 12
type input "Stairs"
type textarea "x"
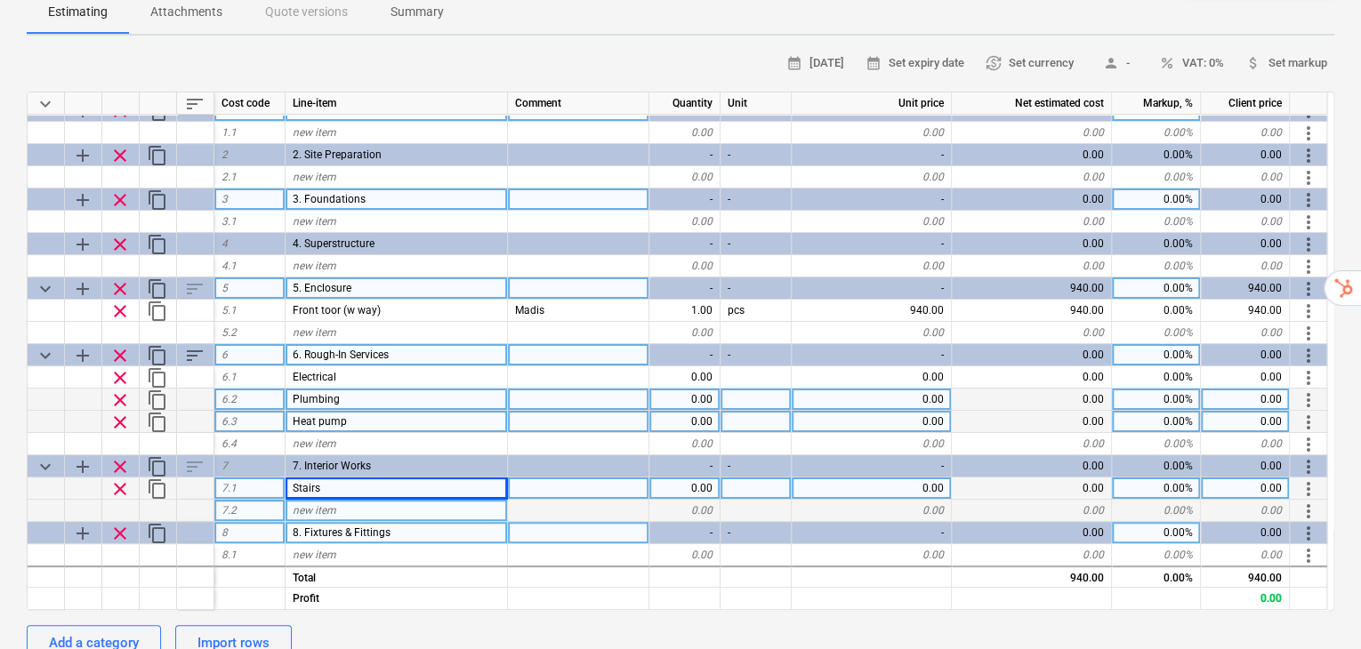
click at [923, 478] on div "0.00" at bounding box center [871, 489] width 160 height 22
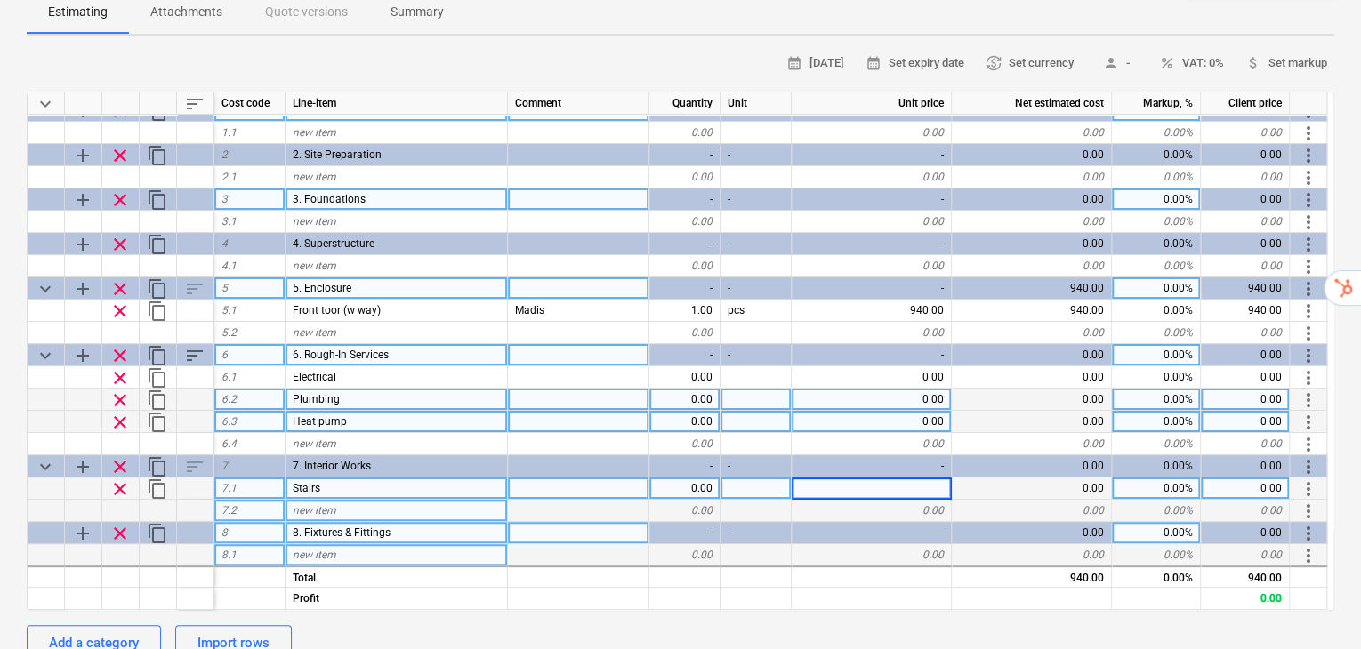
type input "2900"
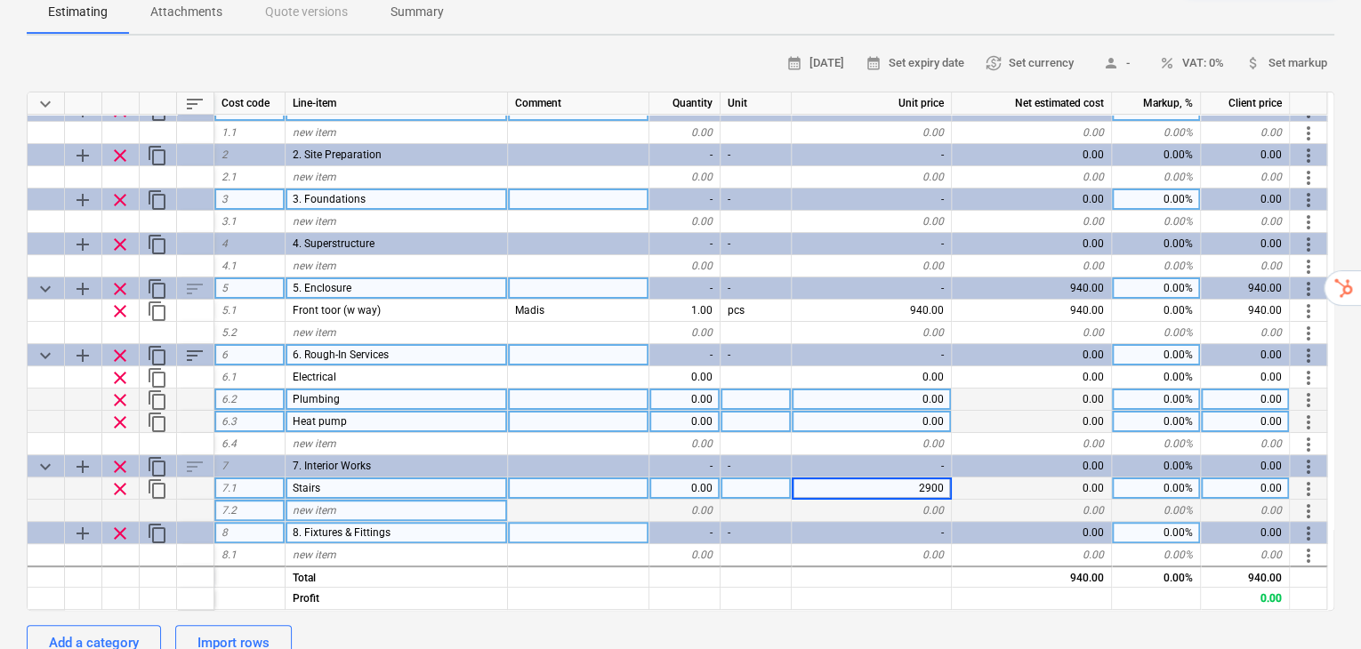
click at [999, 625] on div "Add a category Import rows" at bounding box center [680, 643] width 1307 height 36
type textarea "x"
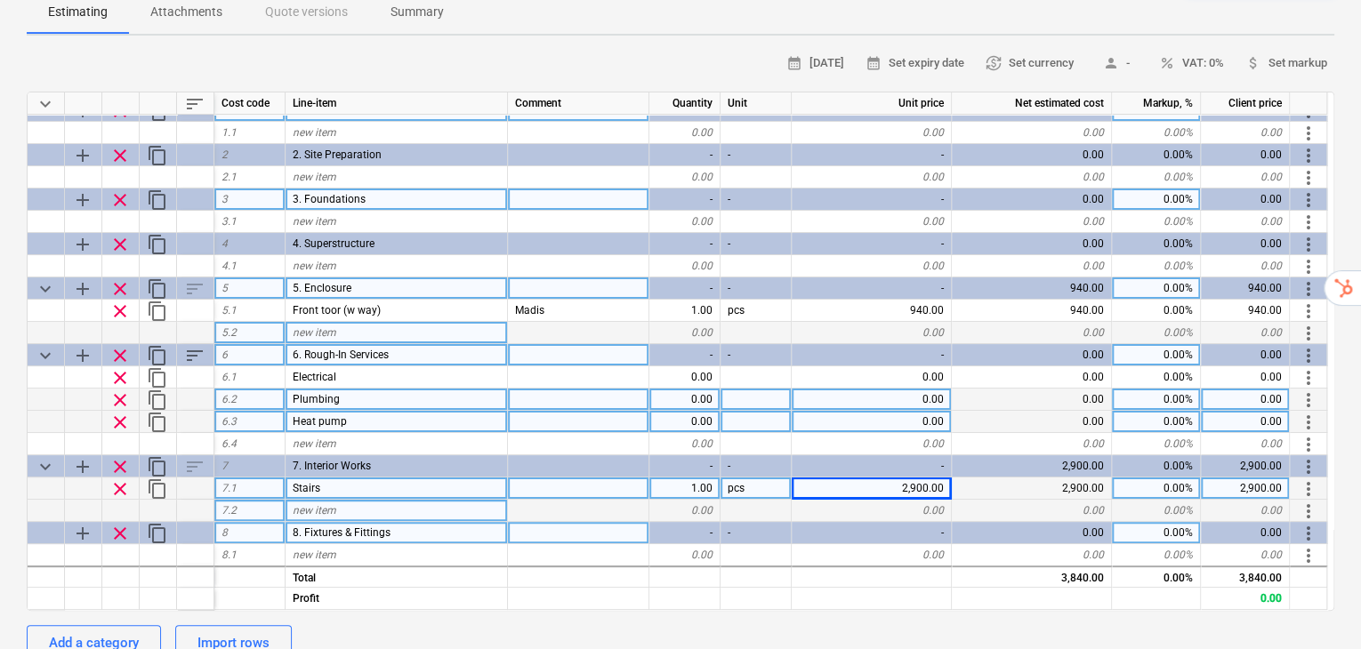
click at [349, 322] on div "new item" at bounding box center [396, 333] width 222 height 22
type input "Front windows"
type textarea "x"
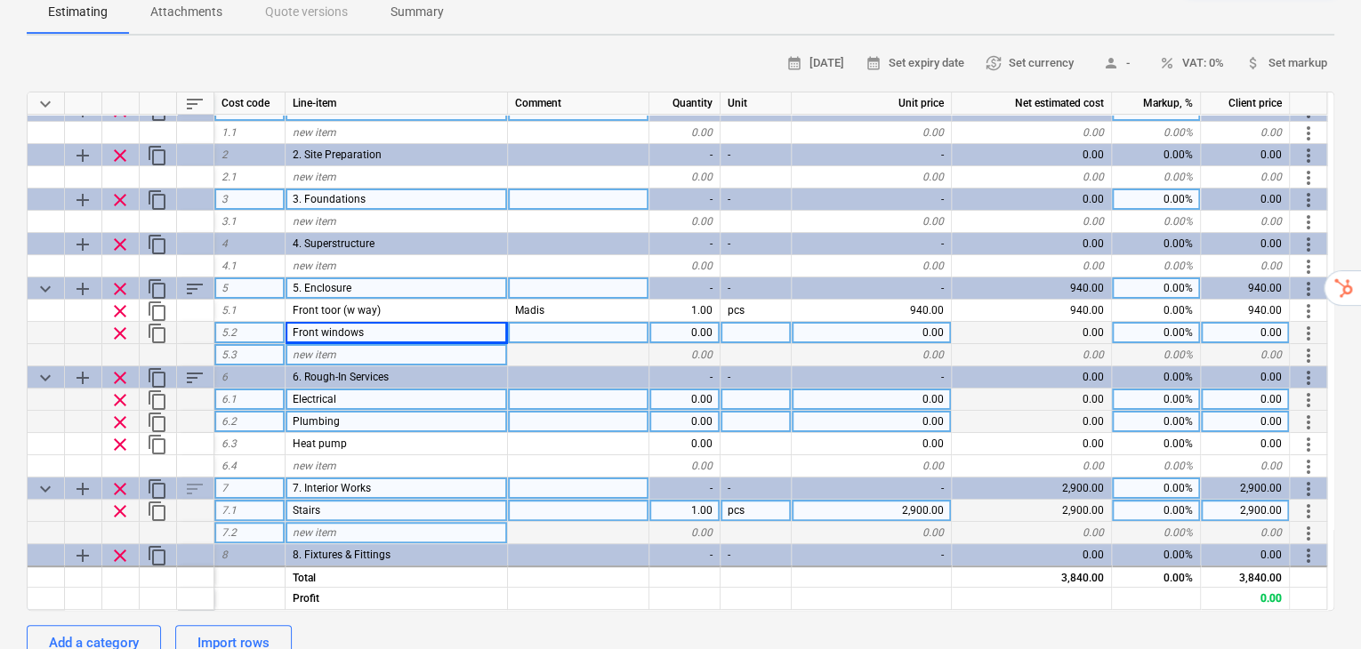
click at [596, 322] on div at bounding box center [578, 333] width 141 height 22
type input "Aknaplokid 1700x 2200 must viimistlus 3x pakett 2tk"
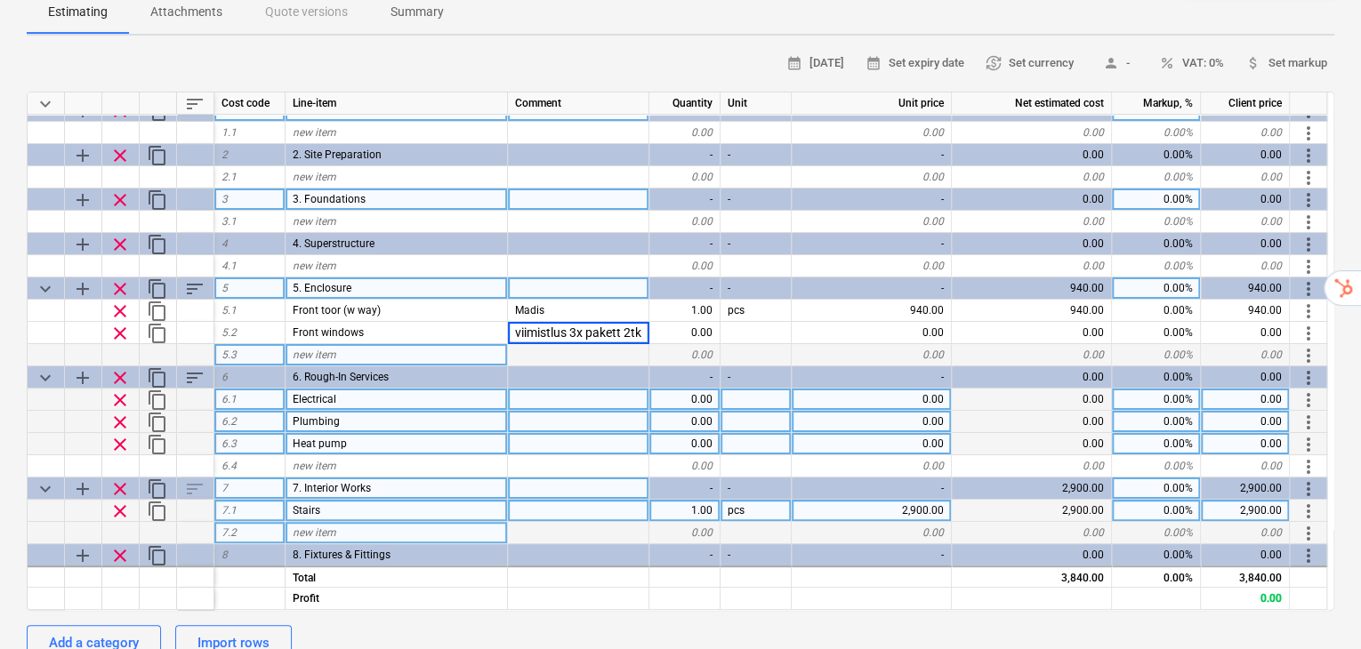
click at [616, 433] on div at bounding box center [578, 444] width 141 height 22
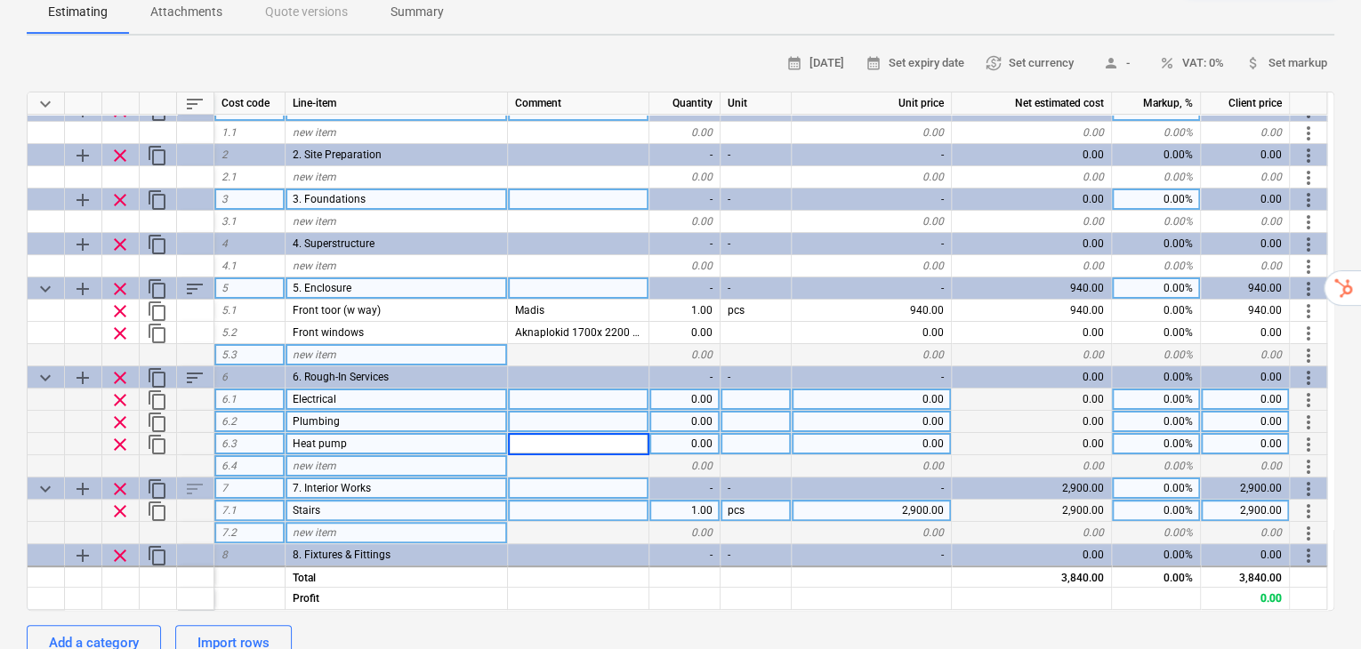
type textarea "x"
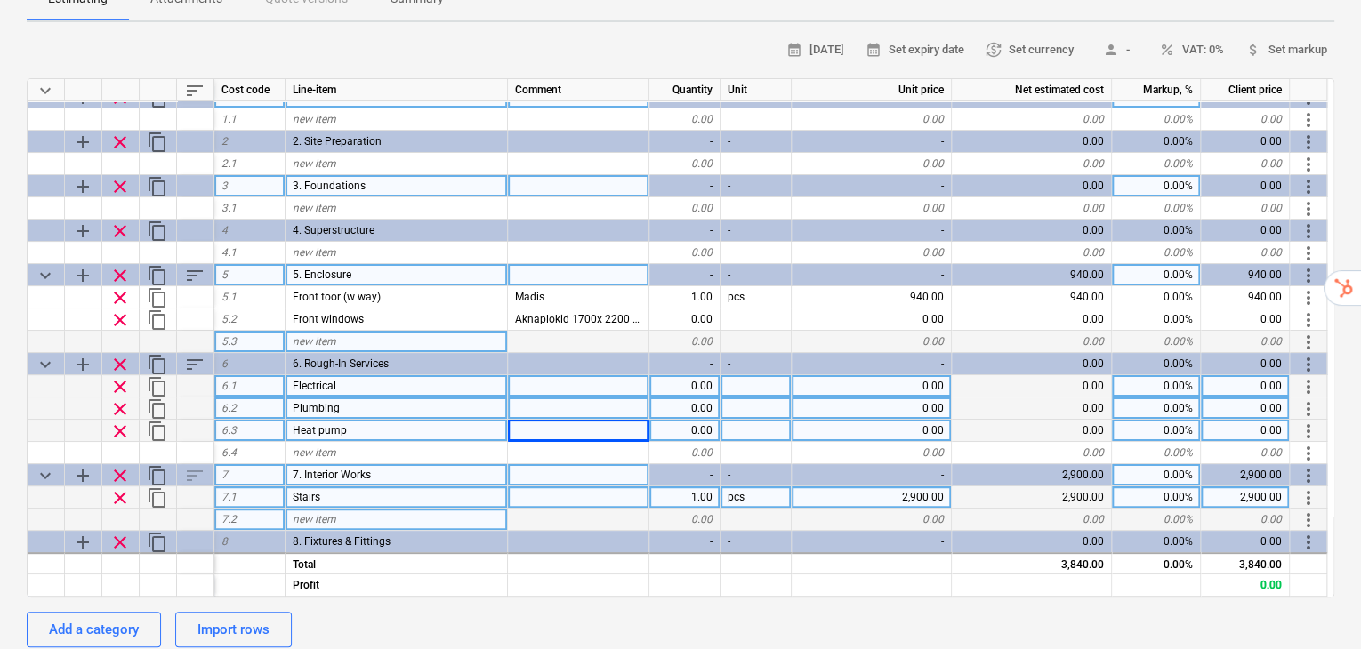
scroll to position [237, 0]
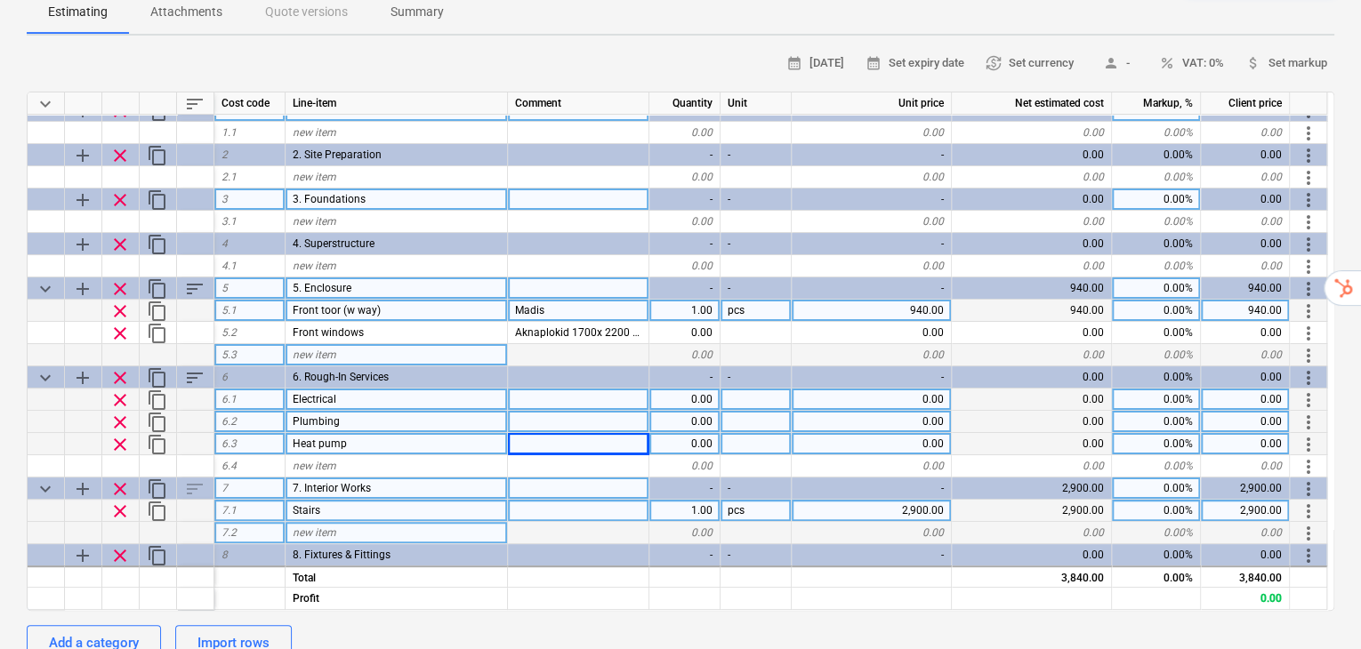
click at [328, 304] on span "Front toor (w way)" at bounding box center [337, 310] width 88 height 12
click at [326, 300] on input "Front toor (w way)" at bounding box center [395, 310] width 221 height 21
click at [333, 300] on input "Front toor (w way)" at bounding box center [395, 310] width 221 height 21
click at [330, 300] on input "Front toor (w way)" at bounding box center [395, 310] width 221 height 21
type input "Front door (w way)"
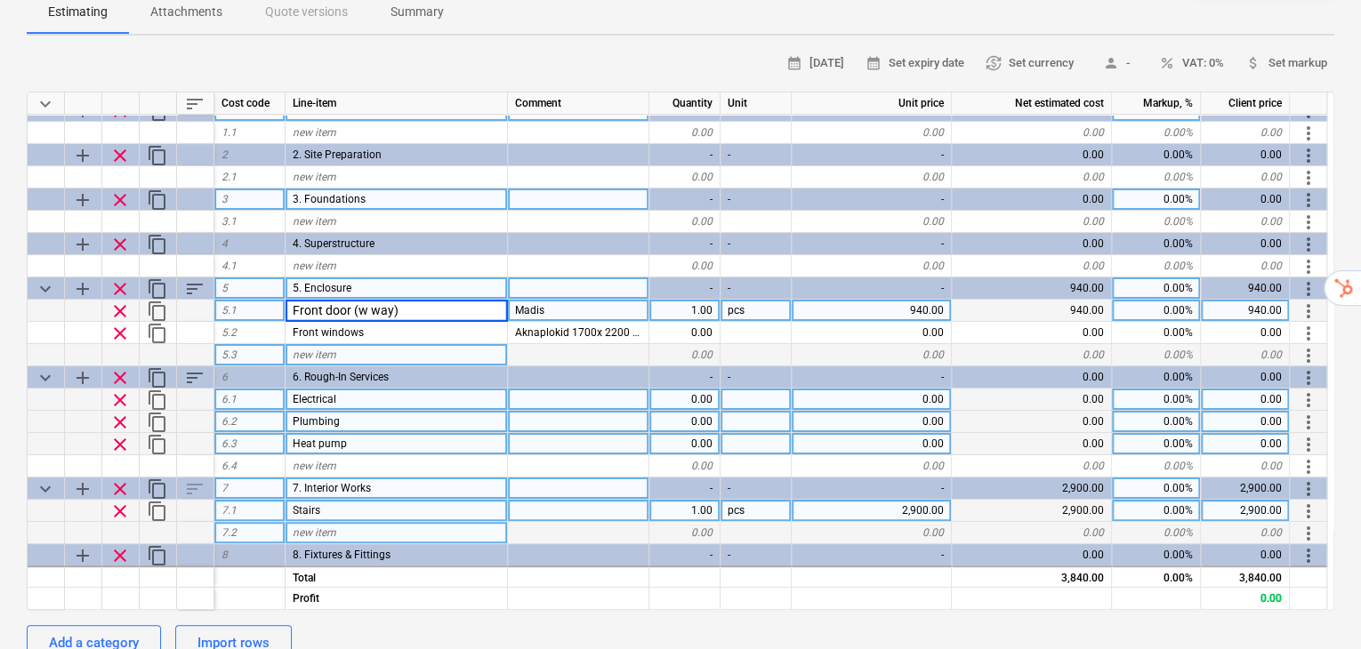
type textarea "x"
drag, startPoint x: 619, startPoint y: 274, endPoint x: 516, endPoint y: 266, distance: 103.5
click at [516, 300] on div "Madis" at bounding box center [578, 311] width 141 height 22
click at [532, 300] on input "Madis" at bounding box center [578, 310] width 141 height 21
type input "Välisuks 1750x 2070 kahepoolne, valge viimistlus 3x pakett liistujaotus liimitu…"
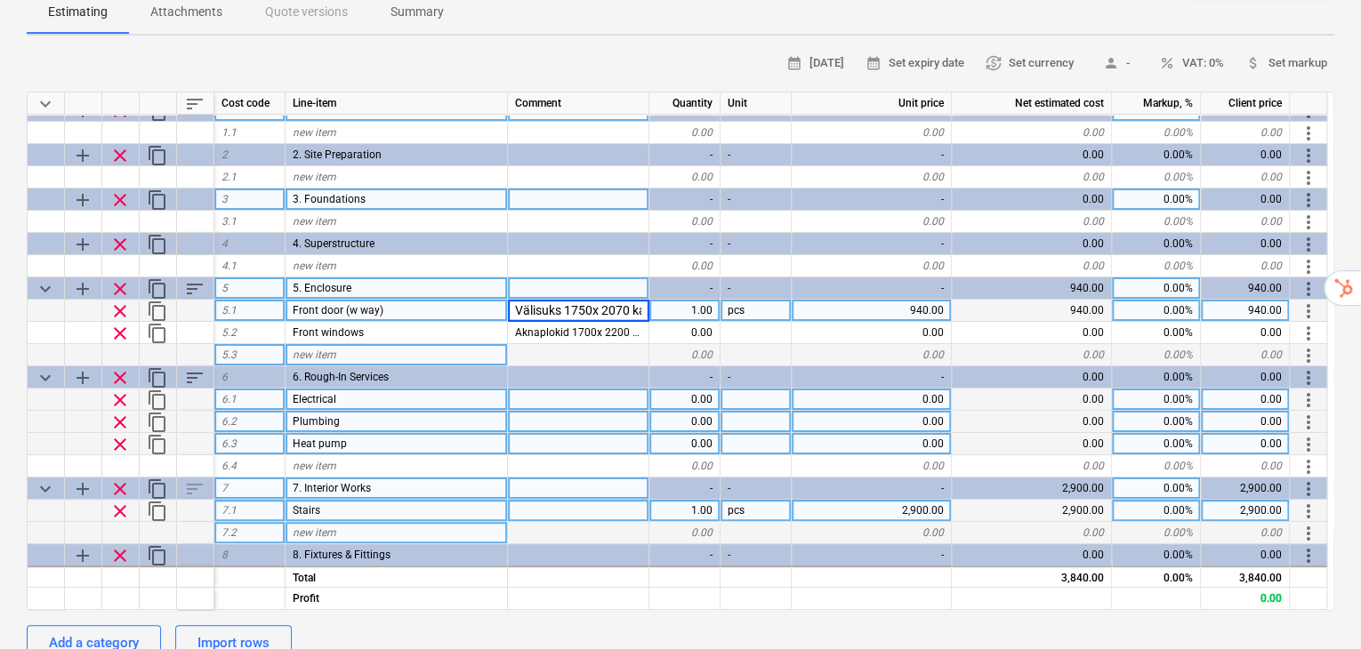
scroll to position [0, 352]
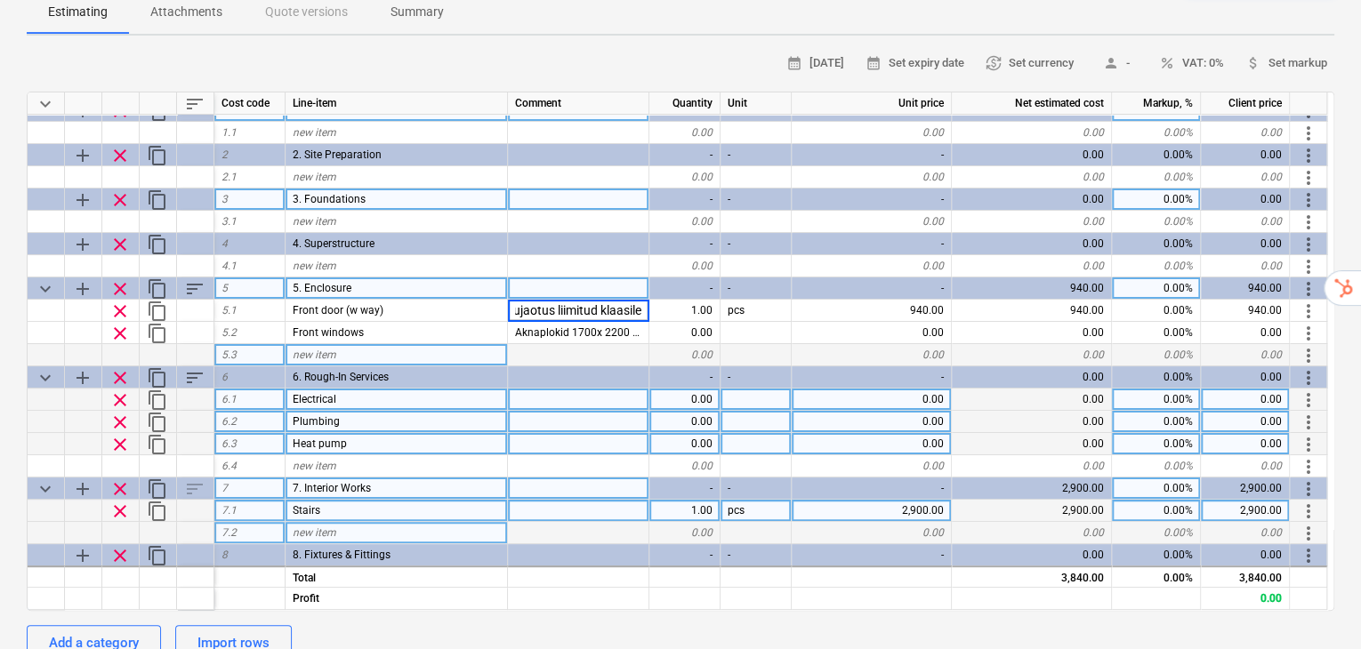
click at [654, 433] on div "0.00" at bounding box center [684, 444] width 71 height 22
type textarea "x"
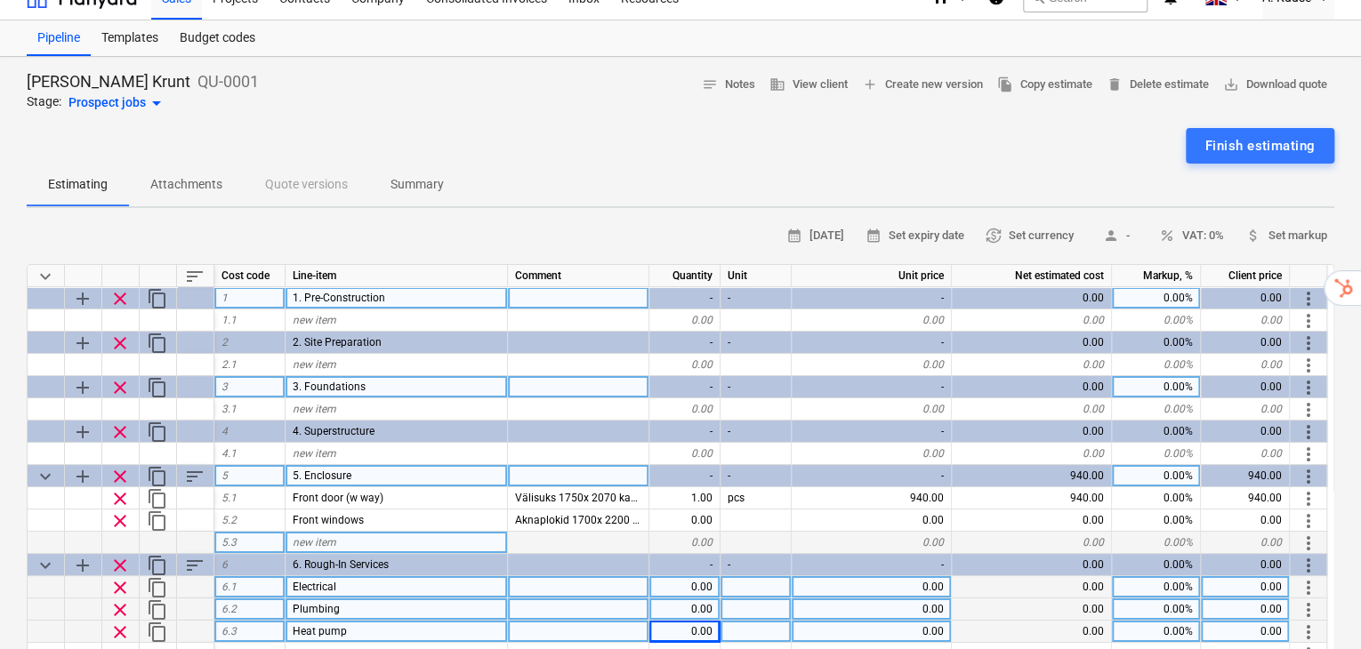
scroll to position [59, 0]
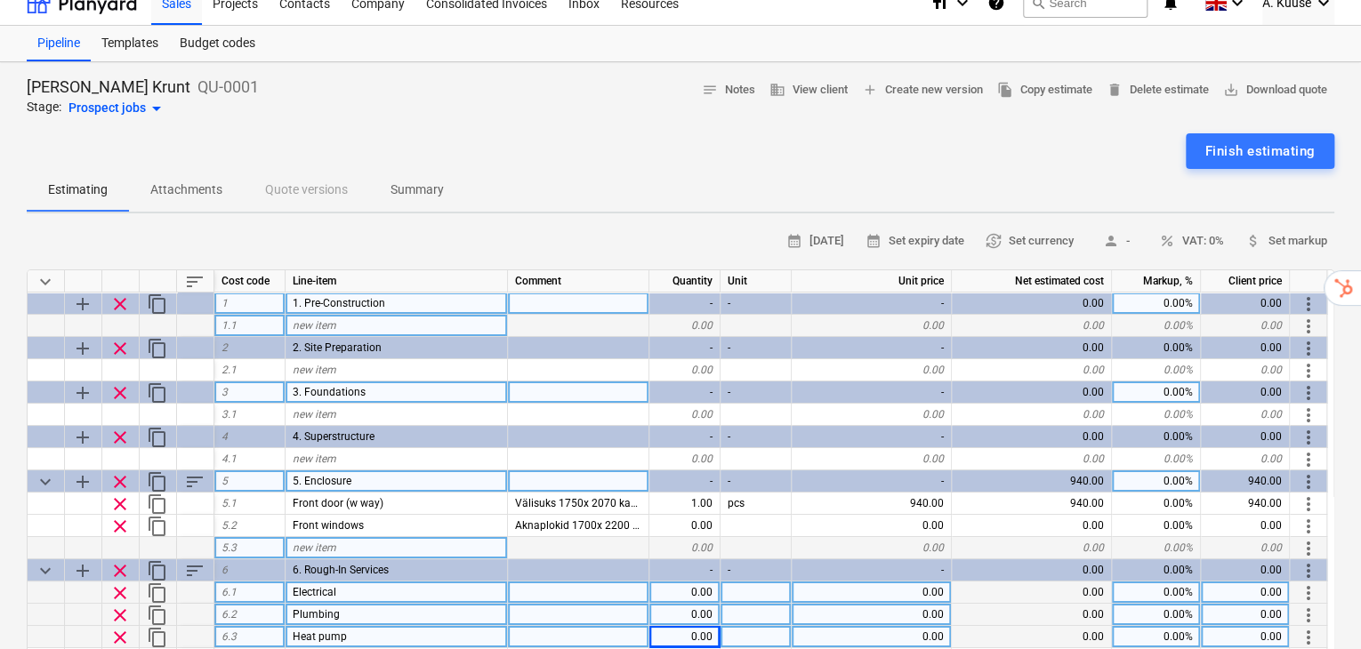
click at [391, 315] on div "new item" at bounding box center [396, 326] width 222 height 22
type input "Notar"
click at [928, 315] on div "0.00" at bounding box center [871, 326] width 160 height 22
type textarea "x"
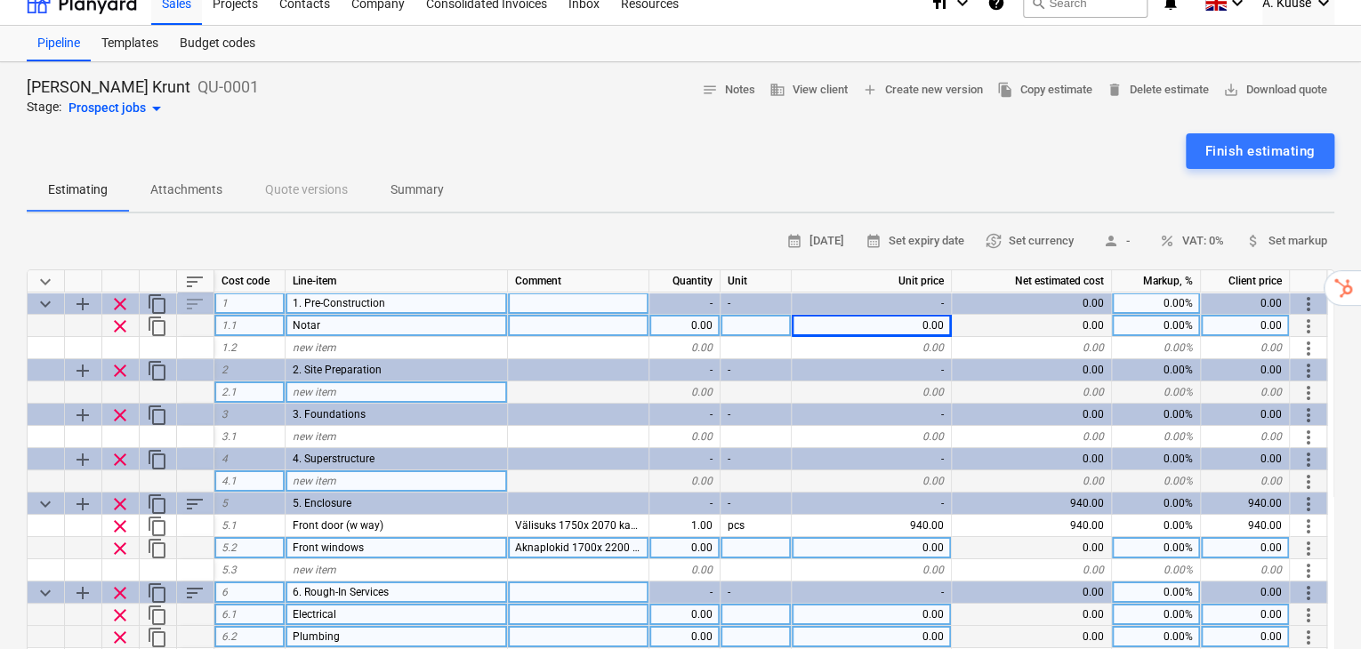
click at [911, 315] on div "0.00" at bounding box center [871, 326] width 160 height 22
type input "500"
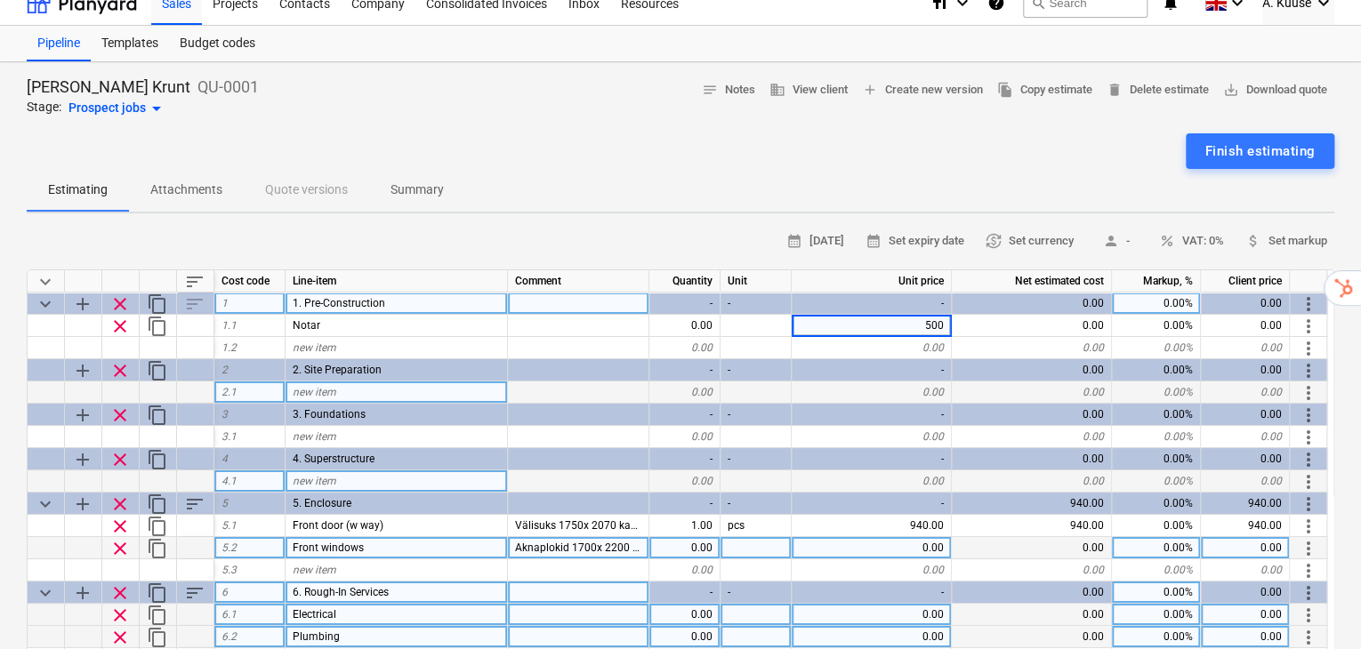
click at [925, 359] on div "-" at bounding box center [871, 370] width 160 height 22
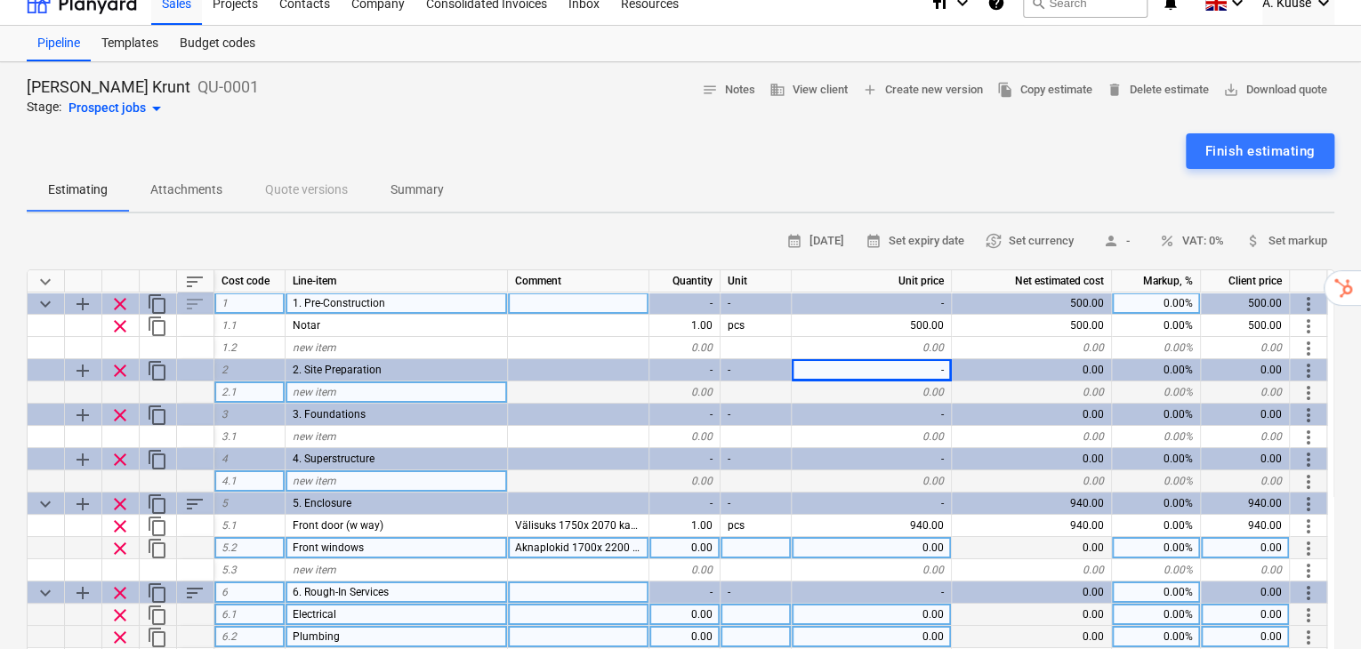
type textarea "x"
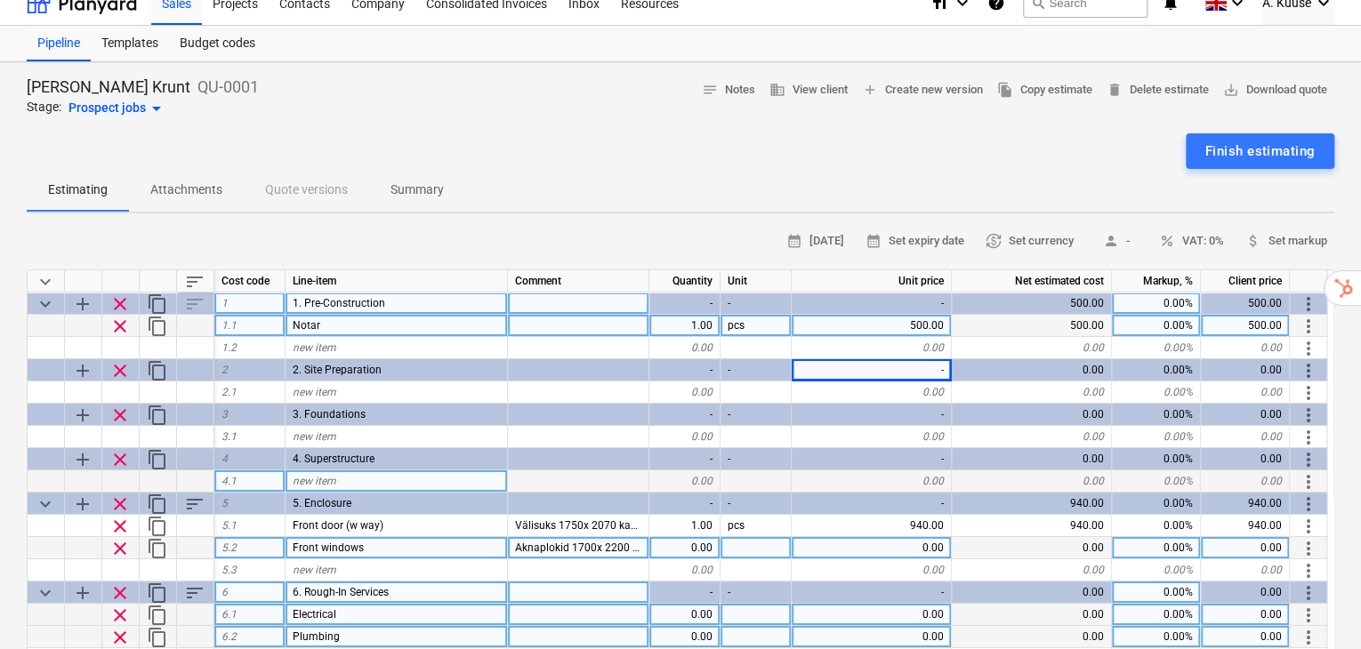
click at [638, 315] on div at bounding box center [578, 326] width 141 height 22
type input "Tasutud"
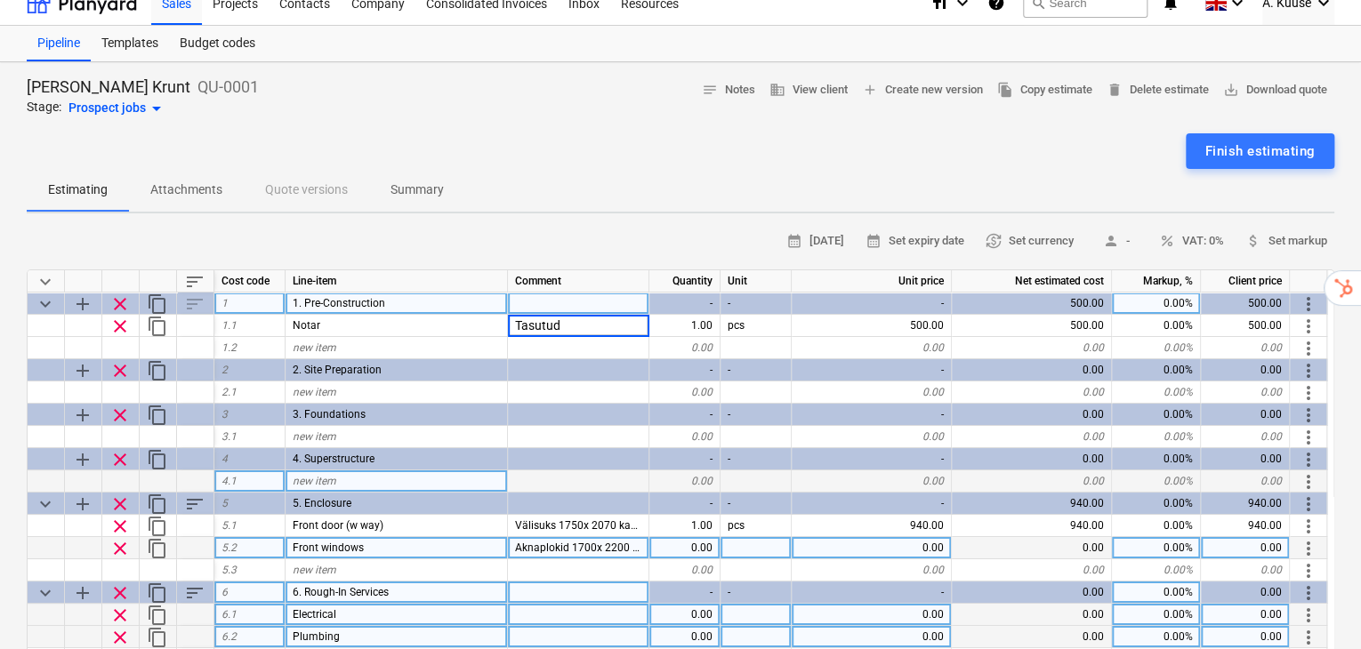
click at [596, 169] on div "Estimating Attachments Quote versions Summary" at bounding box center [680, 190] width 1307 height 43
type textarea "x"
click at [628, 184] on div "Sigala Krunt QU-0001 Stage: Prospect jobs arrow_drop_down notes Notes business …" at bounding box center [680, 642] width 1361 height 1161
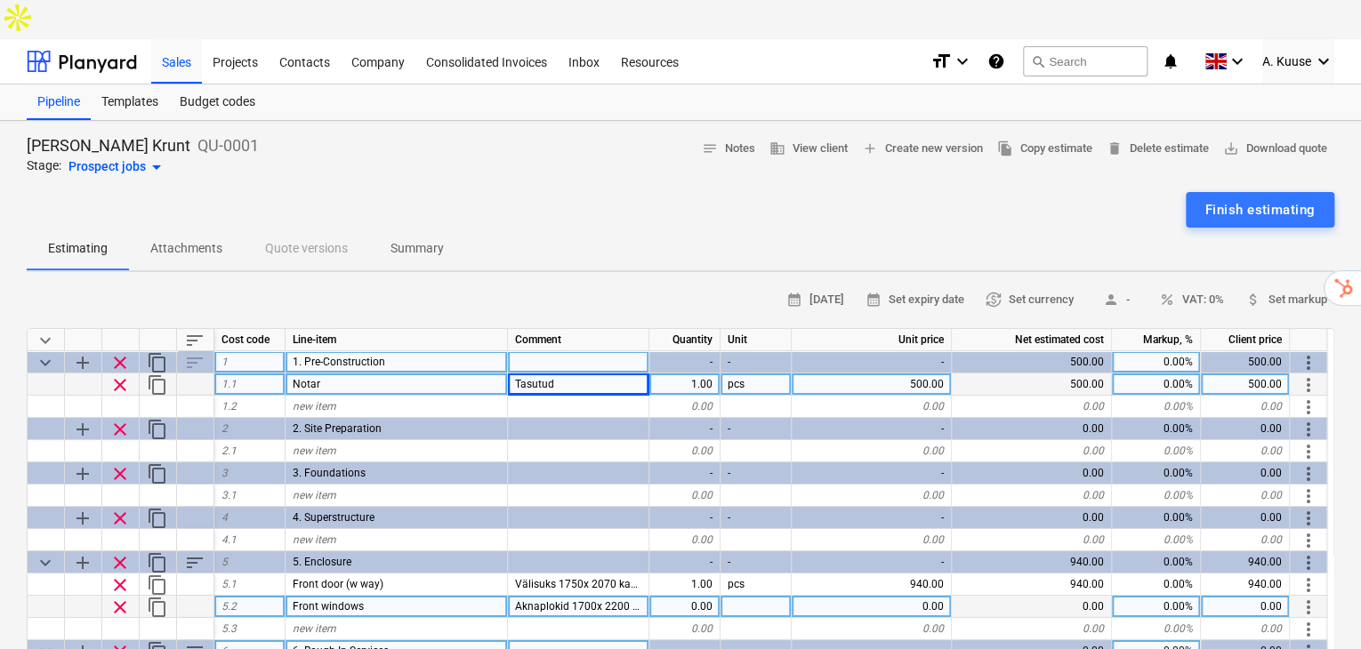
click at [1087, 373] on div "500.00" at bounding box center [1031, 384] width 160 height 22
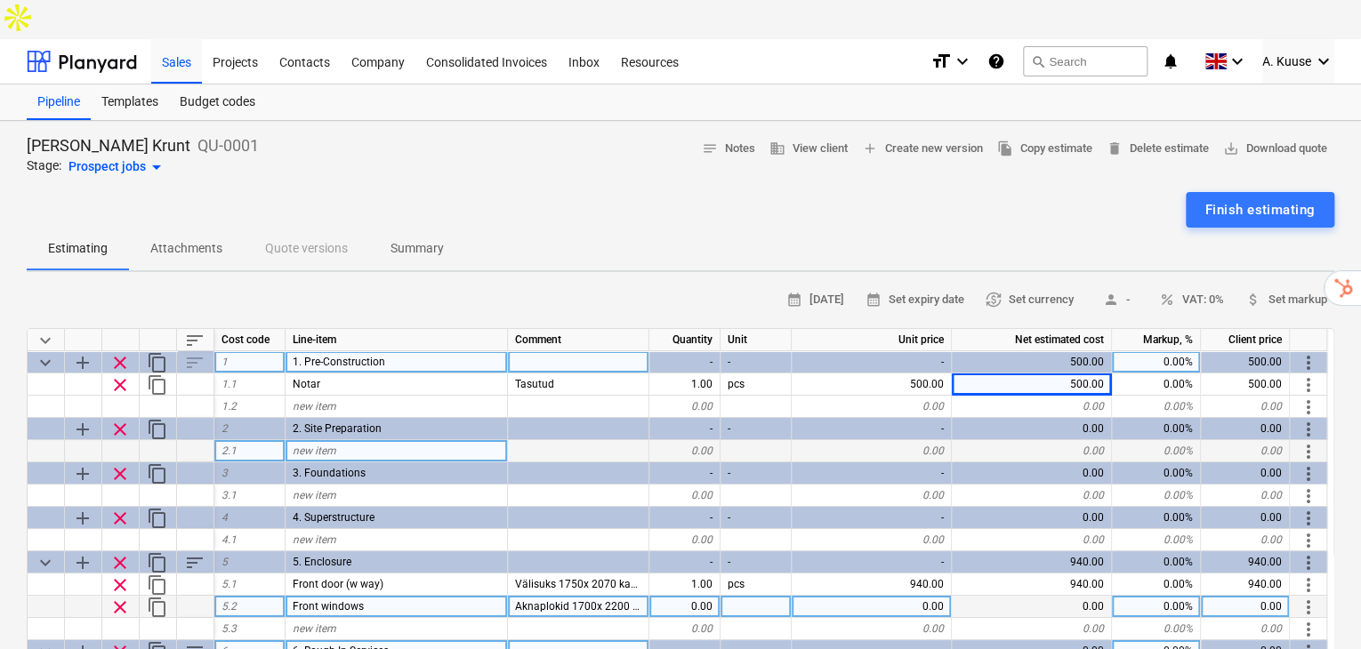
click at [418, 440] on div "new item" at bounding box center [396, 451] width 222 height 22
type input "D"
type input "Concreet demolition"
click at [708, 440] on div "0.00" at bounding box center [684, 451] width 71 height 22
click at [930, 440] on div "0.00" at bounding box center [871, 451] width 160 height 22
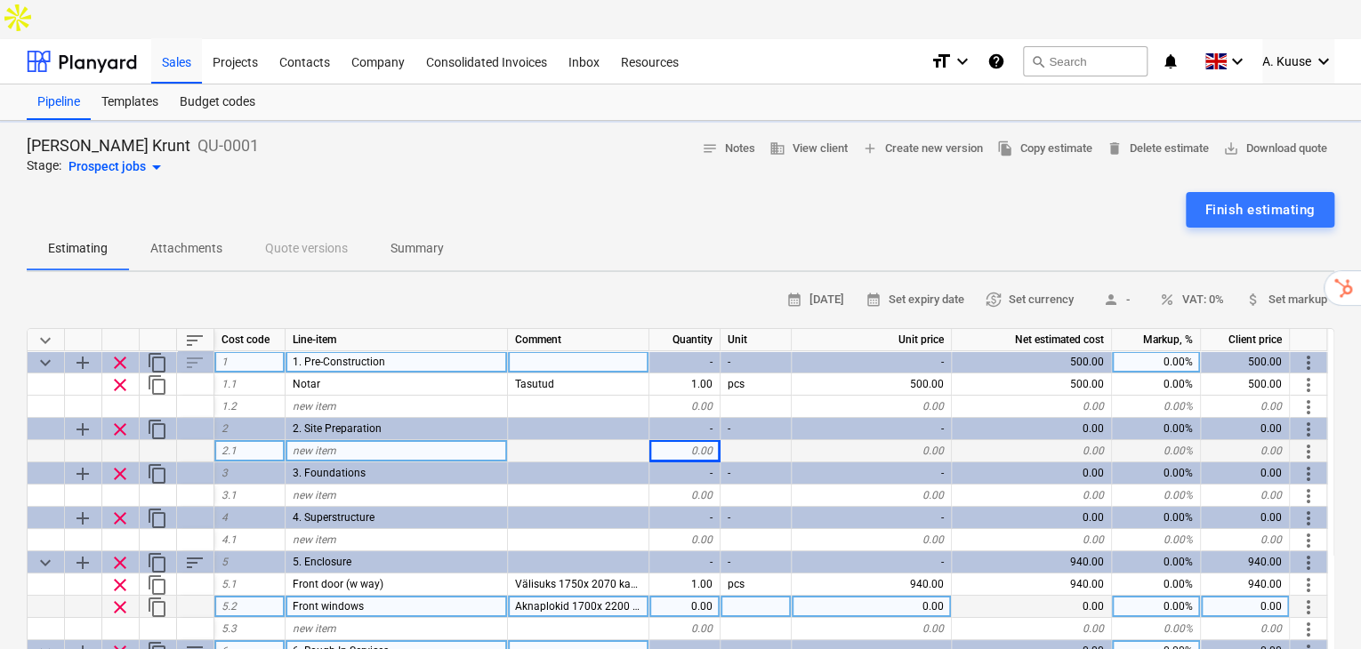
type textarea "x"
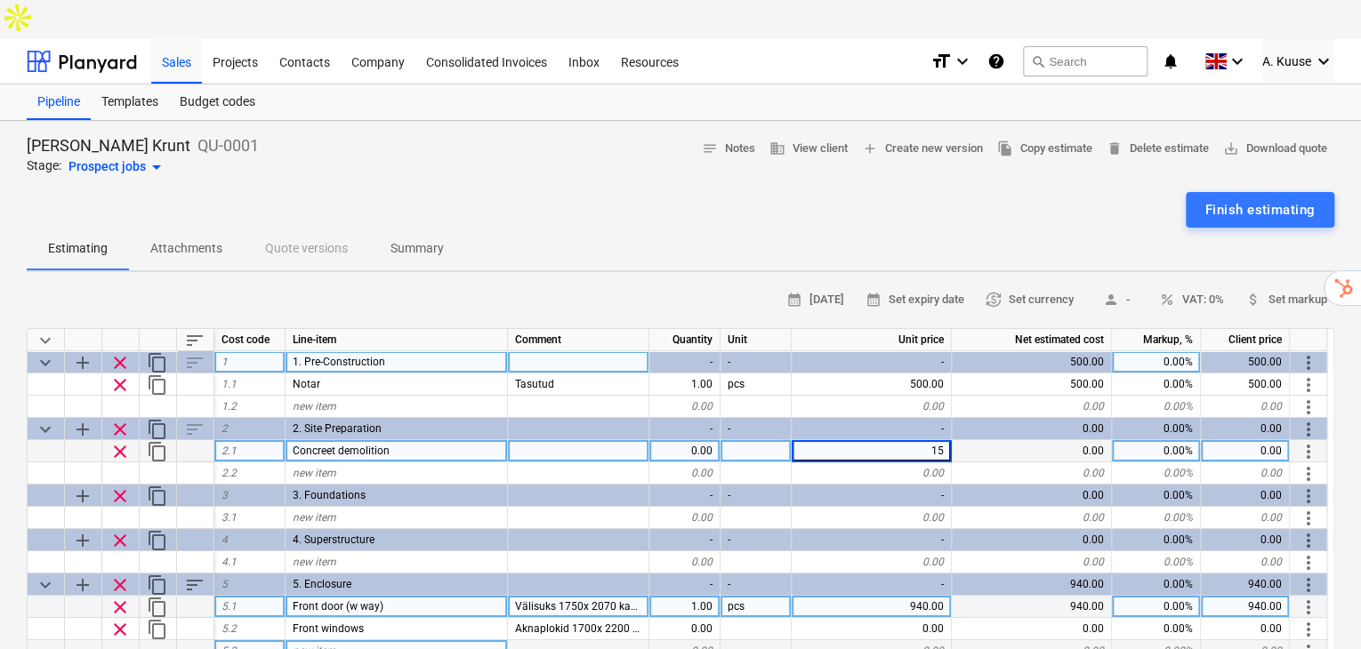
type input "150"
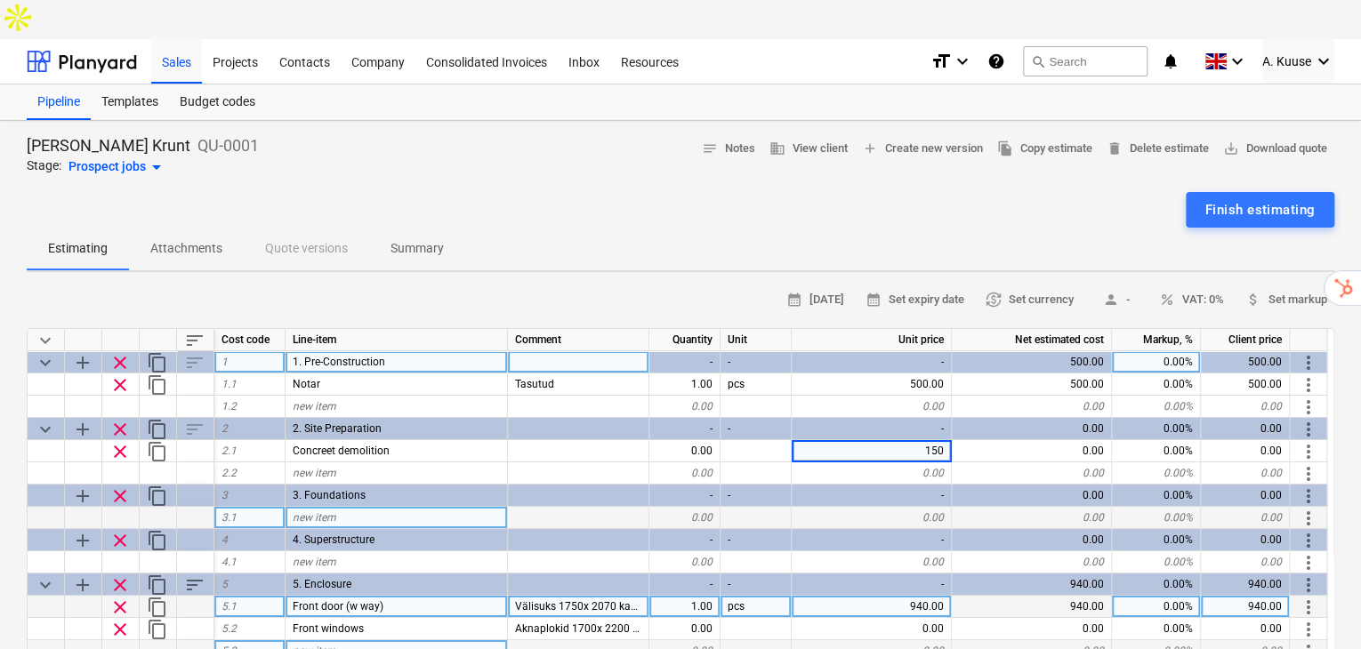
click at [928, 507] on div "0.00" at bounding box center [871, 518] width 160 height 22
type textarea "x"
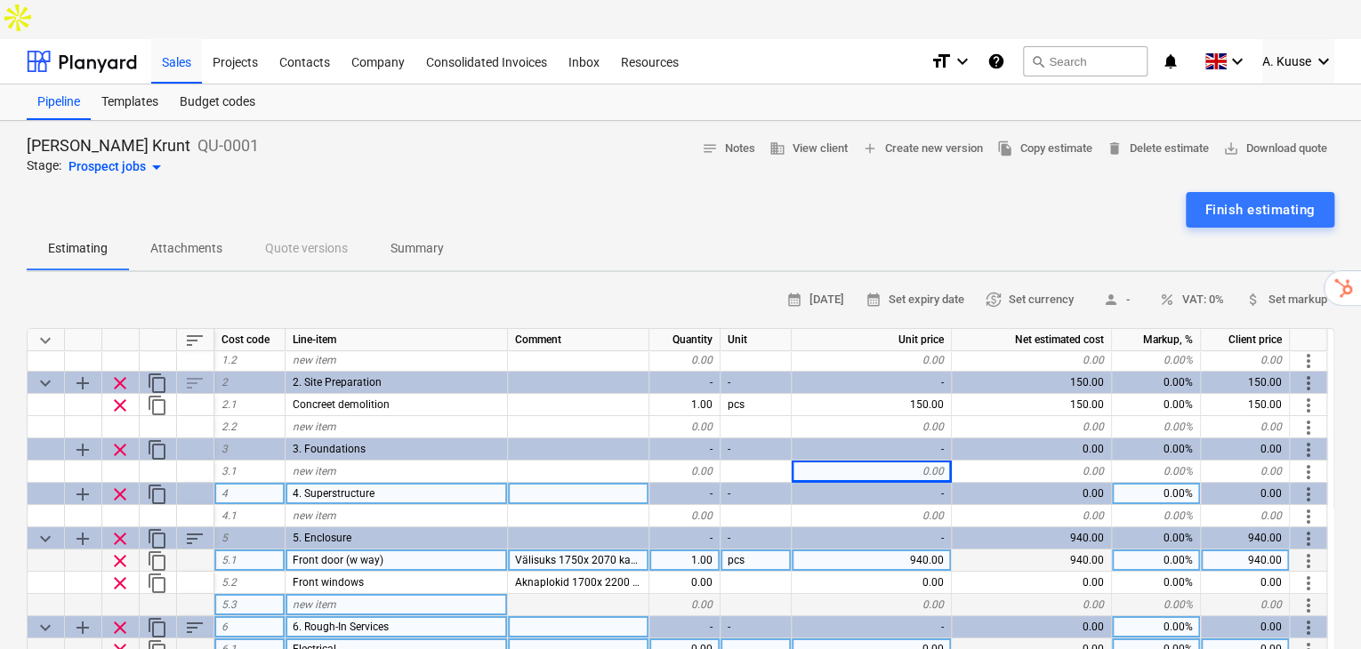
scroll to position [59, 0]
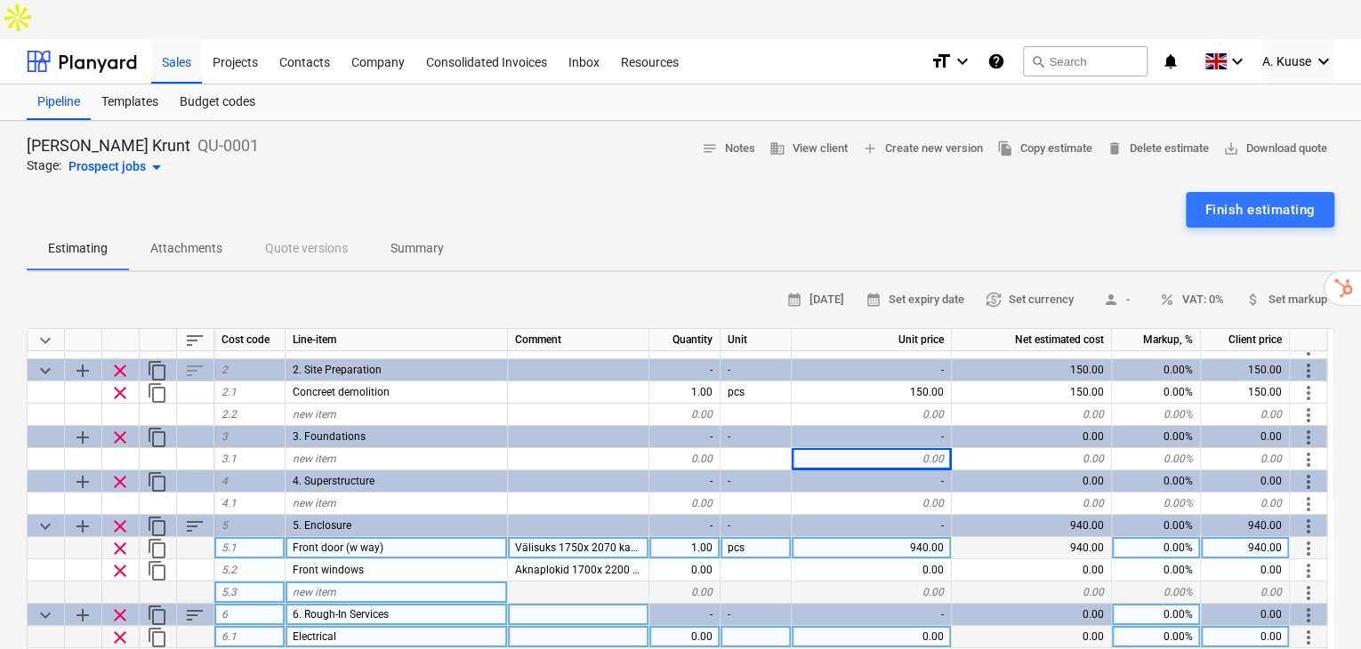
click at [366, 582] on div "new item" at bounding box center [396, 593] width 222 height 22
type input "Upper windows 3"
click at [618, 582] on div at bounding box center [578, 593] width 141 height 22
type textarea "x"
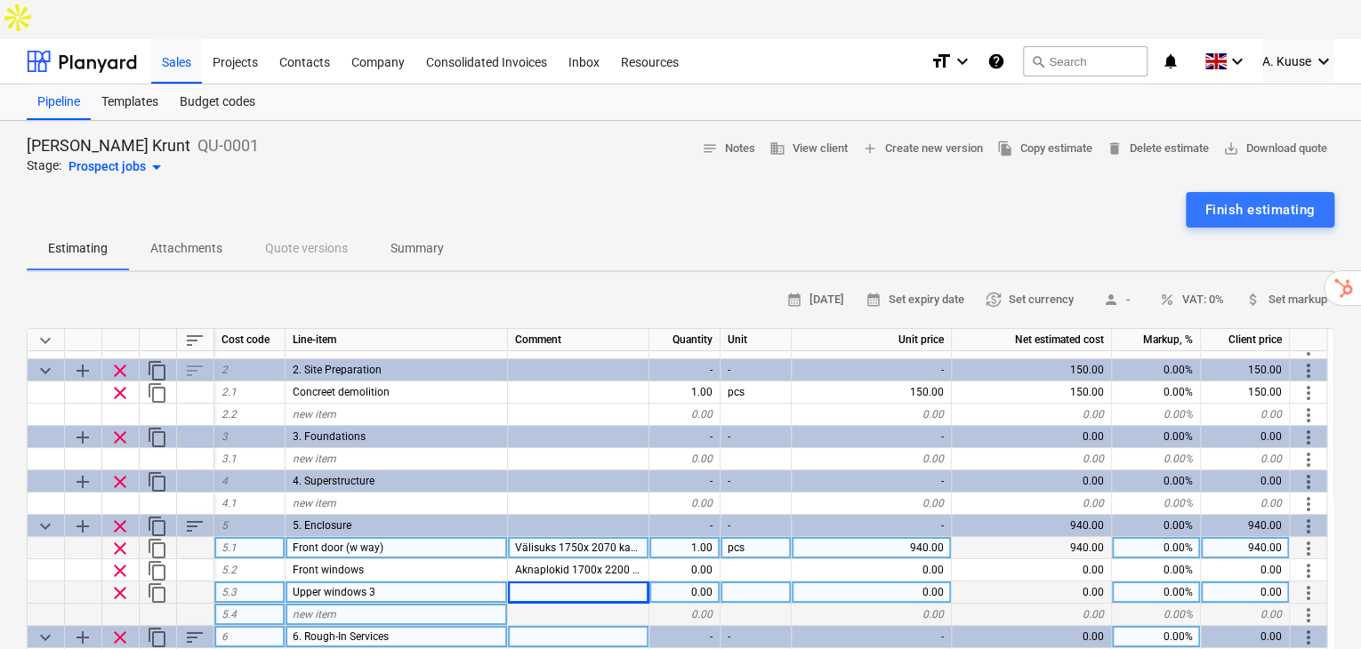
click at [879, 582] on div "0.00" at bounding box center [871, 593] width 160 height 22
type input "300"
click at [437, 582] on div "Upper windows 3" at bounding box center [396, 593] width 222 height 22
type textarea "x"
click at [437, 582] on input "Upper windows 3" at bounding box center [395, 592] width 221 height 21
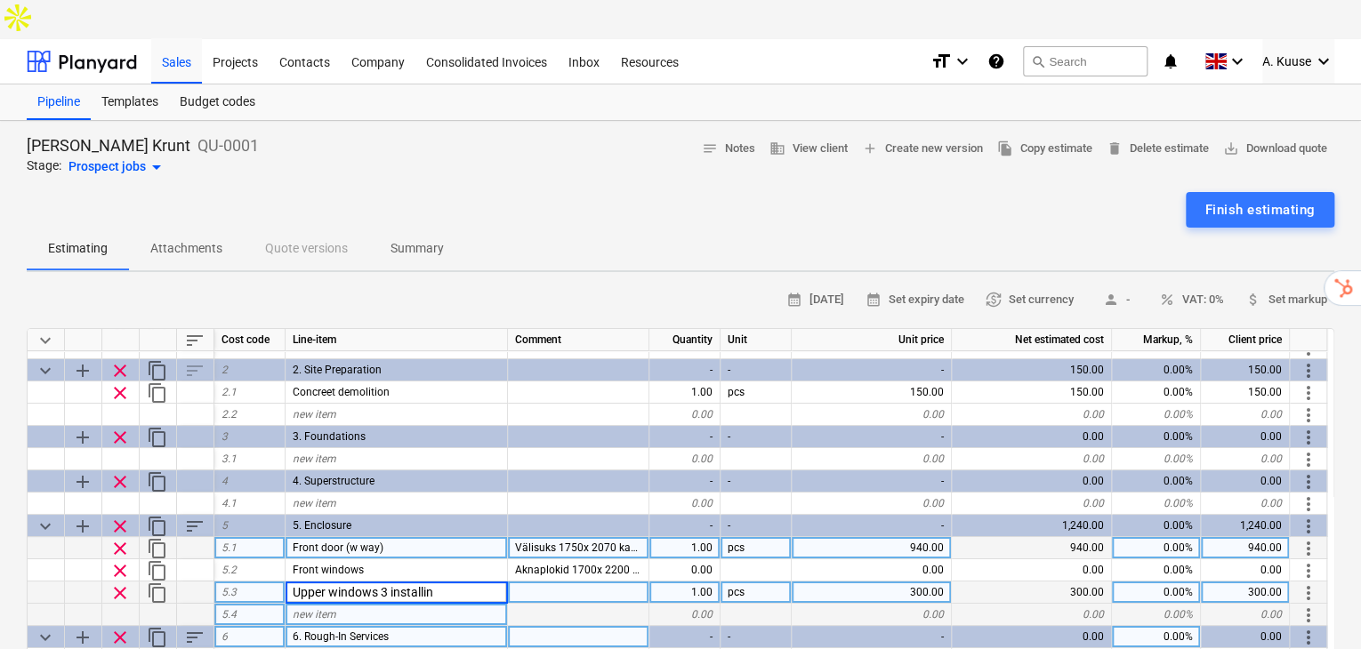
type input "Upper windows 3 installing"
type textarea "x"
click at [466, 604] on div "new item" at bounding box center [396, 615] width 222 height 22
type input "Upper windows just cost"
type textarea "x"
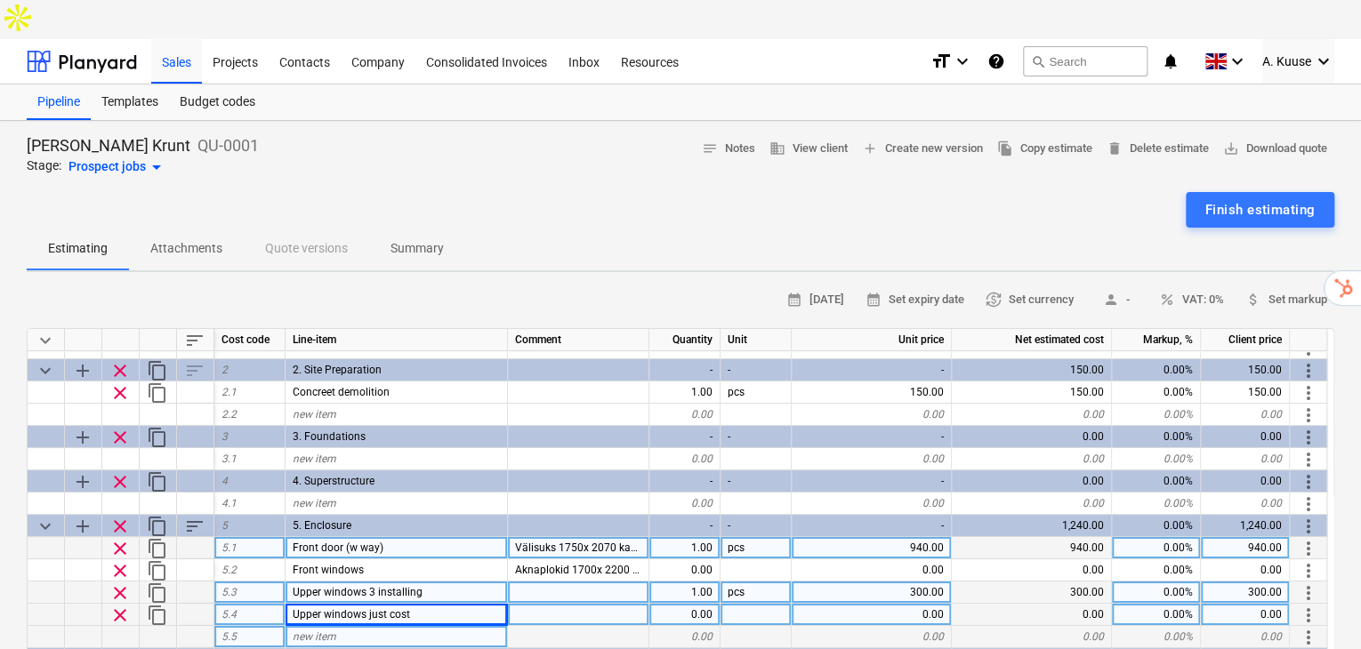
click at [875, 604] on div "0.00" at bounding box center [871, 615] width 160 height 22
type input "831"
click at [891, 648] on div "-" at bounding box center [871, 659] width 160 height 22
type textarea "x"
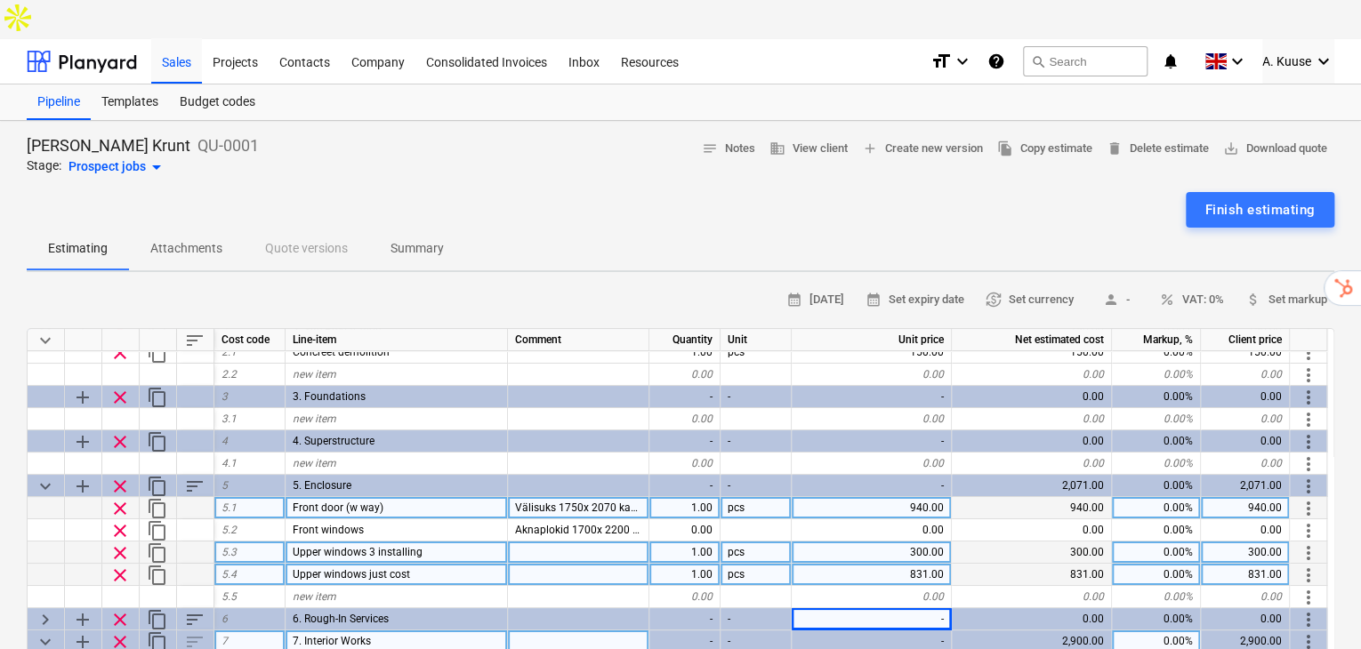
scroll to position [118, 0]
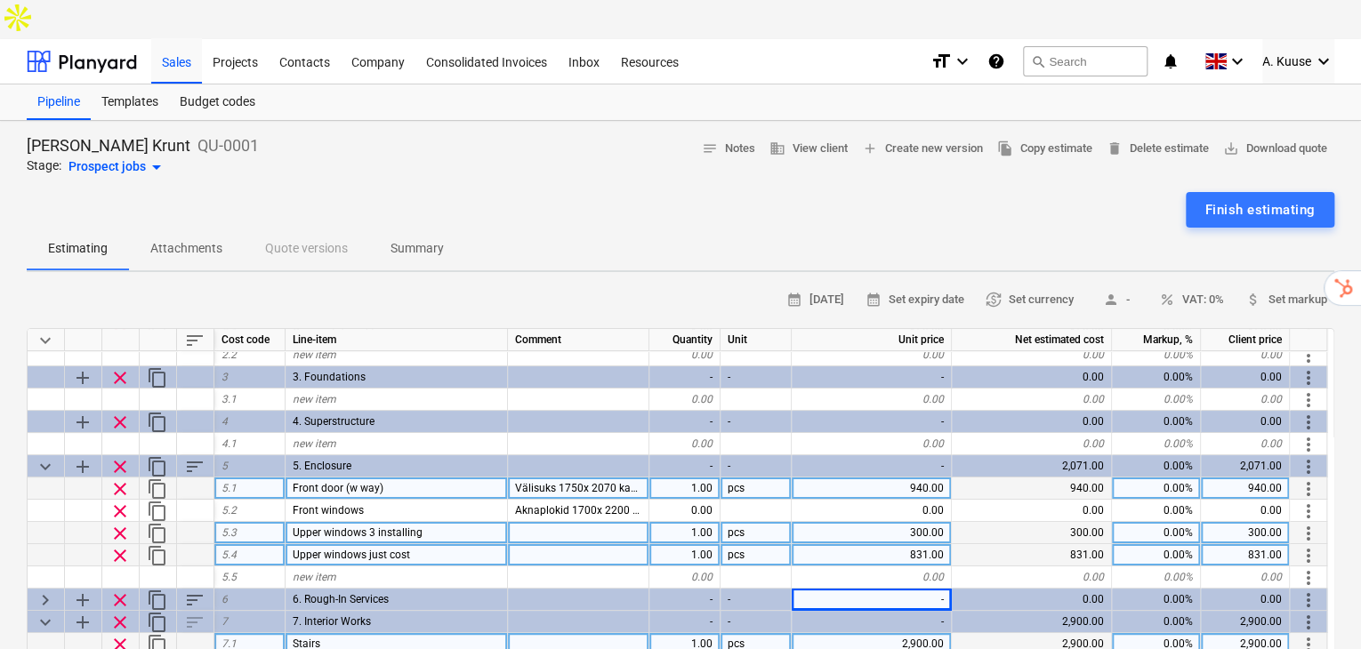
click at [611, 544] on div at bounding box center [578, 555] width 141 height 22
type input "Paid"
type textarea "x"
click at [594, 544] on div "Paid" at bounding box center [578, 555] width 141 height 22
click at [594, 544] on input "Paid" at bounding box center [578, 554] width 141 height 21
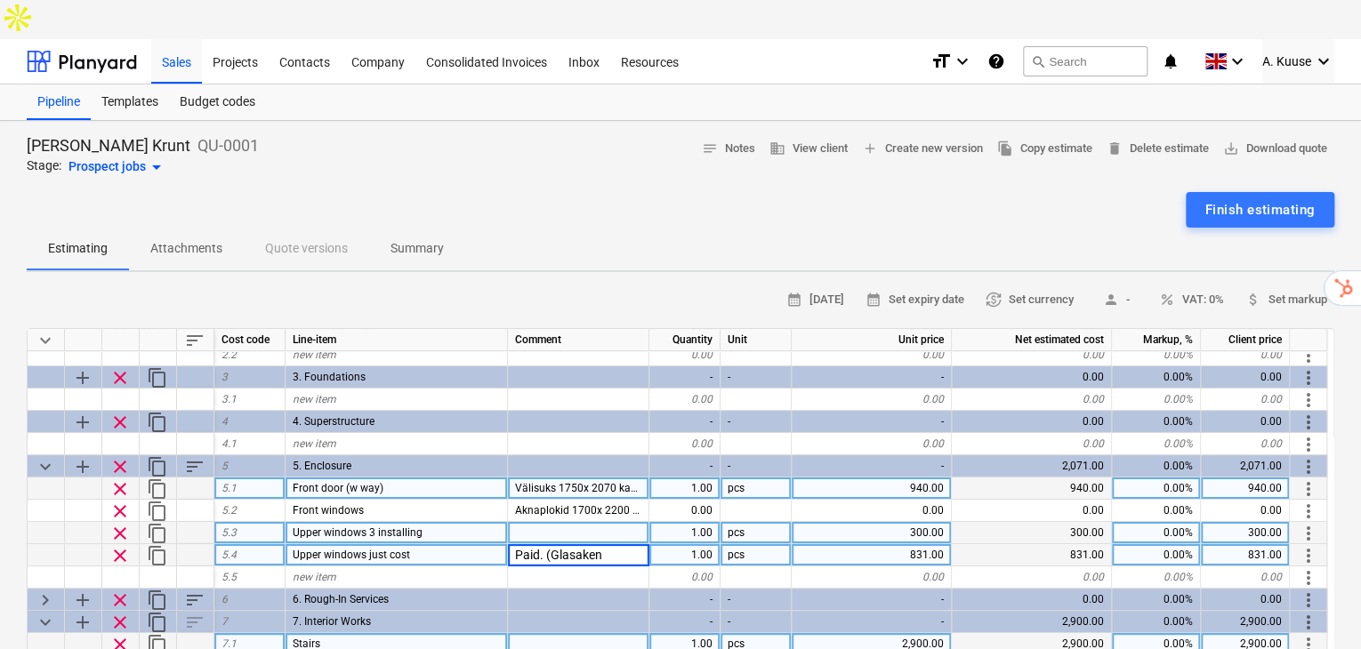
type input "Paid. (Glasaken)"
type textarea "x"
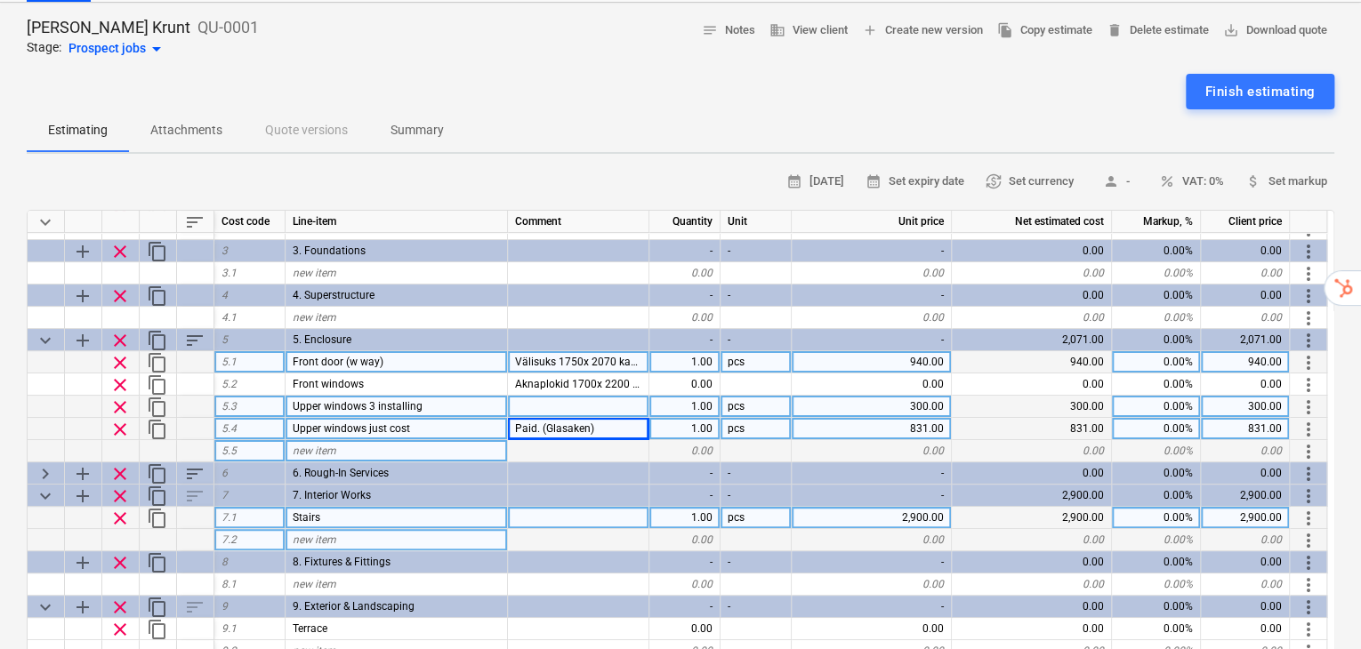
click at [357, 440] on div "new item" at bounding box center [396, 451] width 222 height 22
type input "Roof by Ralf"
click at [931, 440] on div "0.00" at bounding box center [871, 451] width 160 height 22
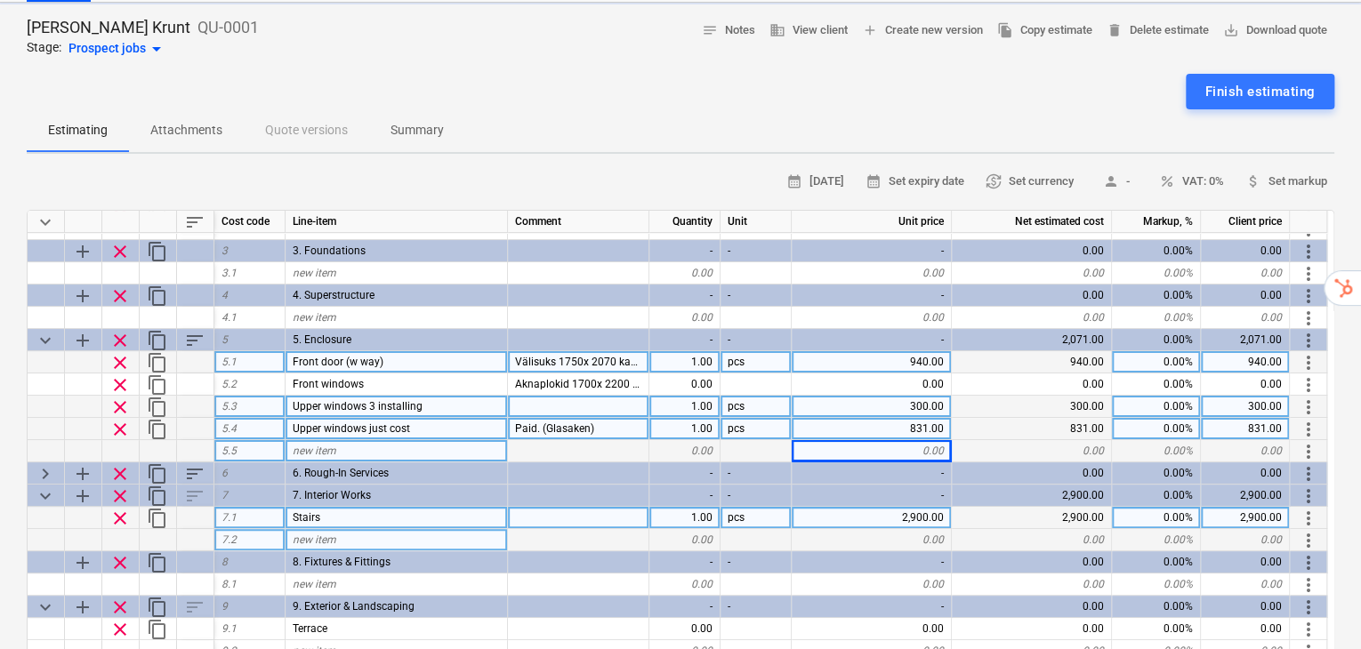
type textarea "x"
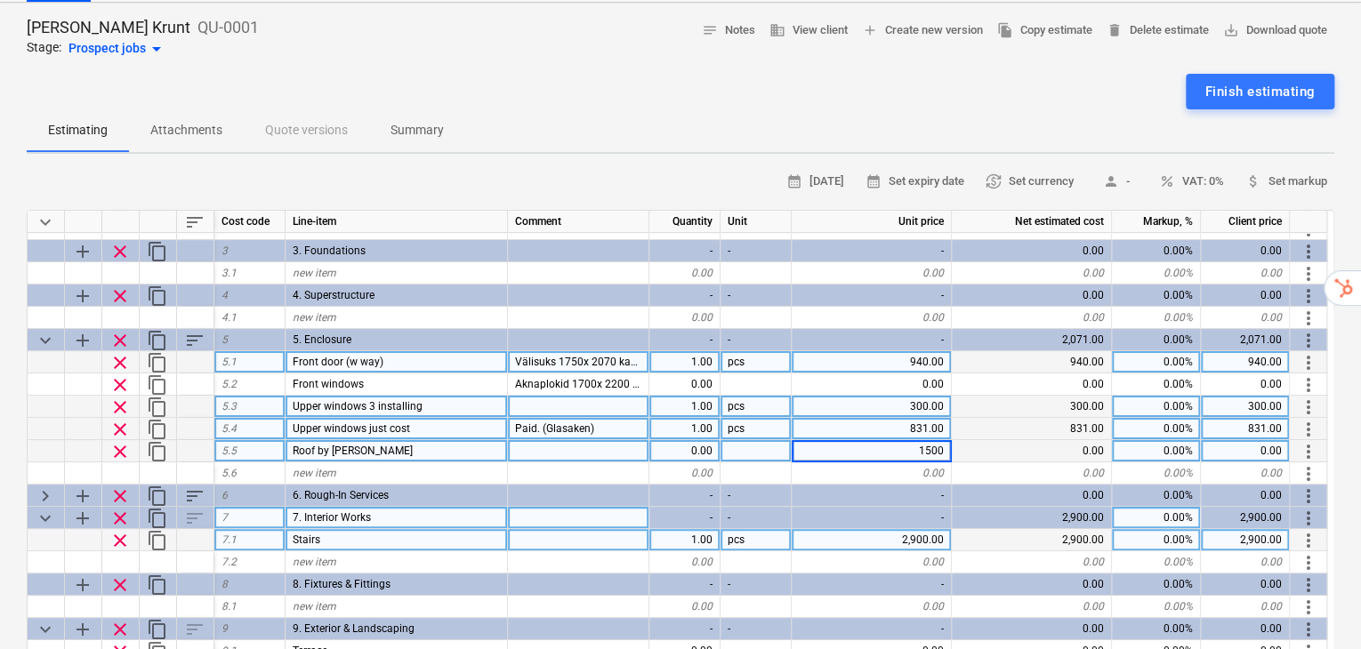
type input "15000"
click at [619, 440] on div at bounding box center [578, 451] width 141 height 22
type textarea "x"
type input "Paid"
click at [794, 529] on div "2,900.00" at bounding box center [871, 540] width 160 height 22
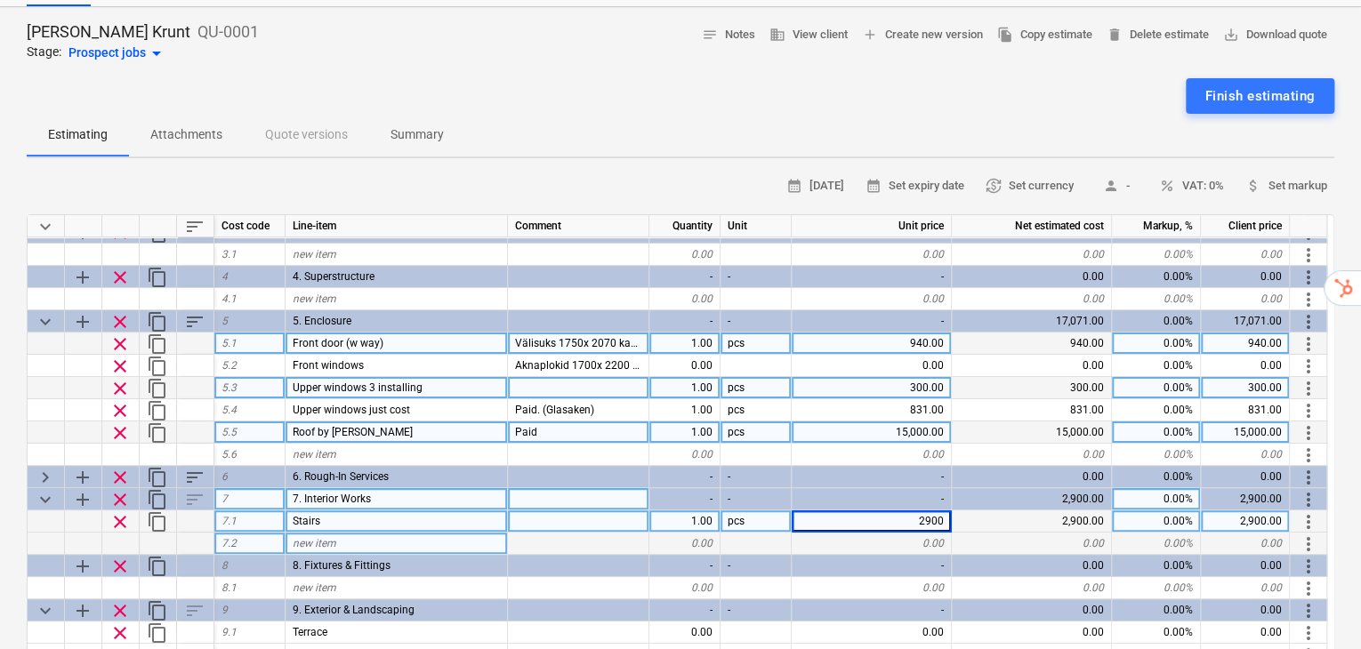
scroll to position [178, 0]
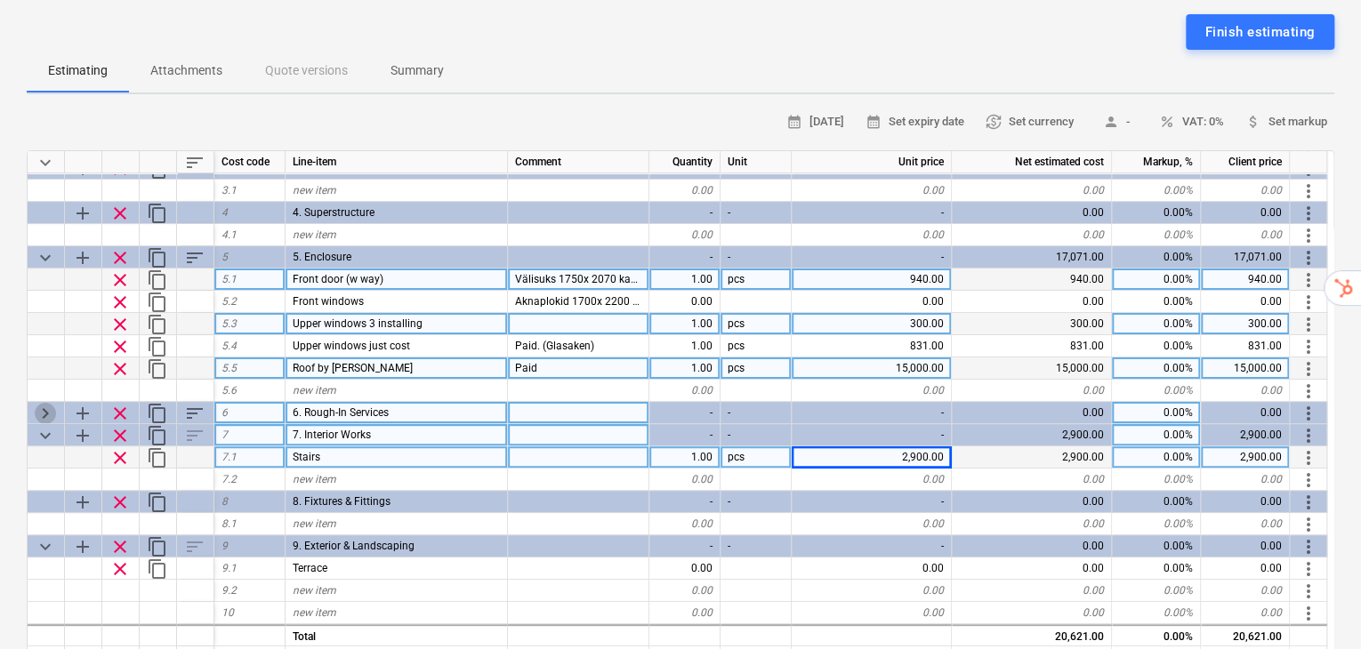
click at [46, 403] on span "keyboard_arrow_right" at bounding box center [45, 413] width 21 height 21
type textarea "x"
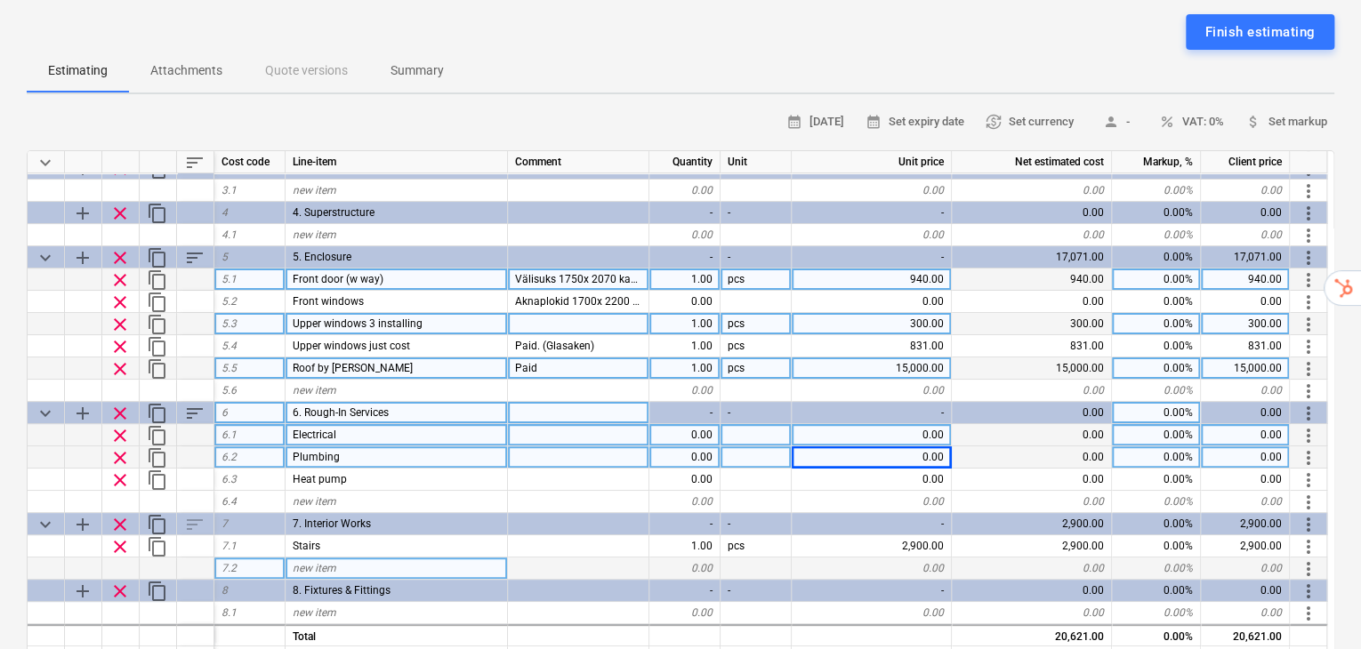
click at [392, 558] on div "new item" at bounding box center [396, 569] width 222 height 22
